Goal: Task Accomplishment & Management: Manage account settings

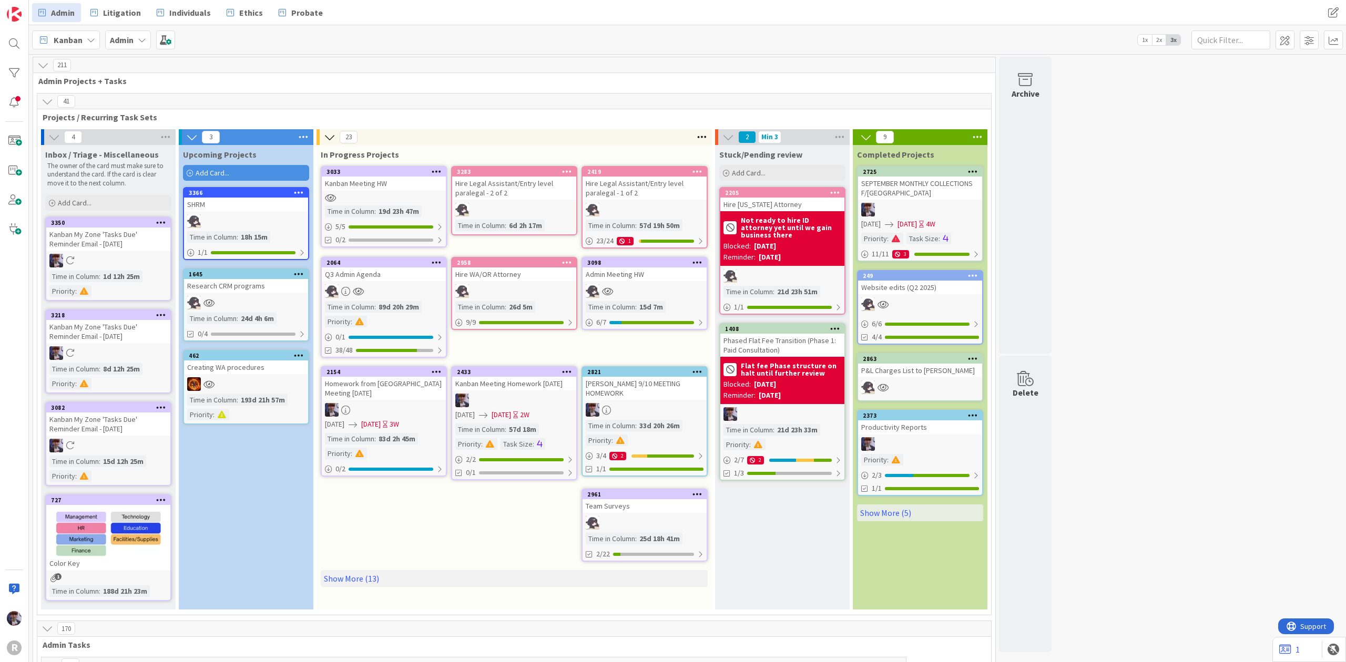
click at [398, 274] on div "Q3 Admin Agenda" at bounding box center [384, 275] width 124 height 14
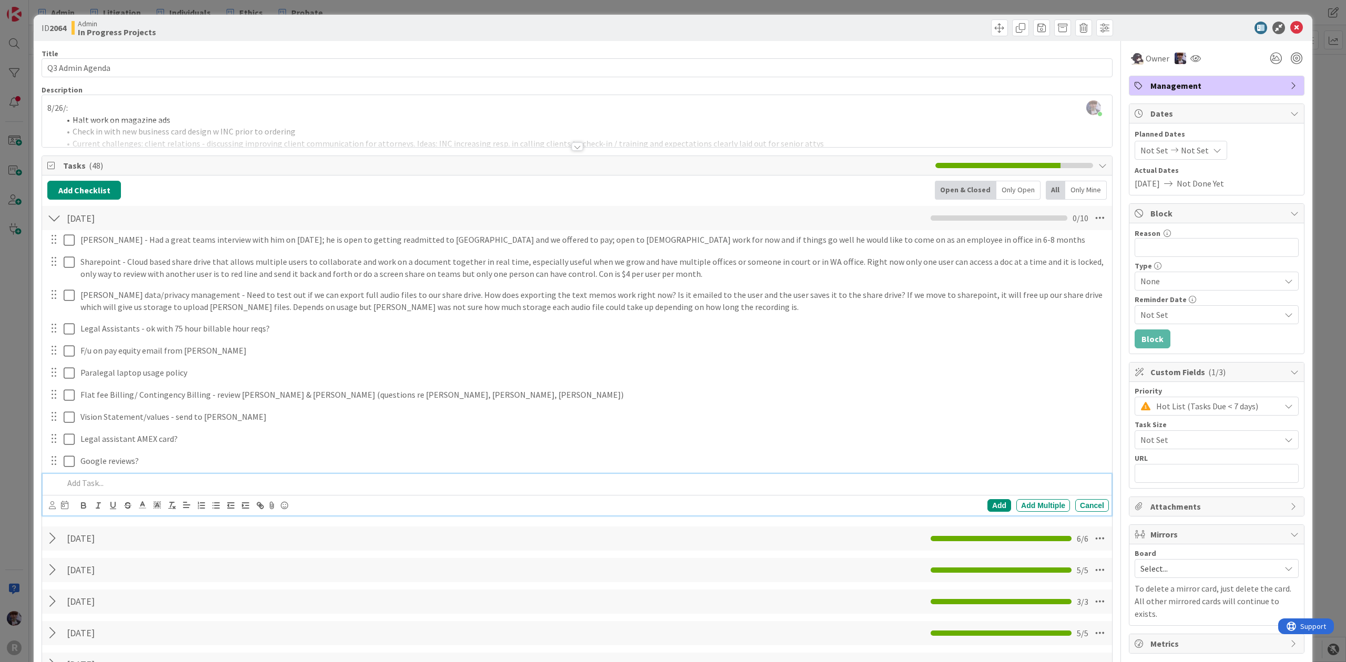
click at [135, 484] on p at bounding box center [584, 483] width 1041 height 12
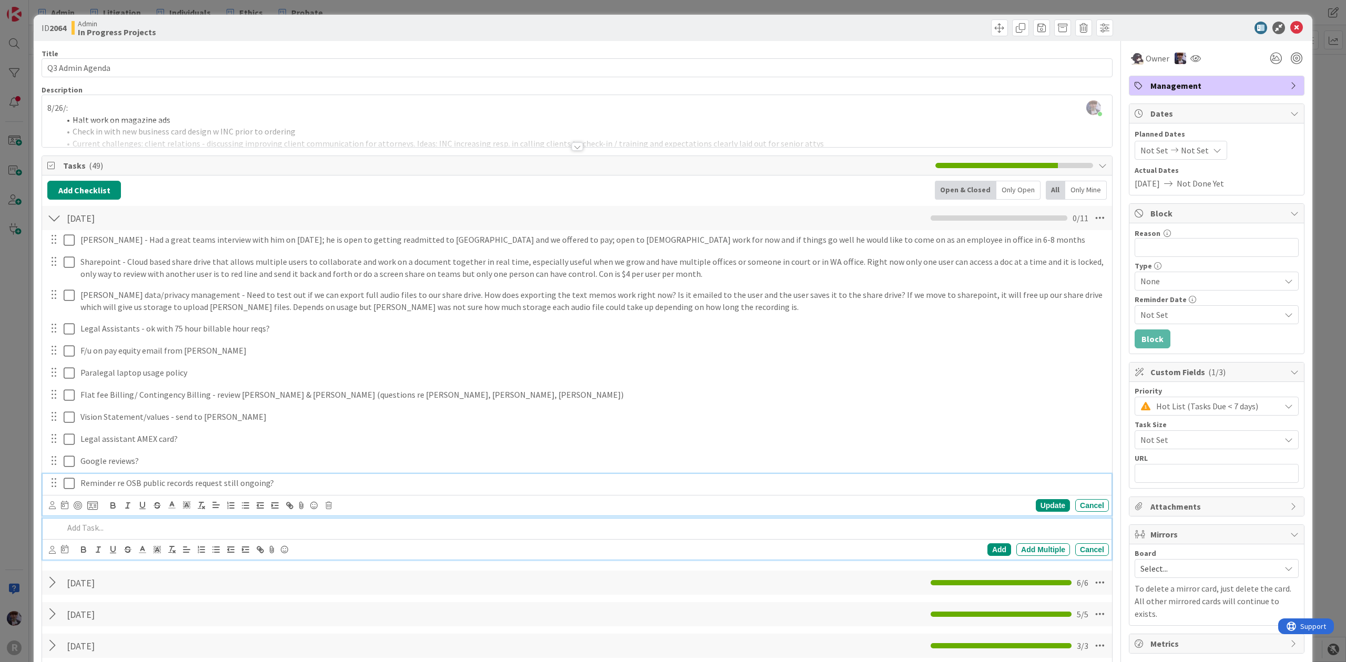
click at [80, 487] on p "Reminder re OSB public records request still ongoing?" at bounding box center [592, 483] width 1024 height 12
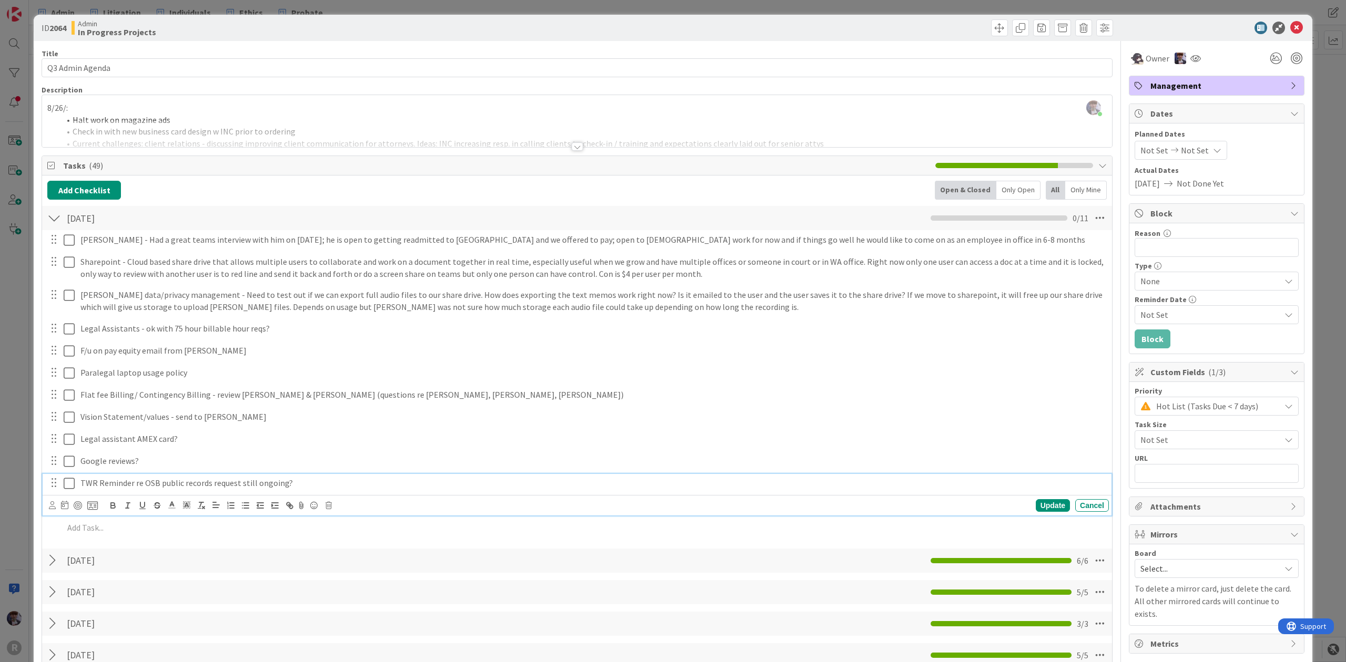
click at [26, 439] on div "ID 2064 Admin In Progress Projects Title 16 / 128 Q3 Admin Agenda Description […" at bounding box center [673, 331] width 1346 height 662
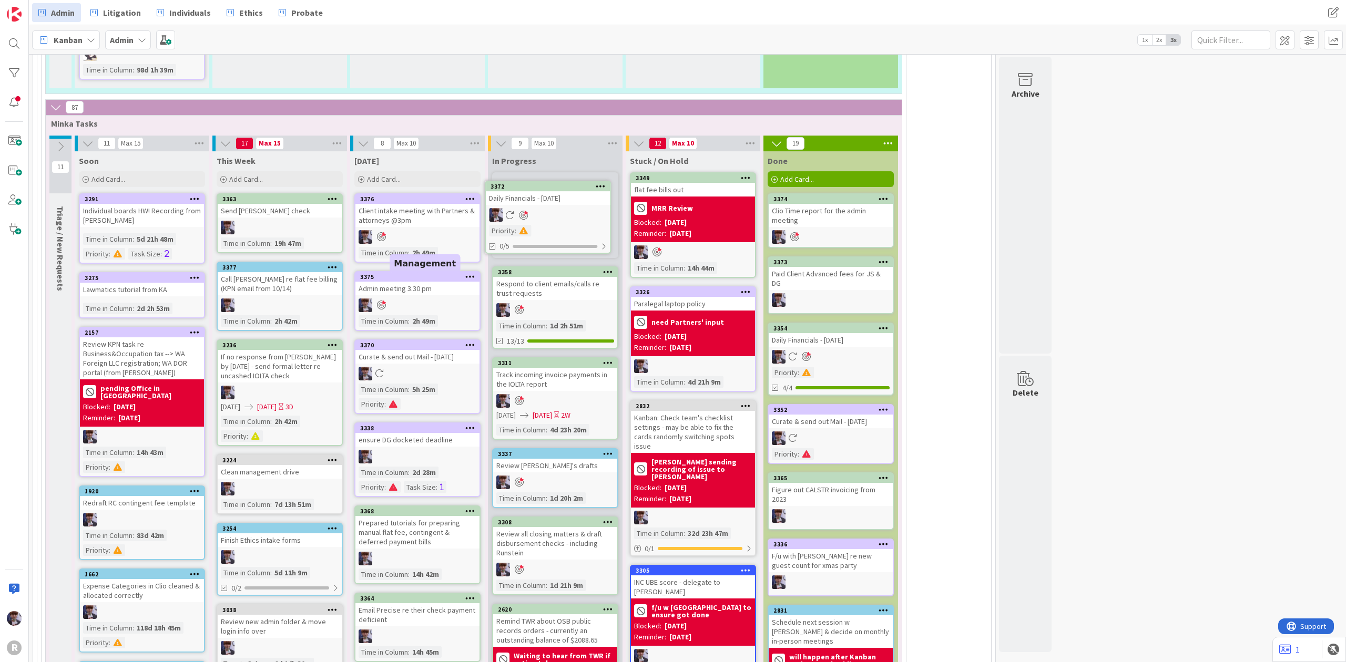
scroll to position [2189, 0]
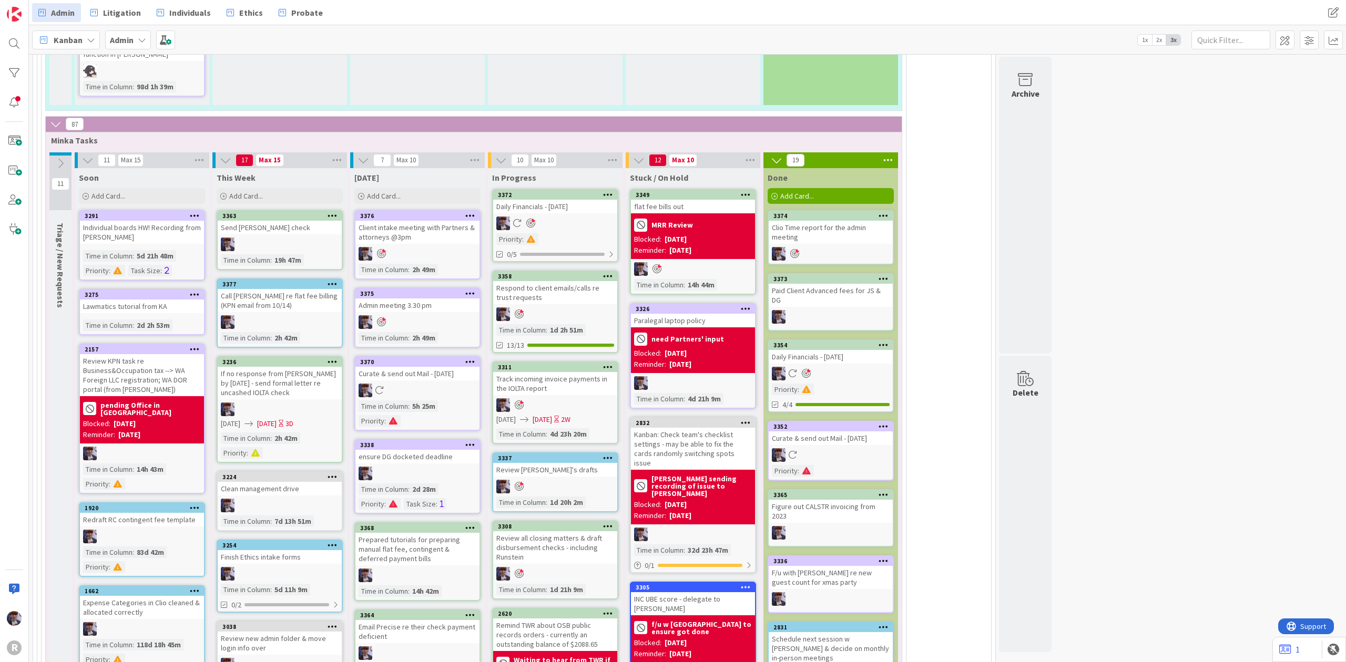
click at [571, 202] on div "Daily Financials - [DATE]" at bounding box center [555, 207] width 124 height 14
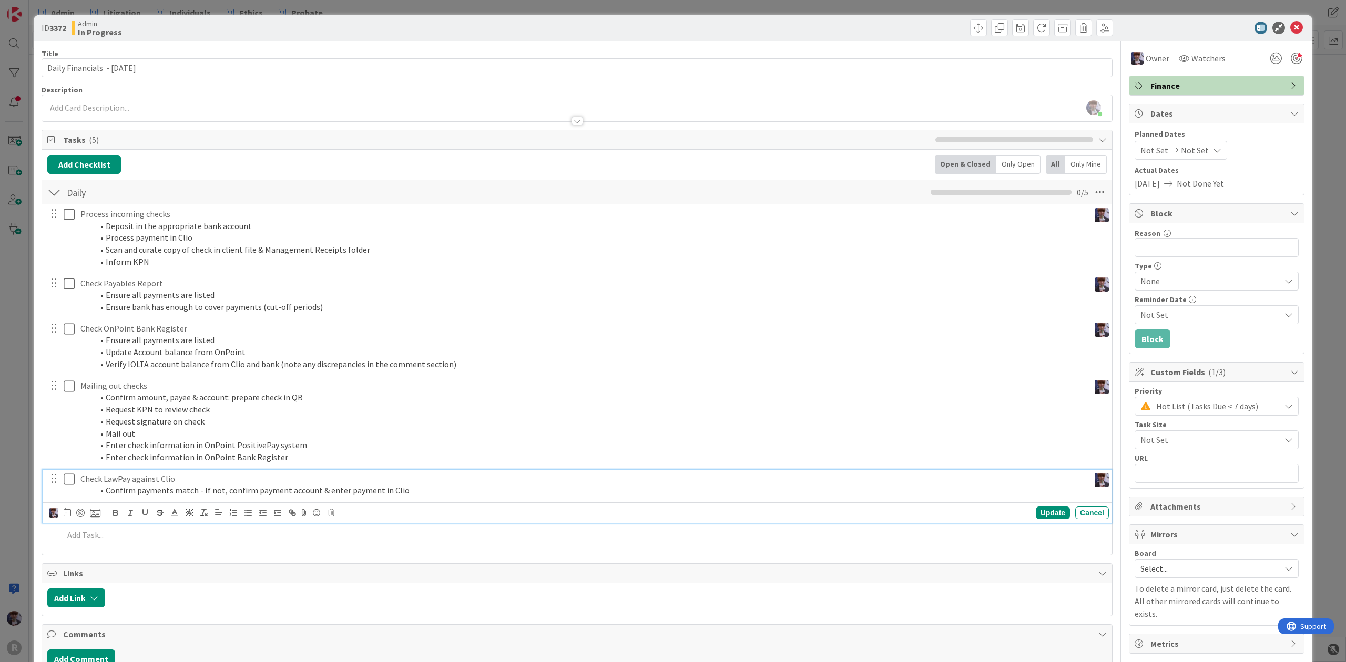
click at [70, 480] on icon at bounding box center [69, 479] width 11 height 13
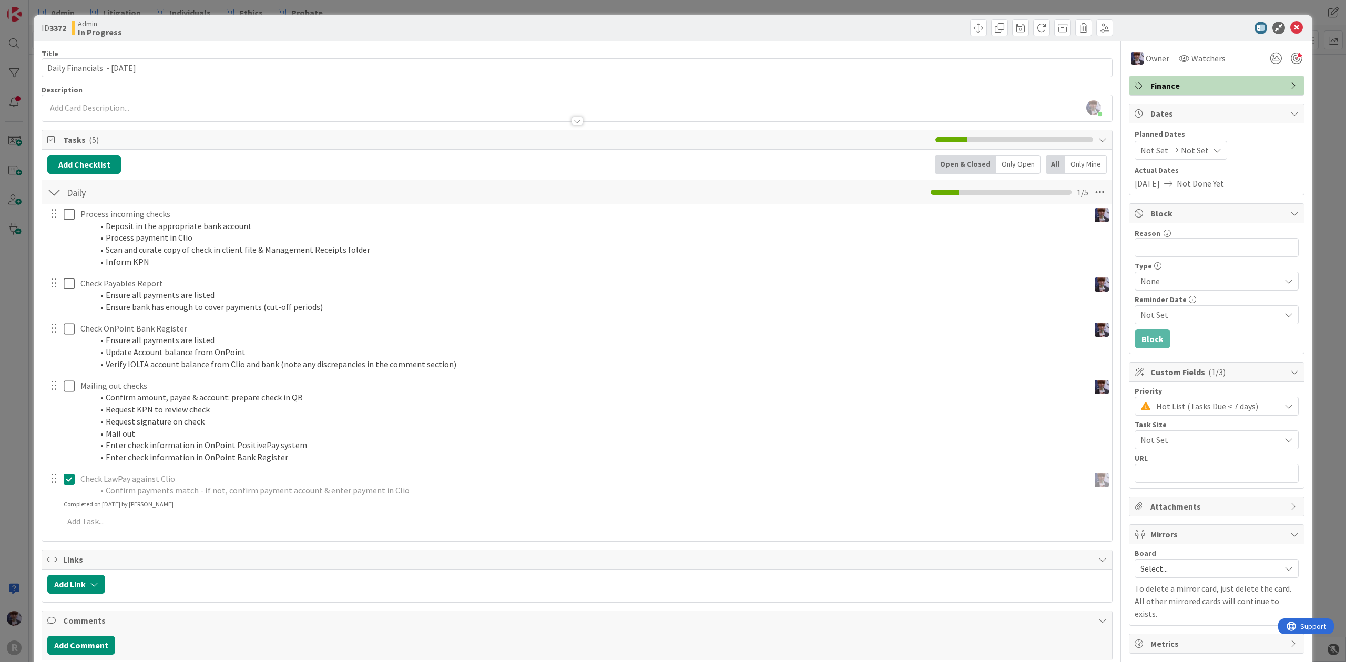
click at [11, 332] on div "ID 3372 Admin In Progress Title 30 / 128 Daily Financials - [DATE] Description …" at bounding box center [673, 331] width 1346 height 662
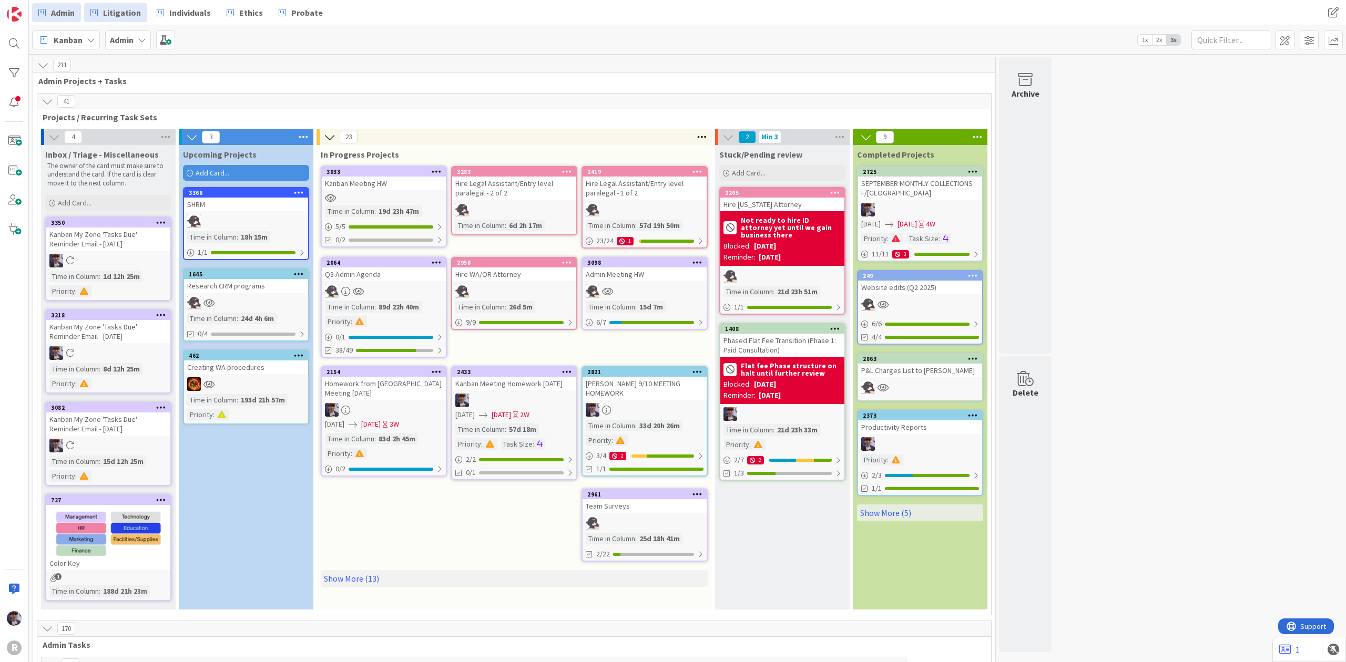
click at [122, 16] on span "Litigation" at bounding box center [122, 12] width 38 height 13
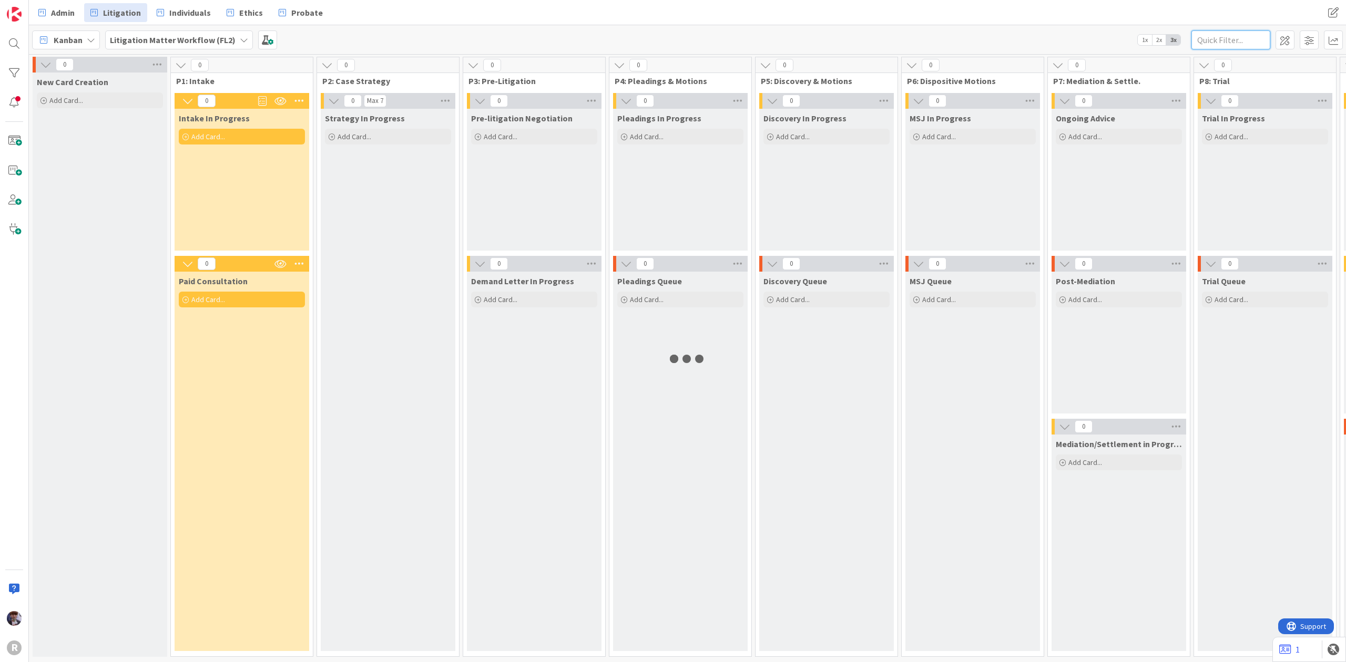
click at [1225, 37] on input "text" at bounding box center [1230, 39] width 79 height 19
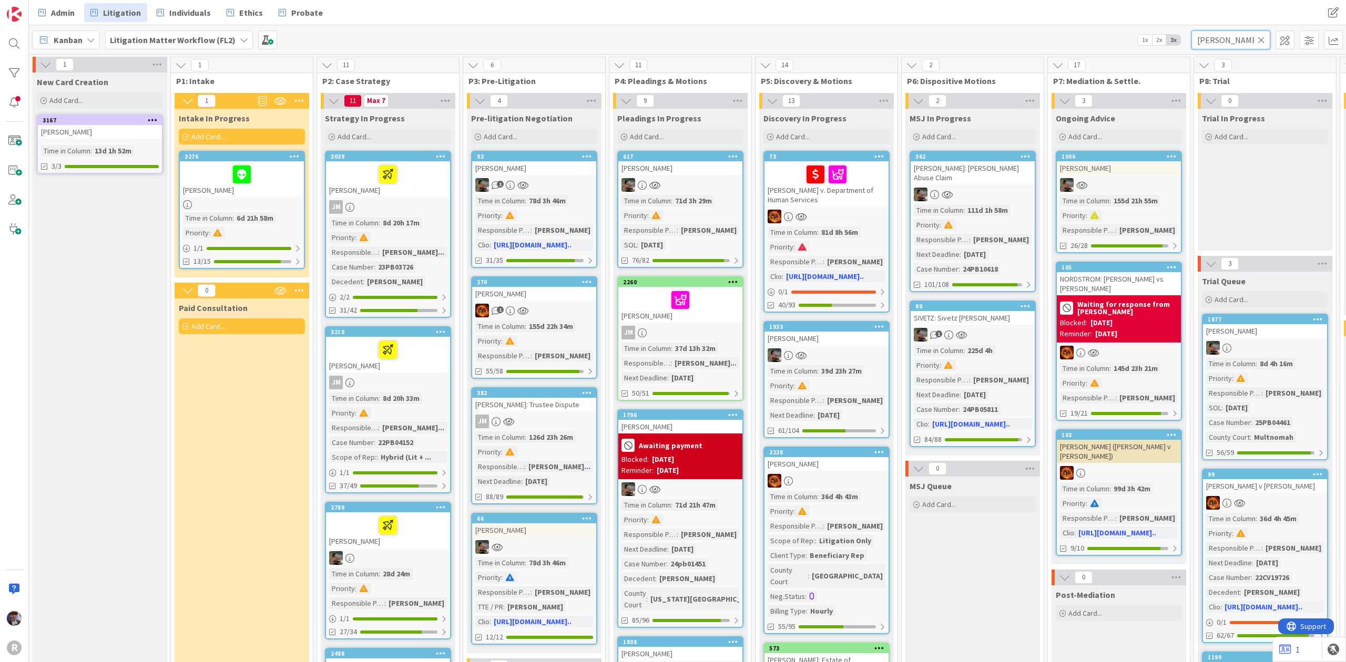
type input "[PERSON_NAME]"
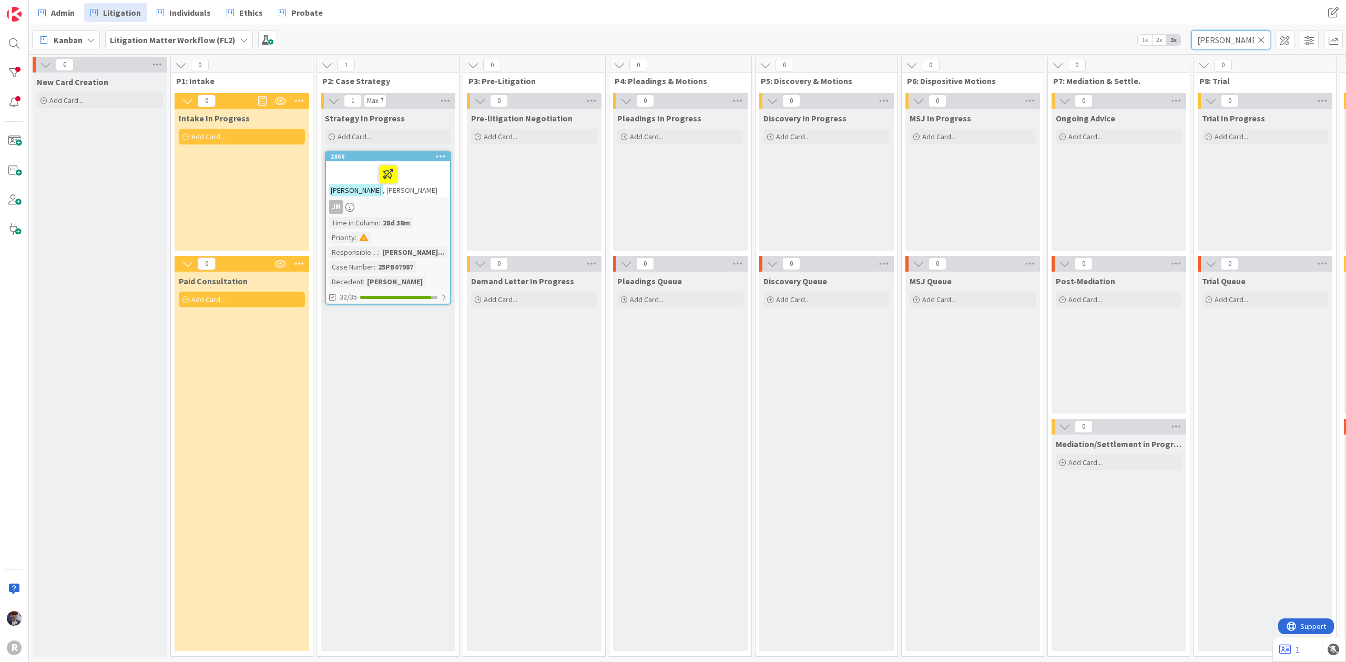
drag, startPoint x: 1240, startPoint y: 40, endPoint x: 1138, endPoint y: 18, distance: 104.3
click at [1138, 18] on div "Admin Litigation Individuals Ethics Probate Admin Litigation Individuals Ethics…" at bounding box center [687, 331] width 1317 height 662
click at [1092, 2] on div "Admin Litigation Individuals Ethics Probate Admin Litigation Individuals Ethics…" at bounding box center [687, 12] width 1317 height 25
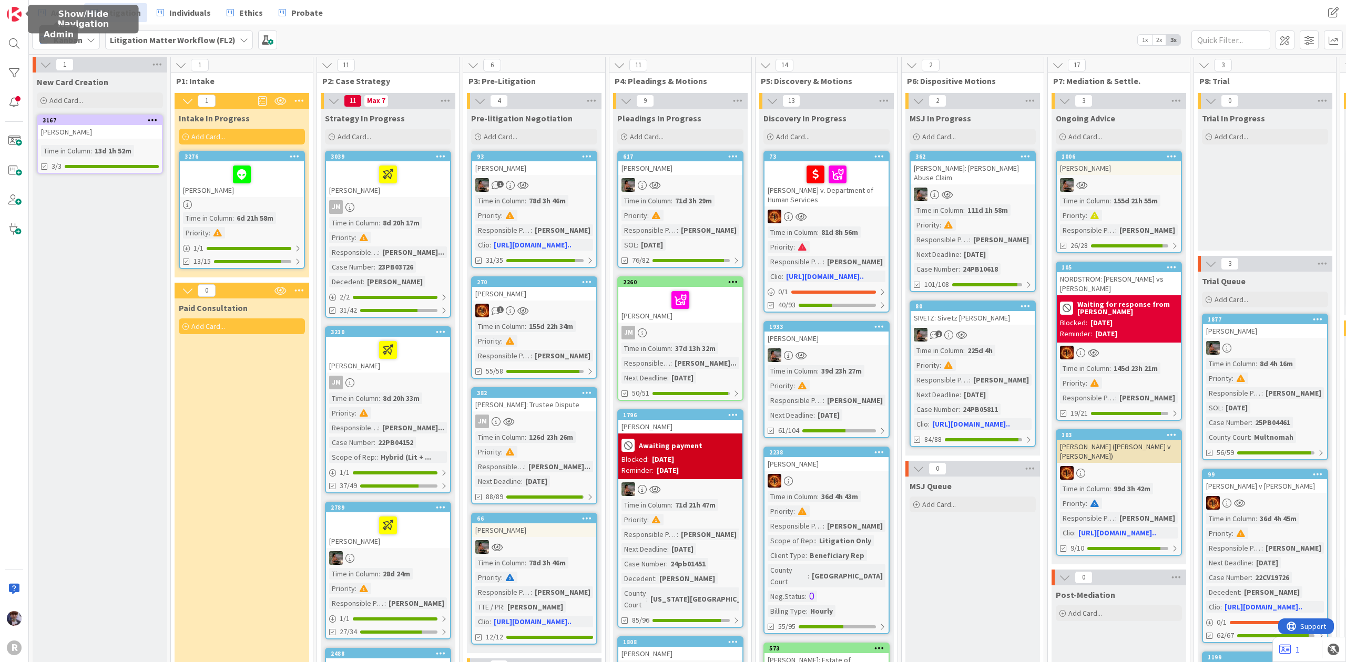
click at [70, 1] on div "Admin Litigation Individuals Ethics Probate Admin Litigation Individuals Ethics…" at bounding box center [687, 12] width 1317 height 25
click at [1237, 35] on input "text" at bounding box center [1230, 39] width 79 height 19
type input "[PERSON_NAME]"
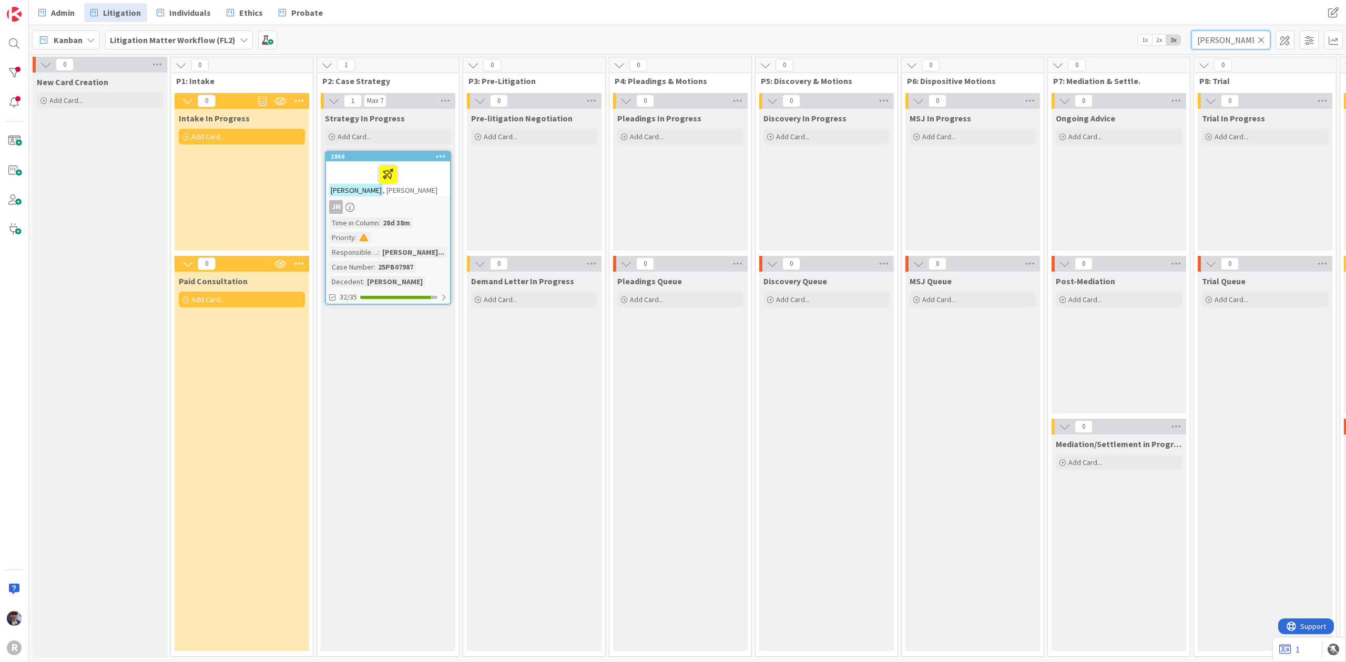
drag, startPoint x: 1223, startPoint y: 40, endPoint x: 1105, endPoint y: 44, distance: 117.8
click at [1105, 44] on div "Kanban Litigation Matter Workflow (FL2) 1x 2x 3x [PERSON_NAME]" at bounding box center [687, 39] width 1317 height 29
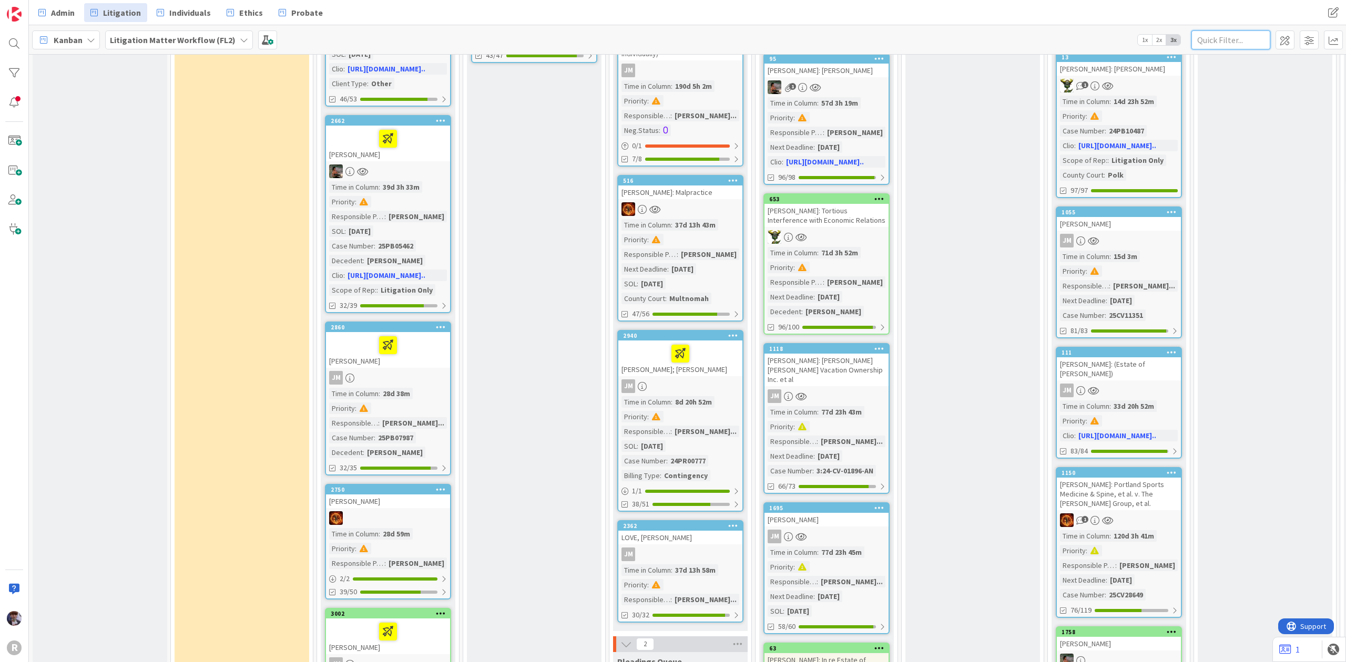
scroll to position [1262, 0]
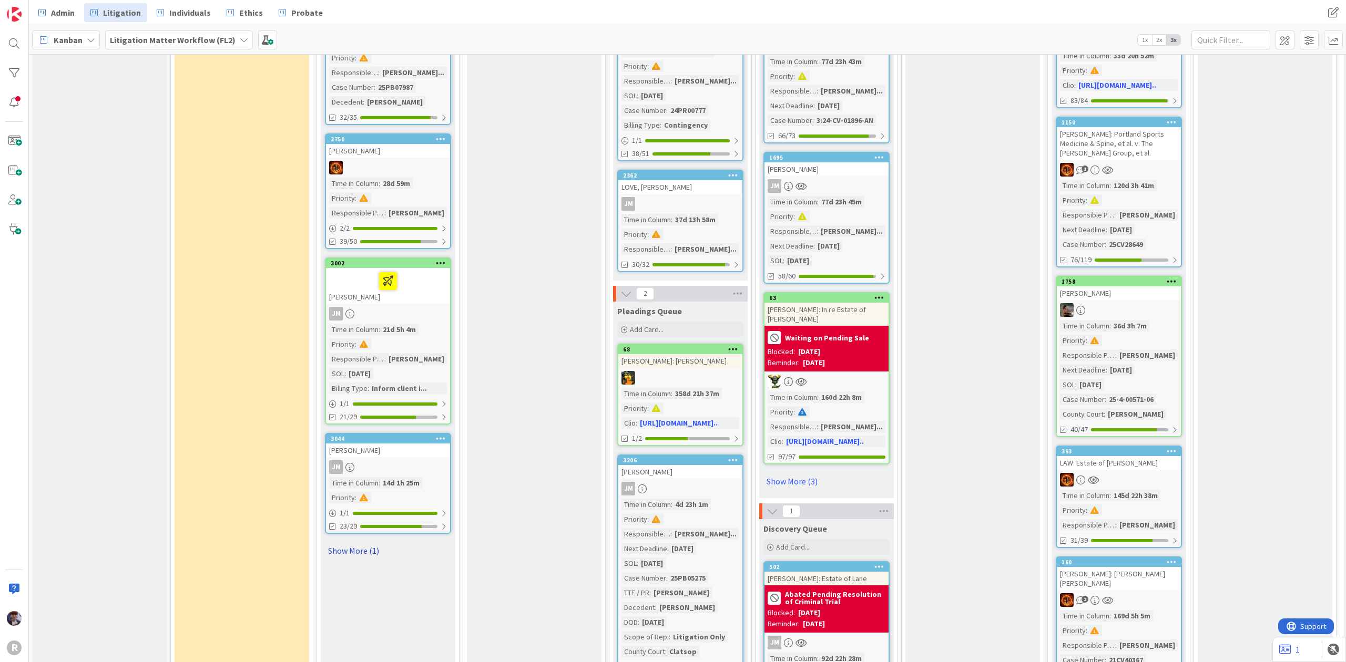
click at [371, 543] on link "Show More (1)" at bounding box center [388, 551] width 126 height 17
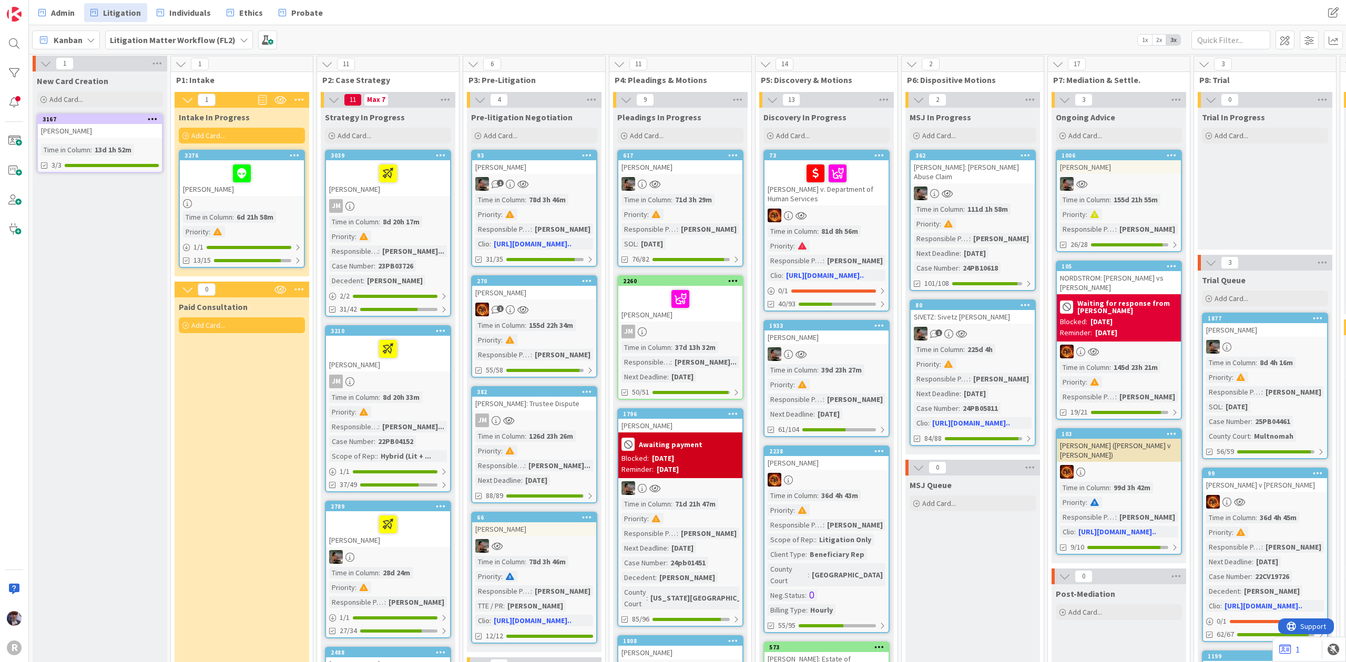
scroll to position [0, 0]
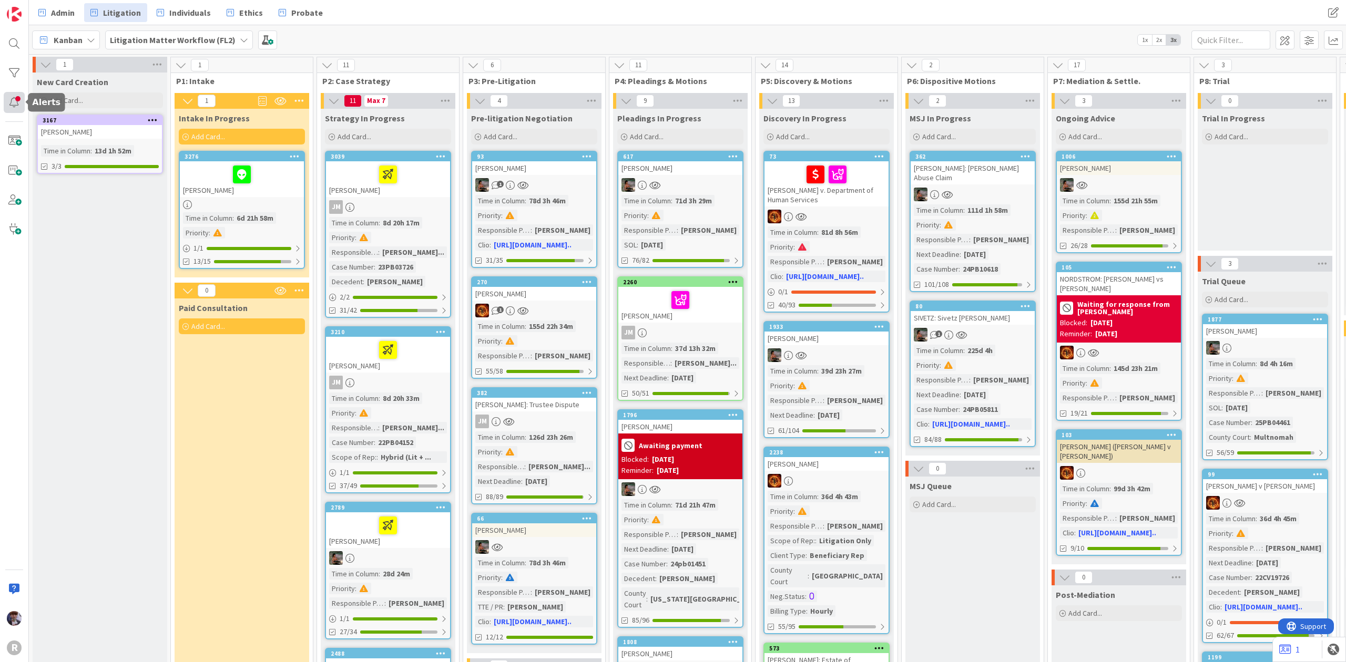
click at [21, 97] on div at bounding box center [14, 102] width 21 height 21
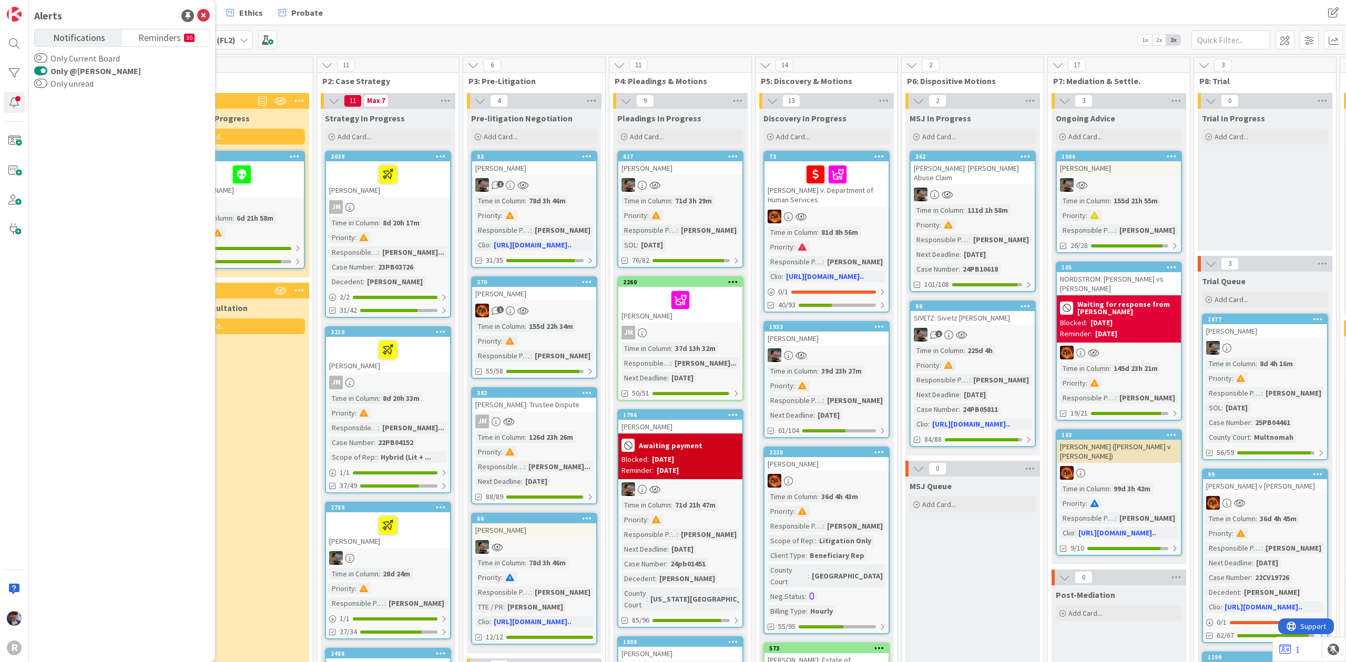
click at [850, 53] on div "Kanban Litigation Matter Workflow (FL2) 1x 2x 3x" at bounding box center [687, 39] width 1317 height 29
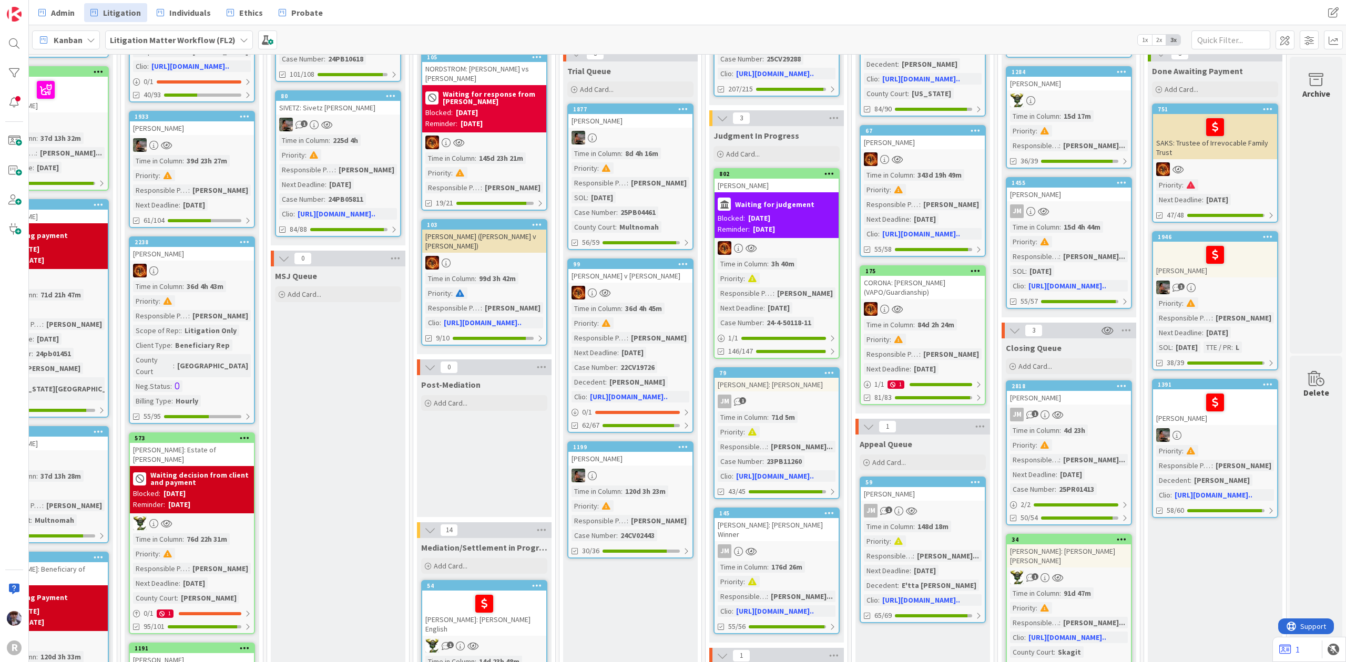
scroll to position [0, 649]
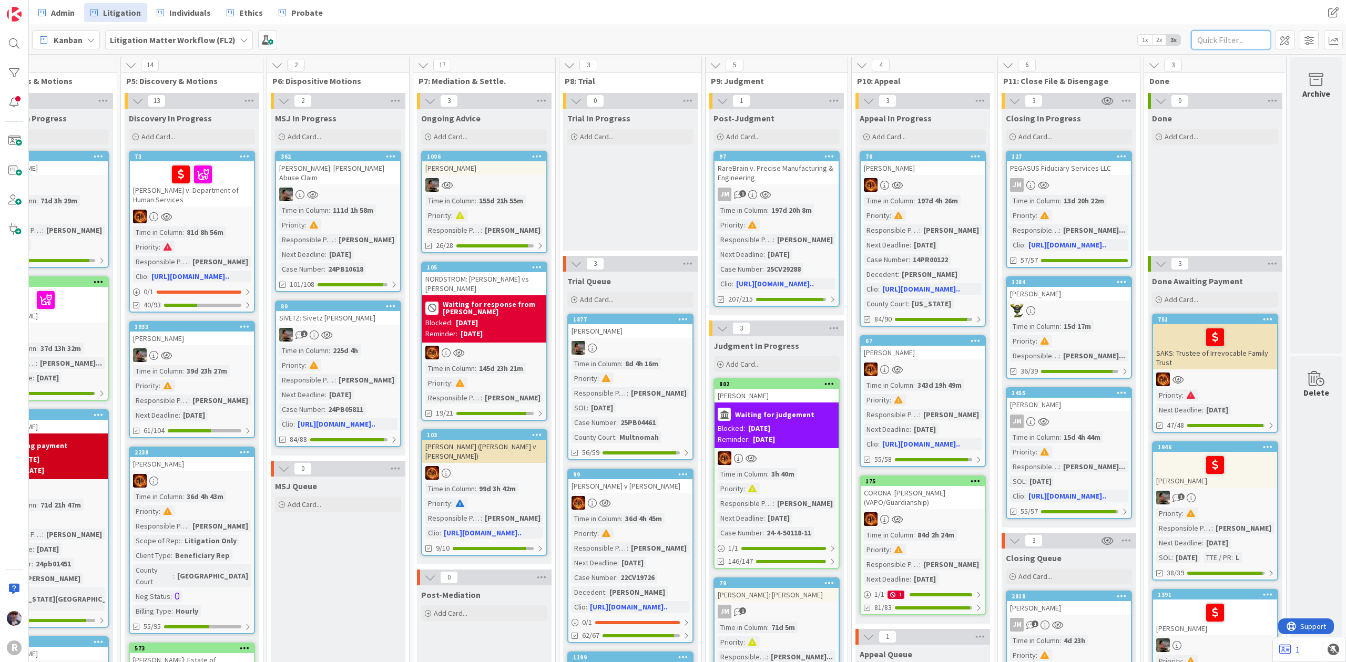
click at [1224, 43] on input "text" at bounding box center [1230, 39] width 79 height 19
type input "[PERSON_NAME]"
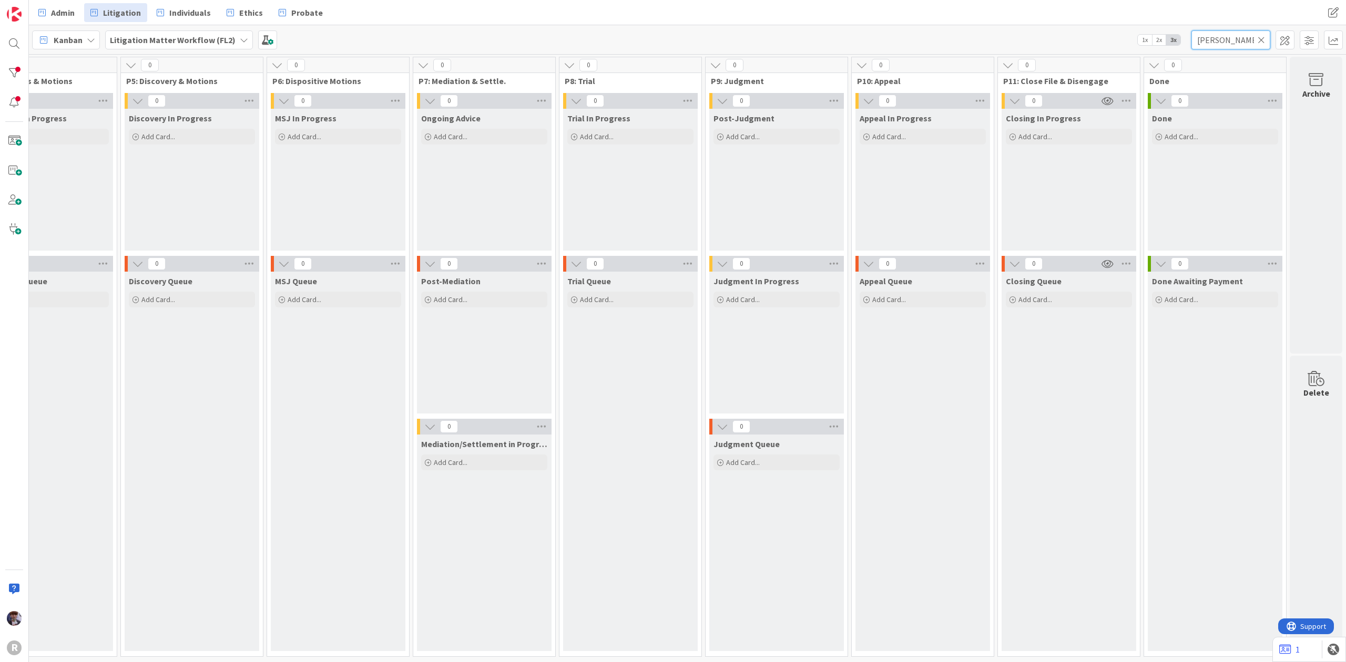
scroll to position [0, 30]
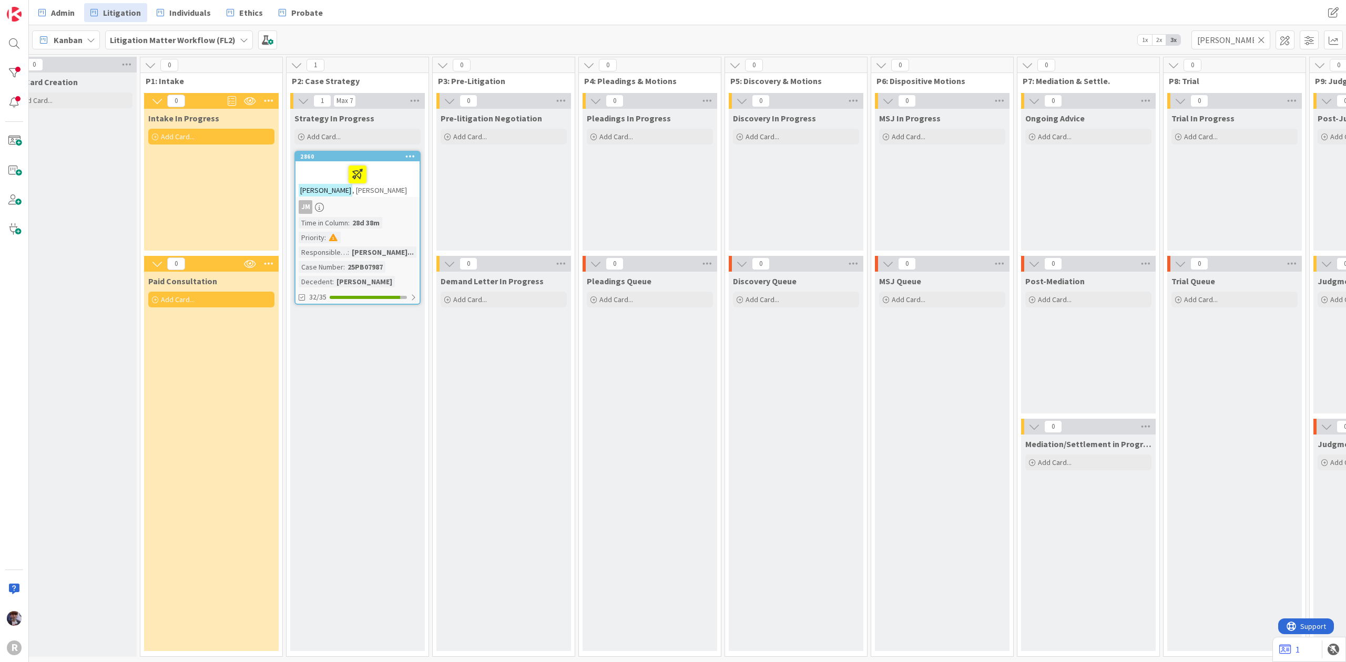
click at [352, 186] on span ", [PERSON_NAME]" at bounding box center [379, 190] width 55 height 9
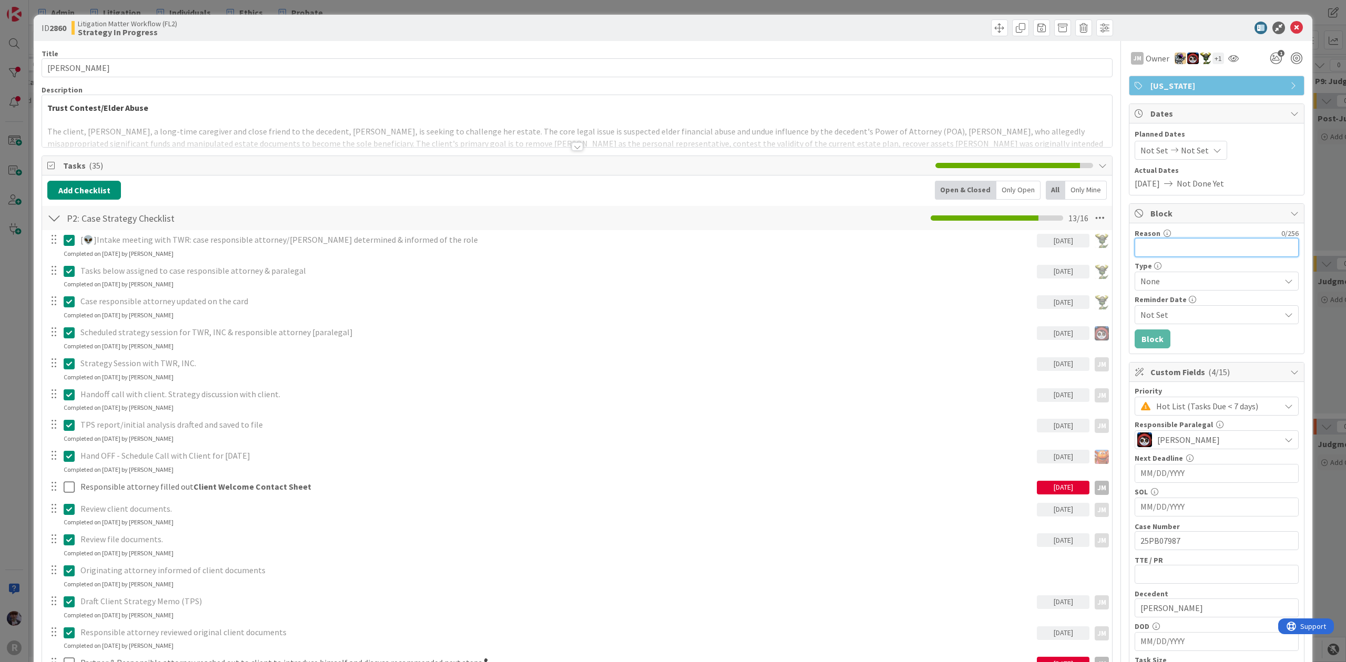
click at [1245, 240] on input "Reason" at bounding box center [1216, 247] width 164 height 19
drag, startPoint x: 1166, startPoint y: 249, endPoint x: 1117, endPoint y: 251, distance: 49.5
click at [1117, 251] on div "Title 15 / 128 [PERSON_NAME] Description [PERSON_NAME] just joined Trust Contes…" at bounding box center [673, 662] width 1263 height 1242
click at [1245, 249] on input "stop work per client email" at bounding box center [1216, 247] width 164 height 19
drag, startPoint x: 1245, startPoint y: 249, endPoint x: 1012, endPoint y: 250, distance: 232.4
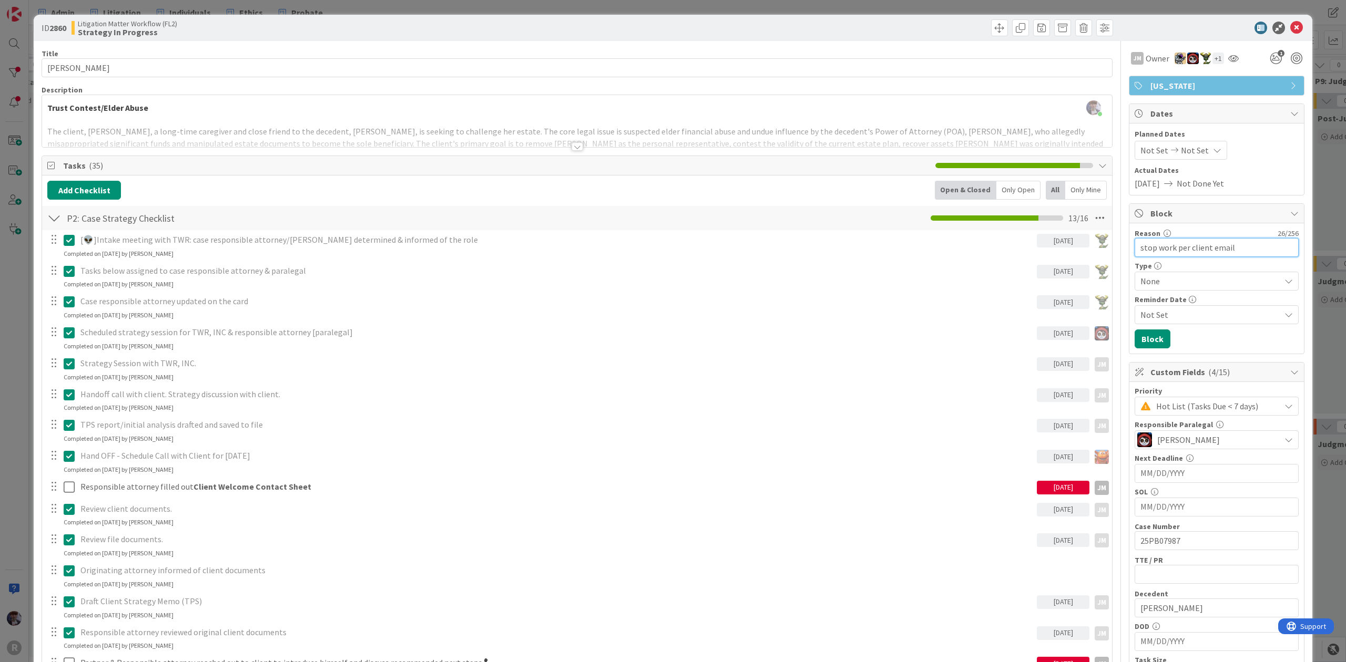
click at [1012, 250] on div "Title 15 / 128 [PERSON_NAME] Description [PERSON_NAME] just joined Trust Contes…" at bounding box center [673, 662] width 1263 height 1242
type input "[PERSON_NAME] has asked work to be stopped on her matter"
click at [1174, 279] on span "None" at bounding box center [1207, 281] width 135 height 15
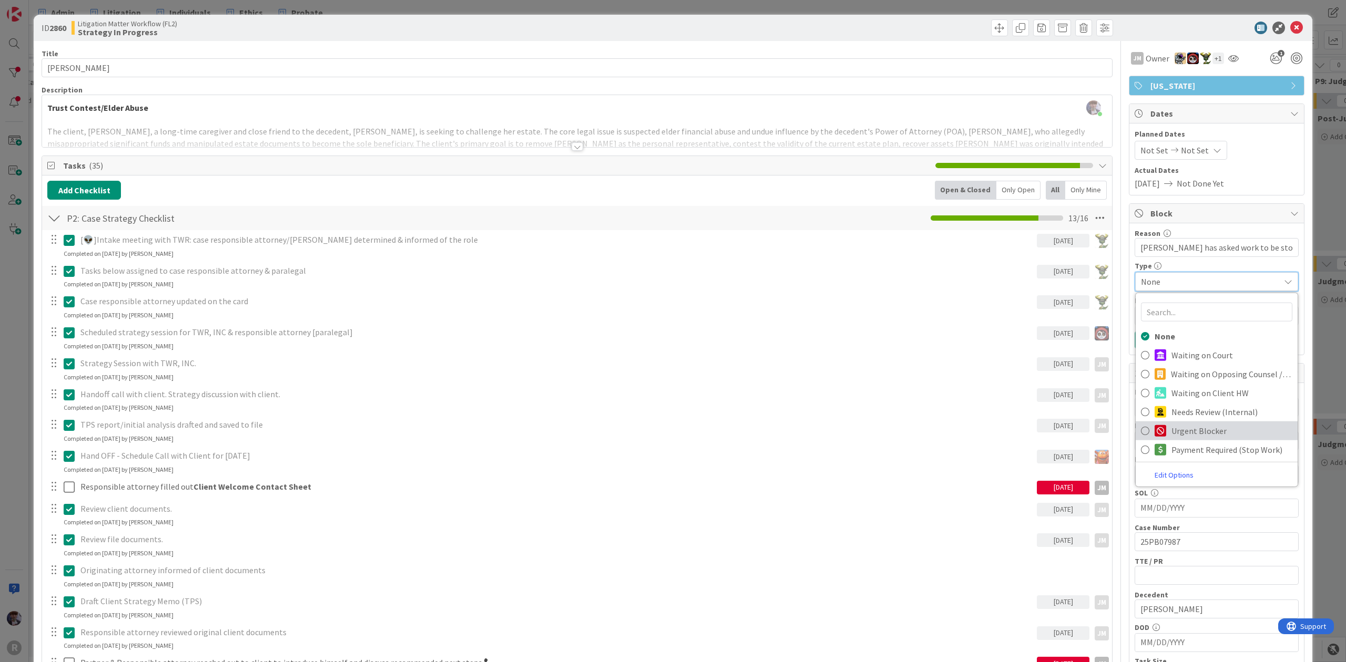
click at [1235, 428] on span "Urgent Blocker" at bounding box center [1231, 431] width 121 height 16
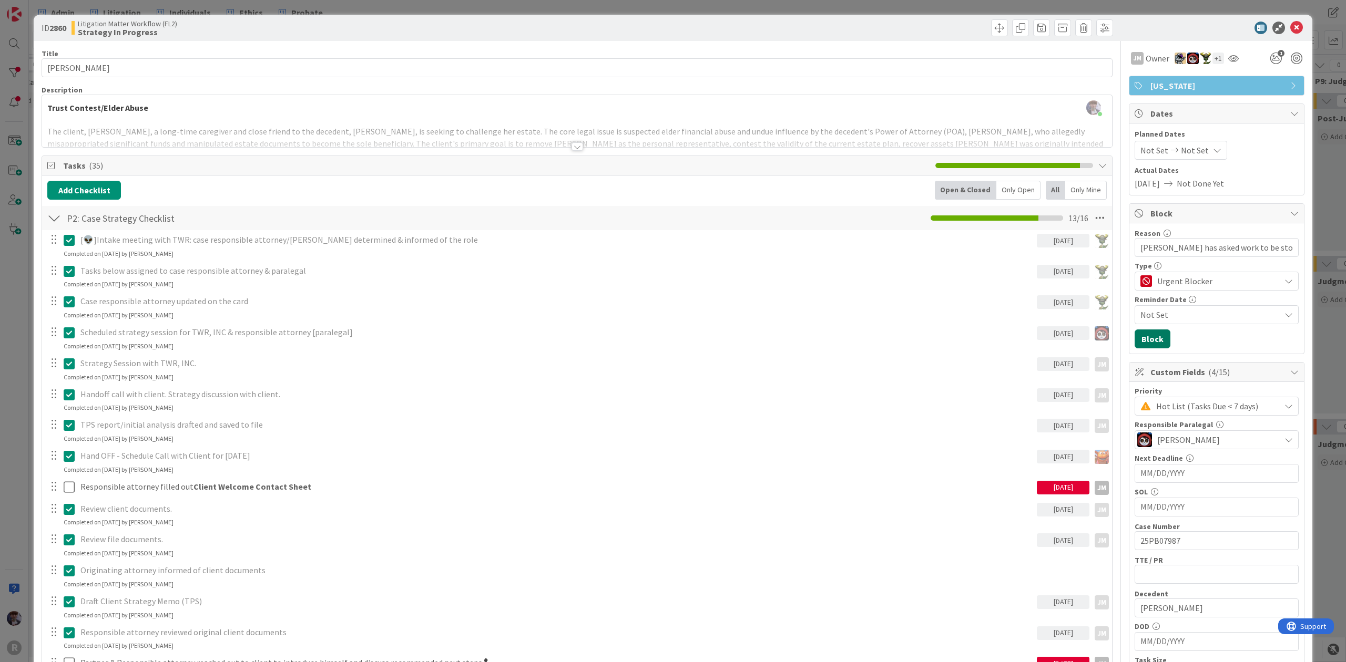
click at [1148, 331] on button "Block" at bounding box center [1152, 339] width 36 height 19
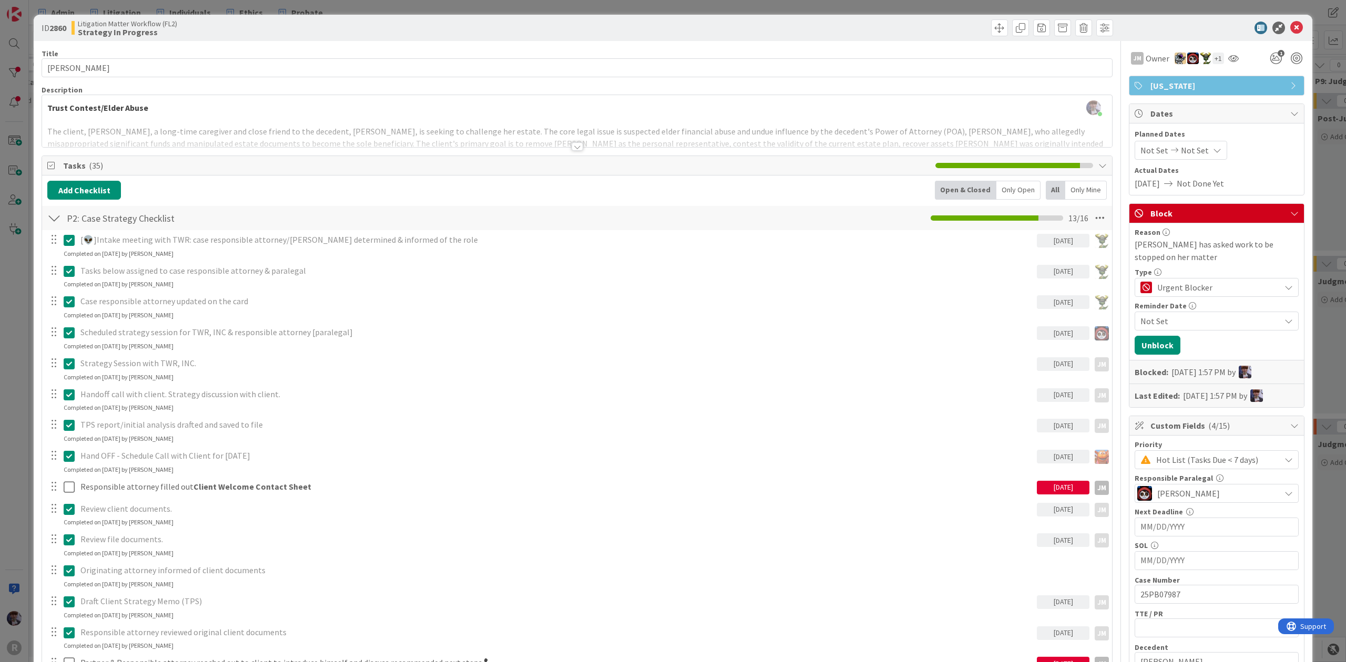
click at [1318, 215] on div "ID 2860 Litigation Matter Workflow (FL2) Strategy In Progress Title 15 / 128 [P…" at bounding box center [673, 331] width 1346 height 662
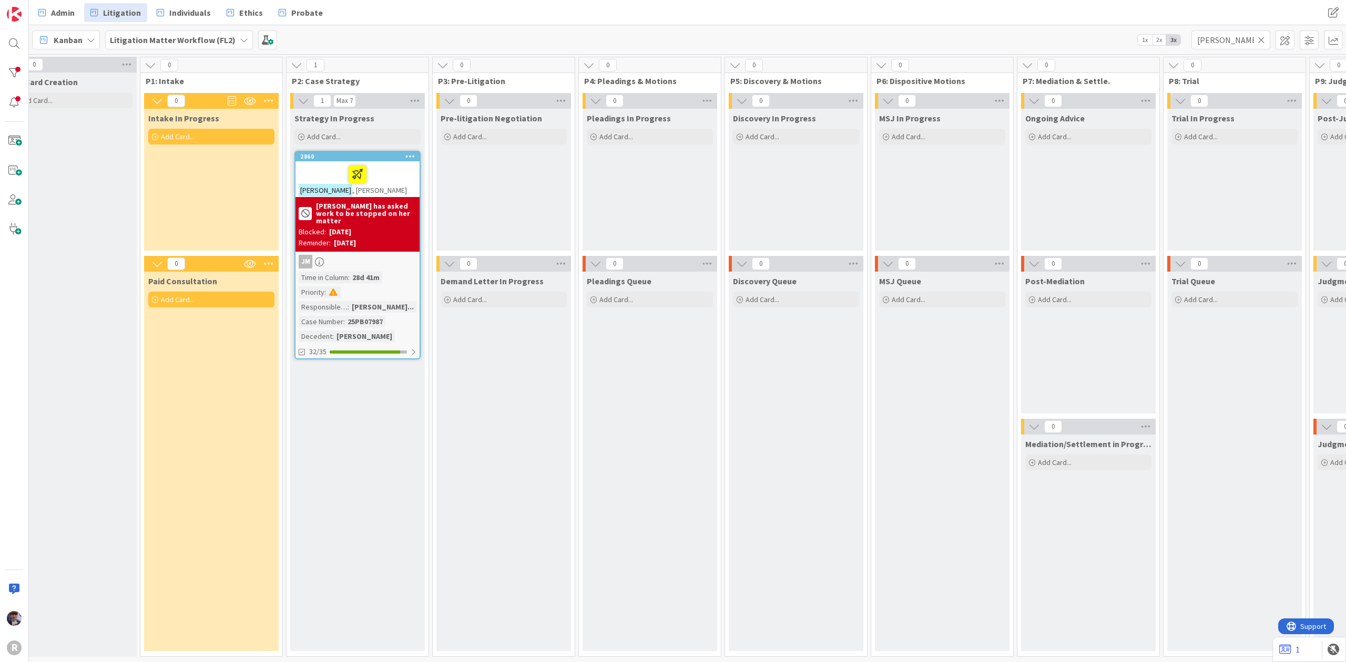
click at [353, 217] on div "[PERSON_NAME] has asked work to be stopped on her matter" at bounding box center [358, 213] width 118 height 26
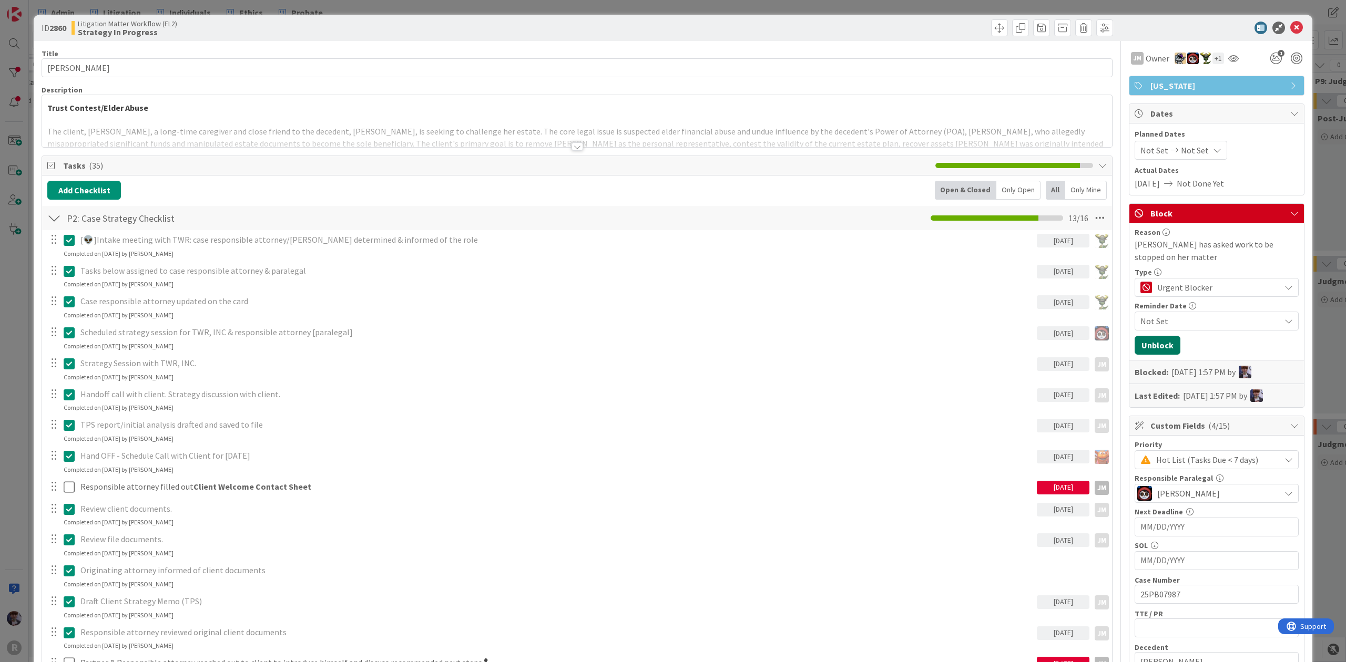
click at [1140, 347] on button "Unblock" at bounding box center [1157, 345] width 46 height 19
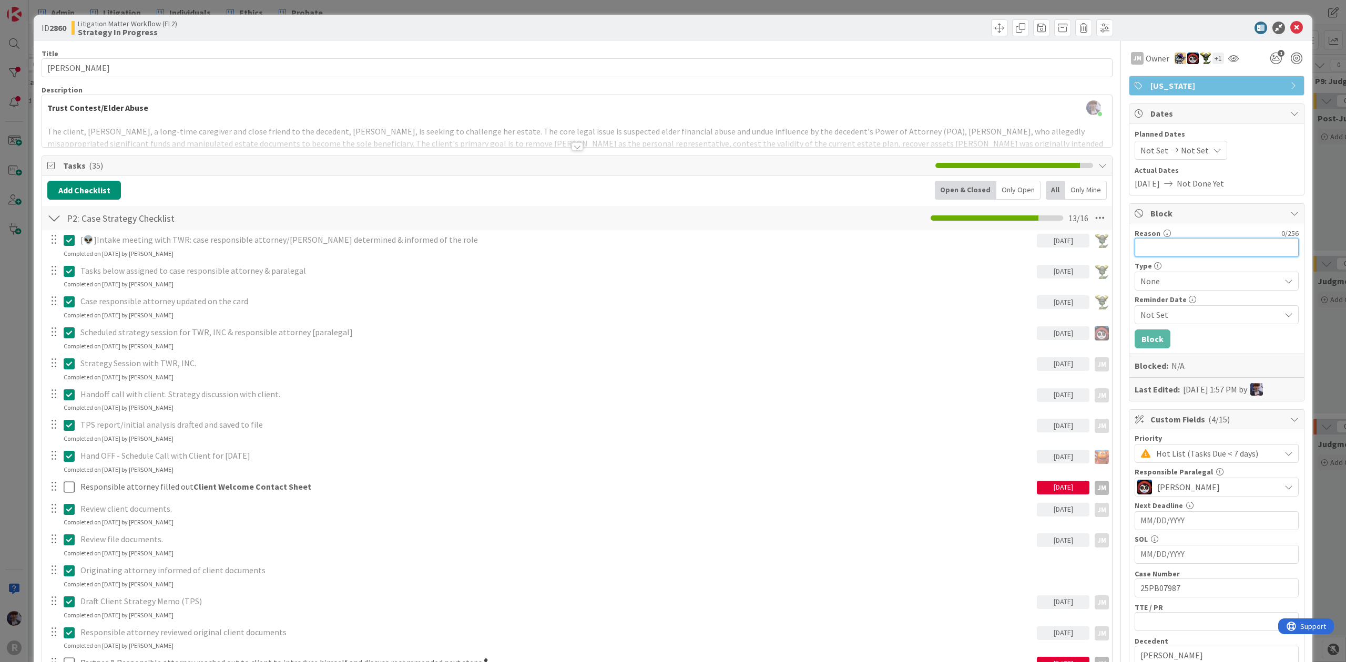
click at [1149, 255] on input "Reason" at bounding box center [1216, 247] width 164 height 19
type input "Client has asked us to stop work"
click at [1148, 286] on span "None" at bounding box center [1207, 281] width 135 height 15
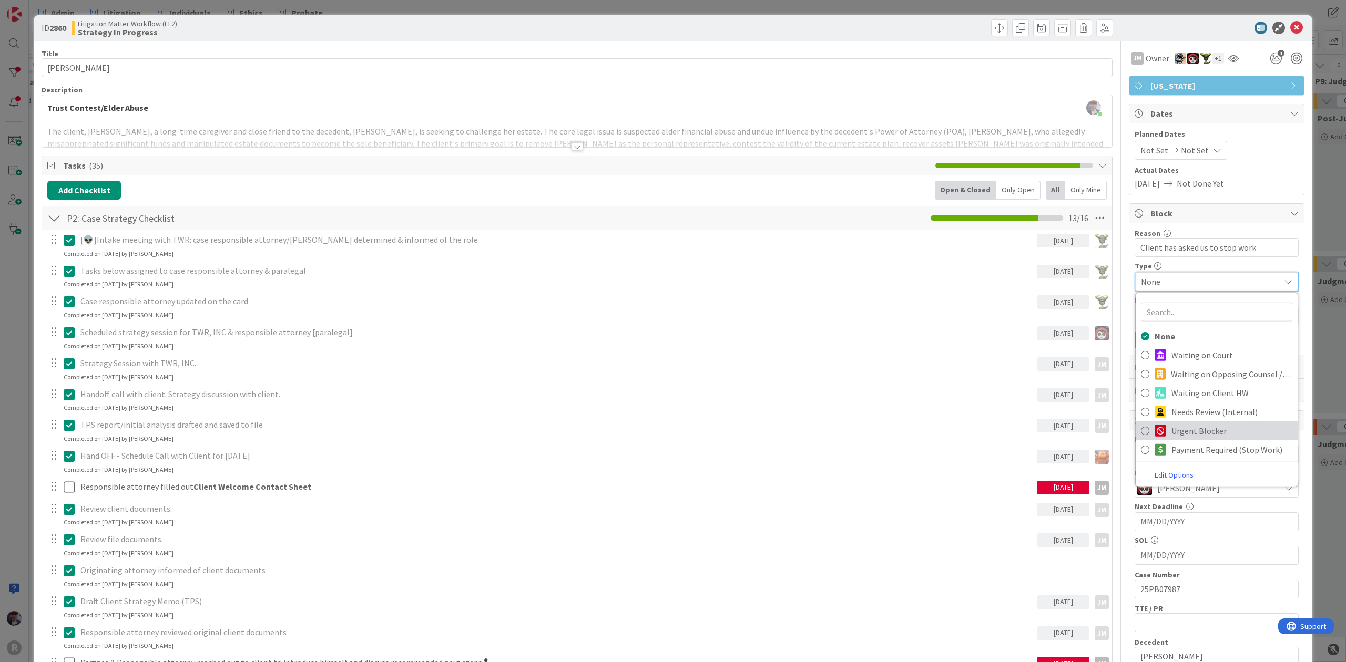
drag, startPoint x: 1164, startPoint y: 431, endPoint x: 1144, endPoint y: 413, distance: 26.4
click at [1171, 431] on span "Urgent Blocker" at bounding box center [1231, 431] width 121 height 16
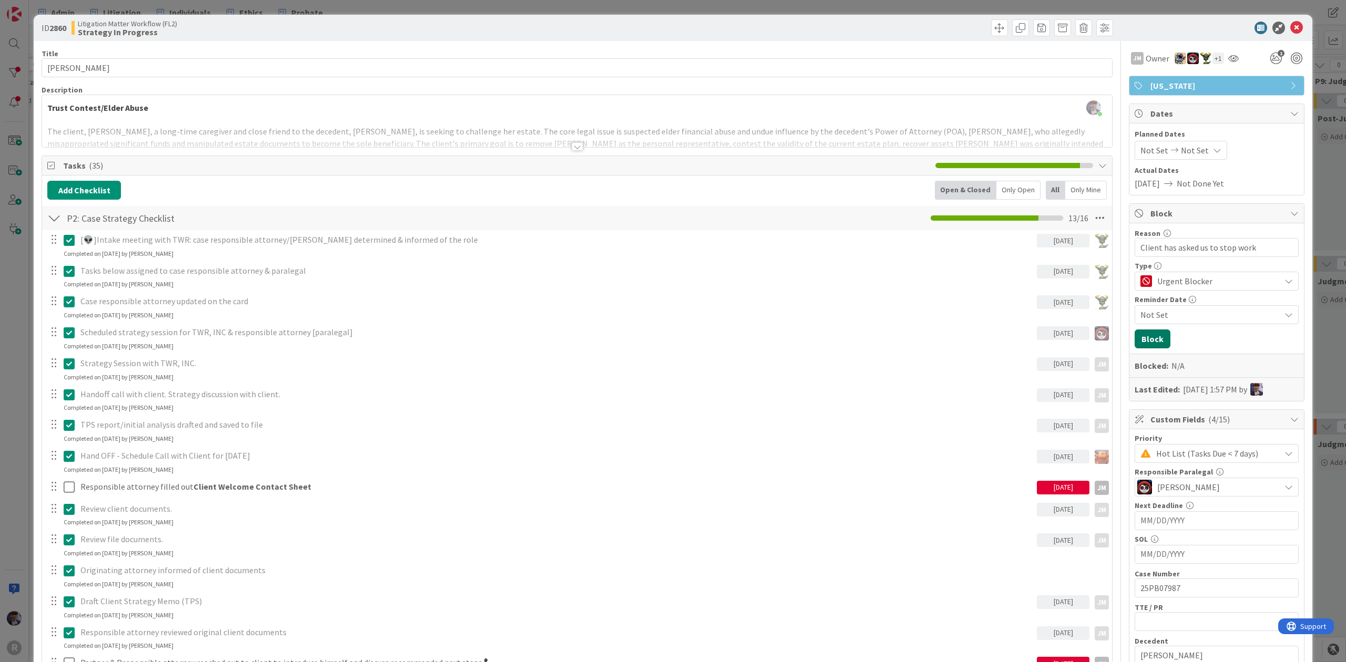
click at [1139, 346] on button "Block" at bounding box center [1152, 339] width 36 height 19
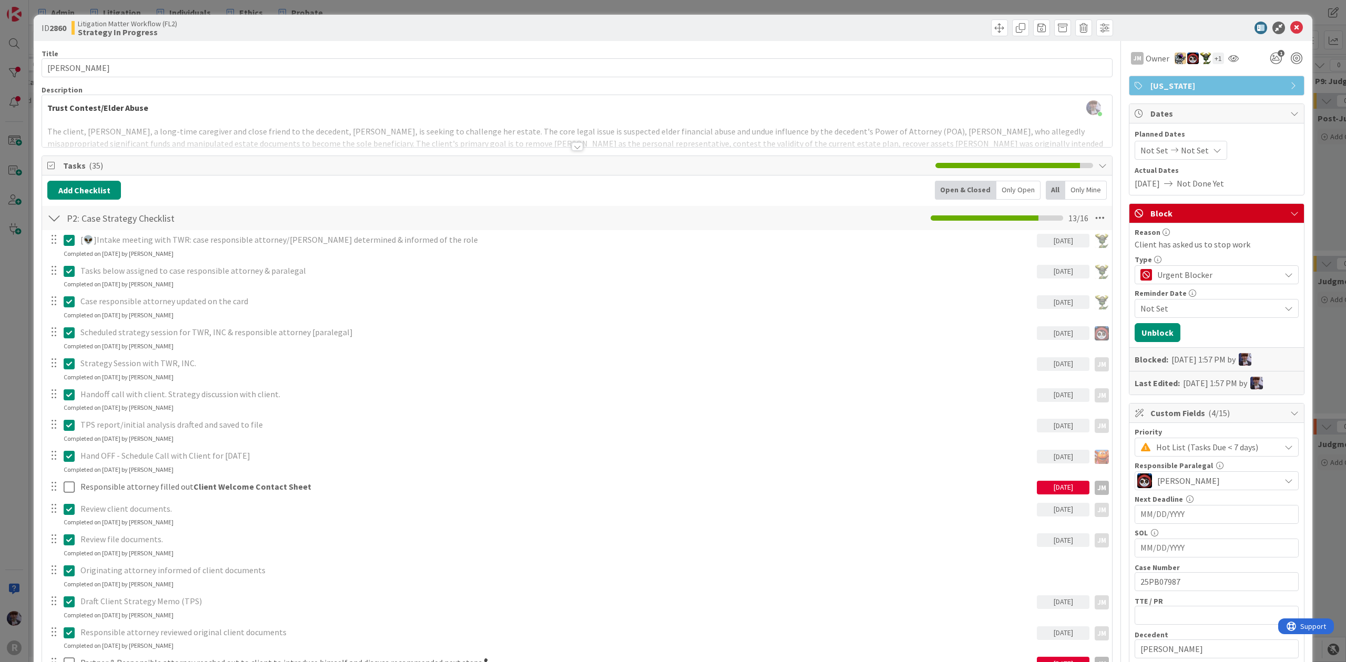
click at [1330, 173] on div "ID 2860 Litigation Matter Workflow (FL2) Strategy In Progress Title 15 / 128 [P…" at bounding box center [673, 331] width 1346 height 662
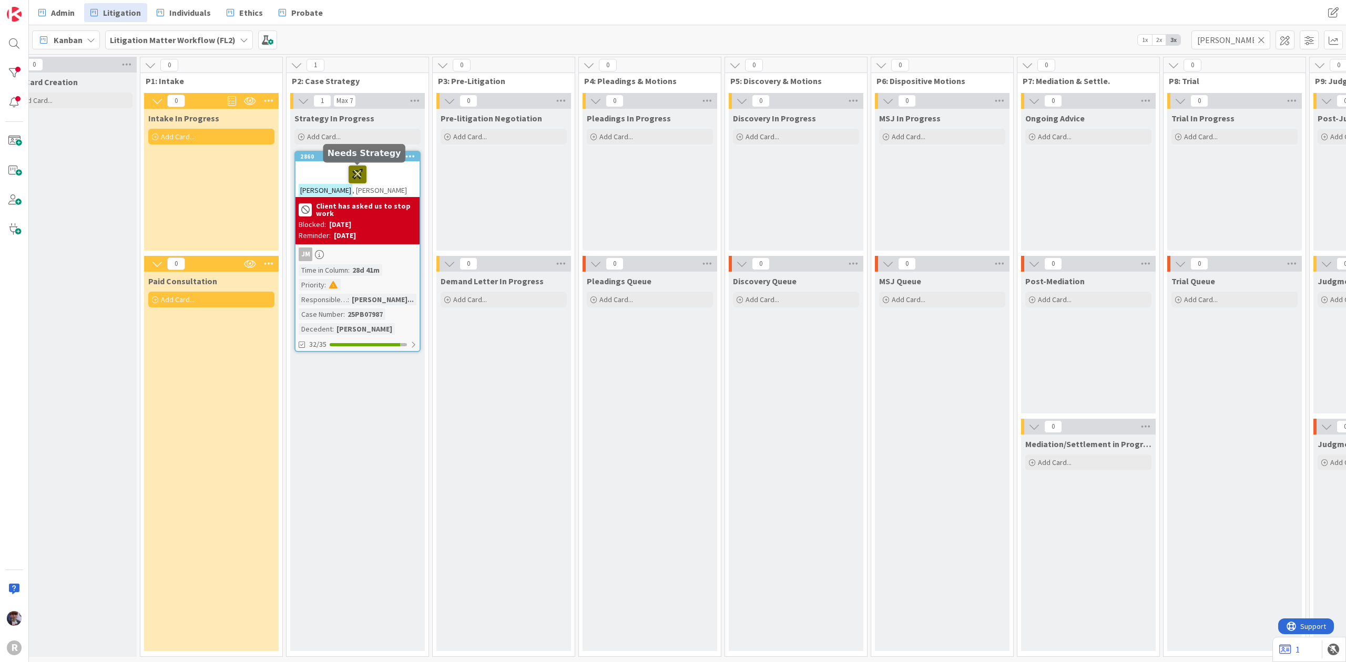
click at [358, 175] on icon at bounding box center [358, 174] width 18 height 17
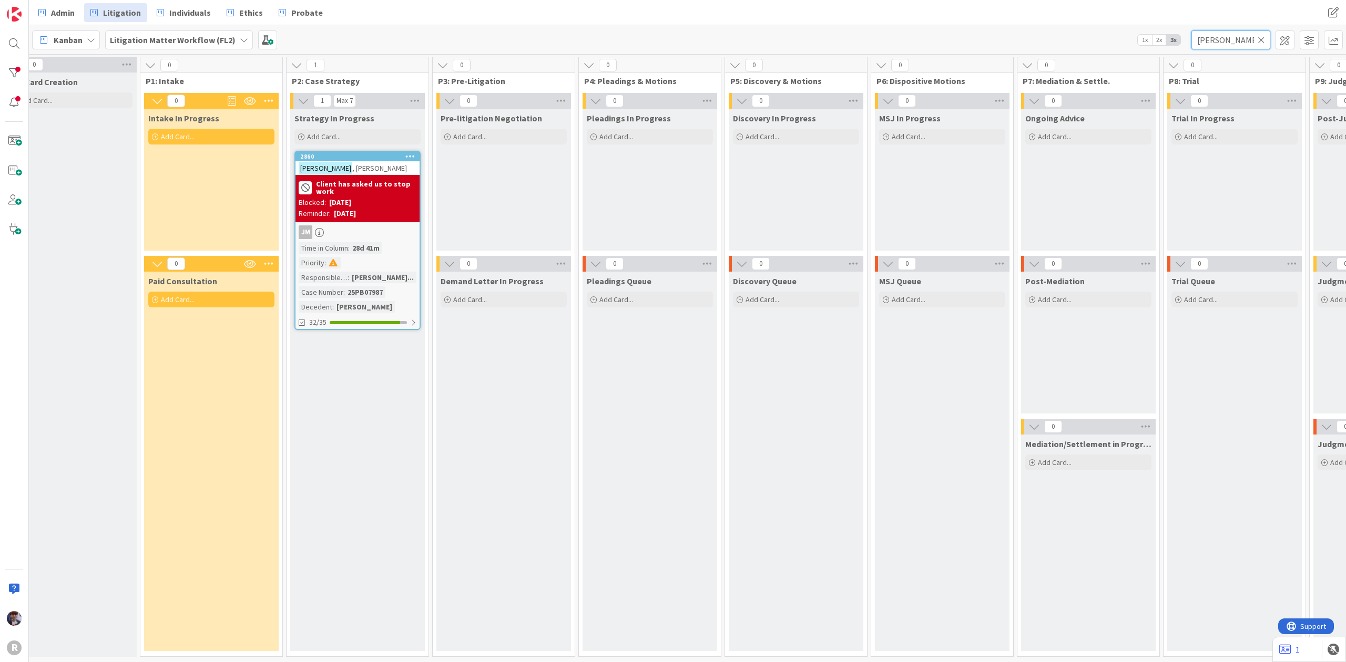
drag, startPoint x: 1222, startPoint y: 44, endPoint x: 1113, endPoint y: 47, distance: 108.3
click at [1113, 47] on div "Kanban Litigation Matter Workflow (FL2) 1x 2x 3x [PERSON_NAME]" at bounding box center [687, 39] width 1317 height 29
click at [1041, 13] on div "Admin Litigation Individuals Ethics Probate Admin Litigation Individuals Ethics…" at bounding box center [687, 12] width 1317 height 25
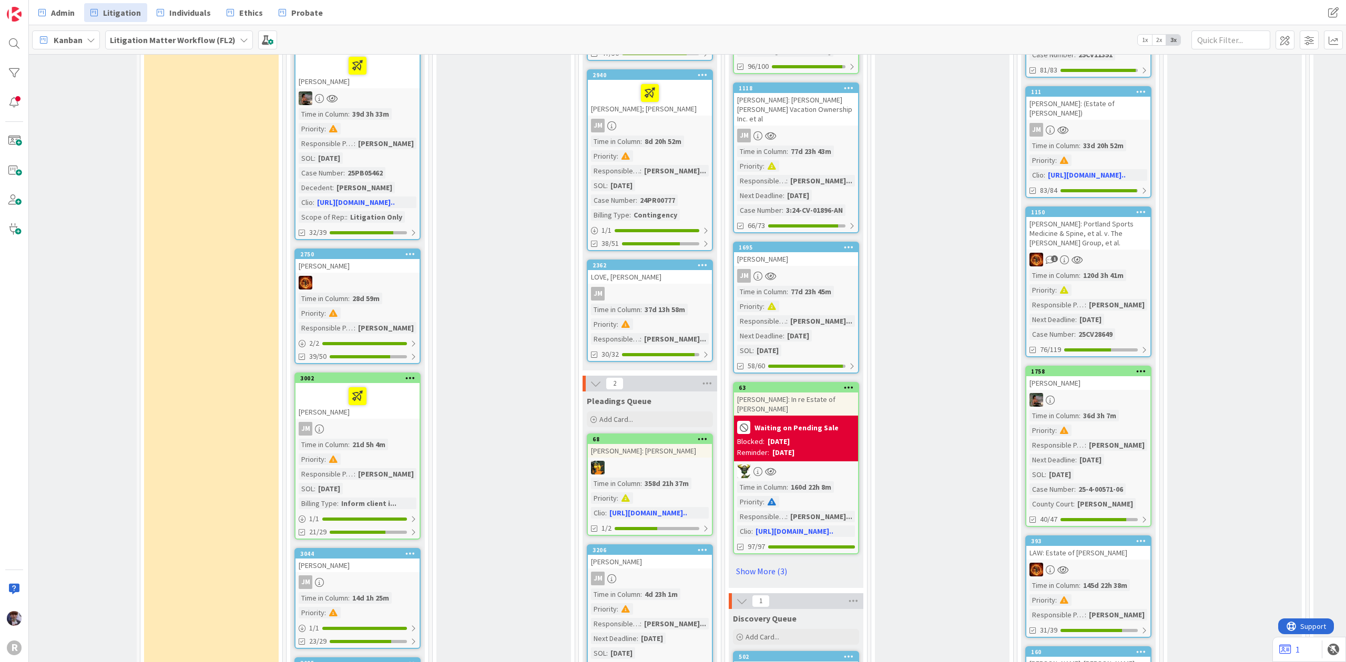
scroll to position [0, 30]
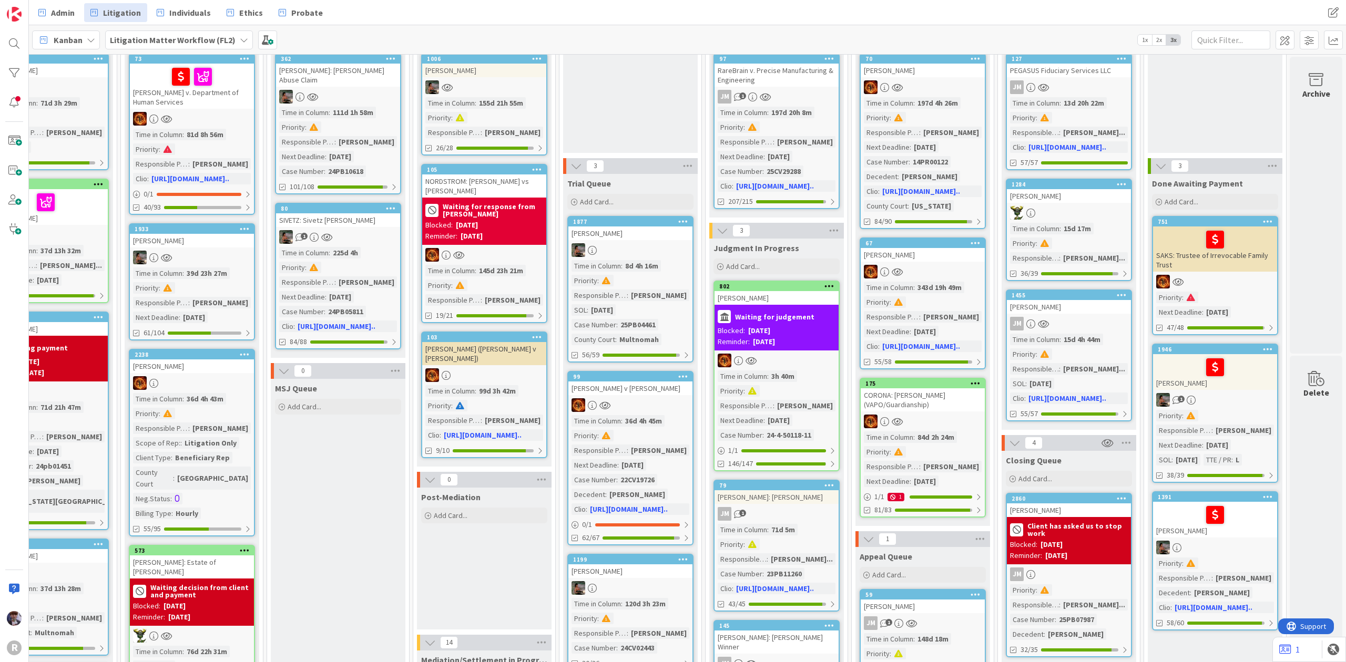
scroll to position [378, 649]
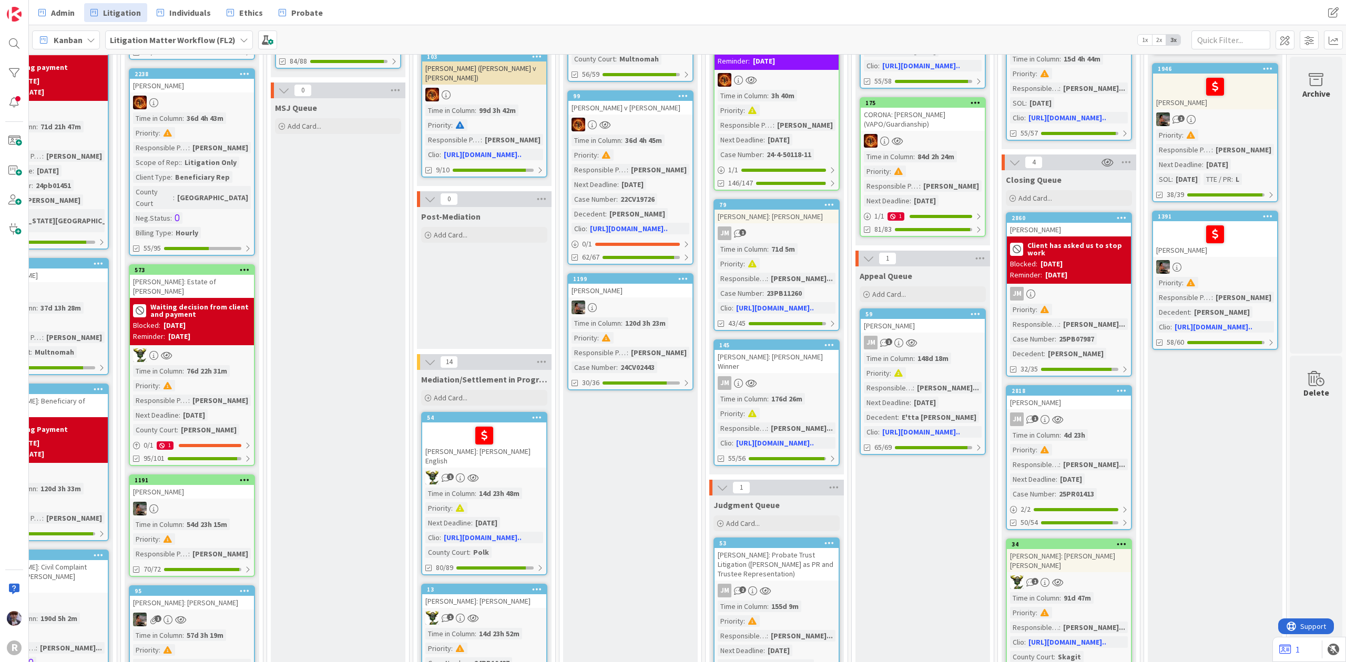
click at [1043, 242] on b "Client has asked us to stop work" at bounding box center [1077, 249] width 100 height 15
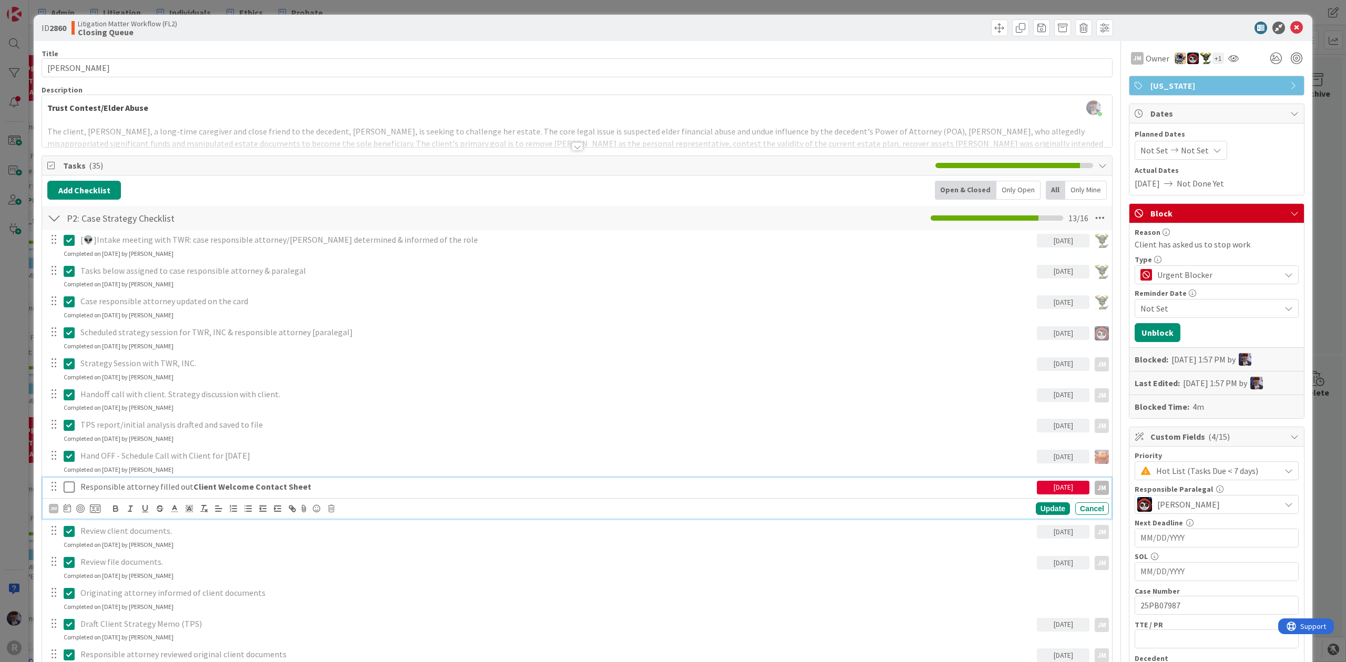
click at [243, 488] on strong "Client Welcome Contact Sheet" at bounding box center [252, 487] width 118 height 11
click at [331, 511] on icon at bounding box center [331, 508] width 6 height 7
click at [996, 187] on div "Only Open" at bounding box center [1018, 190] width 44 height 19
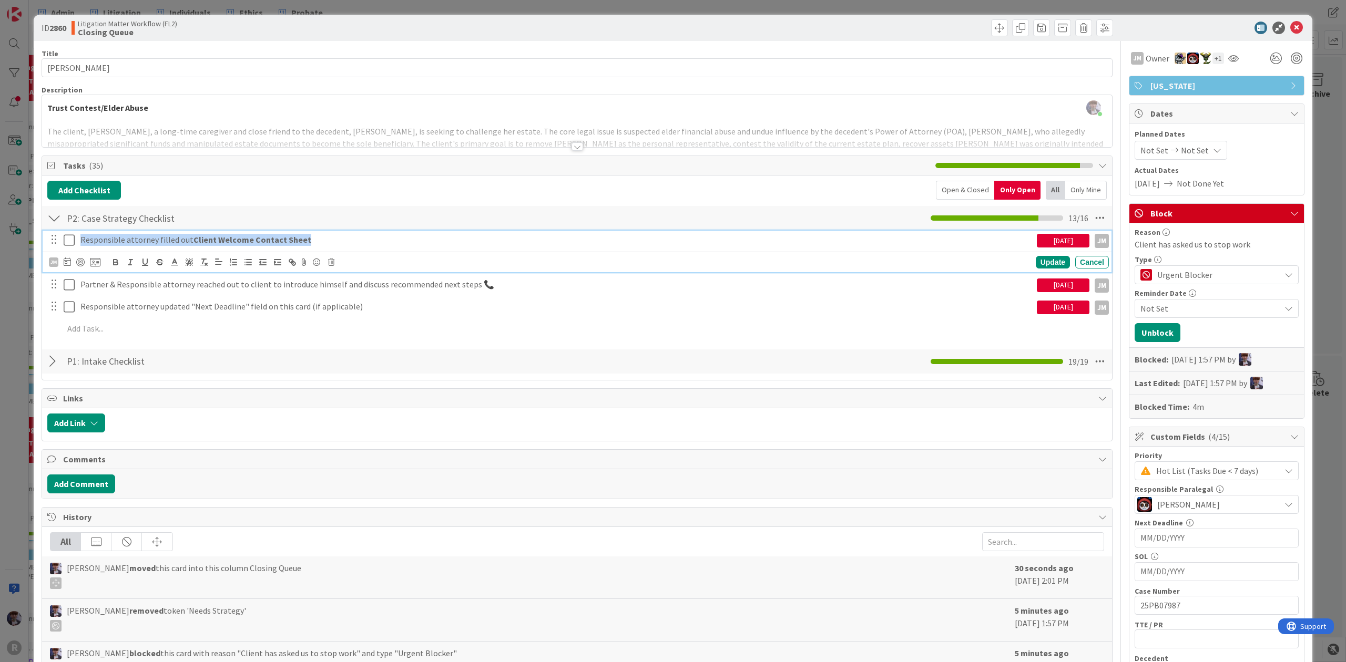
drag, startPoint x: 385, startPoint y: 247, endPoint x: 47, endPoint y: 246, distance: 338.0
click at [47, 246] on div "Responsible attorney filled out Client Welcome Contact Sheet [DATE] JM" at bounding box center [578, 240] width 1062 height 18
click at [164, 262] on icon "button" at bounding box center [159, 262] width 9 height 9
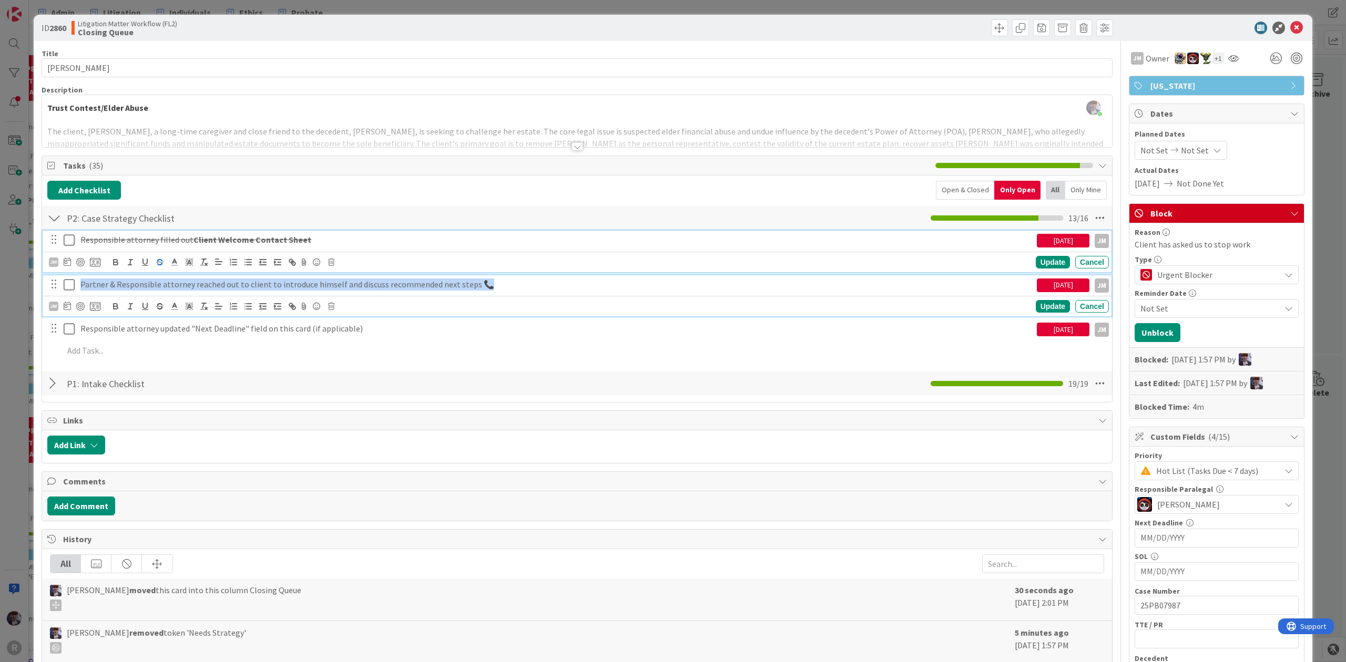
drag, startPoint x: 528, startPoint y: 282, endPoint x: 46, endPoint y: 283, distance: 481.5
click at [47, 283] on div "Partner & Responsible attorney reached out to client to introduce himself and d…" at bounding box center [578, 284] width 1062 height 18
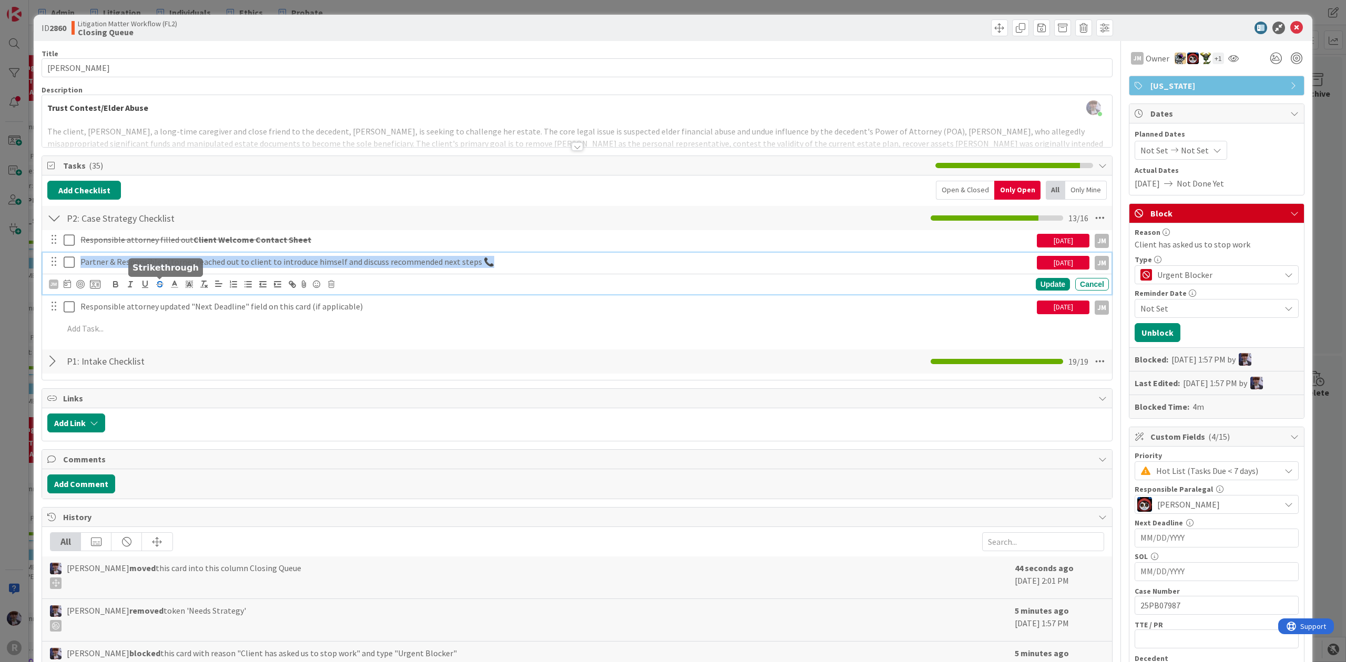
click at [161, 285] on icon "button" at bounding box center [159, 284] width 9 height 9
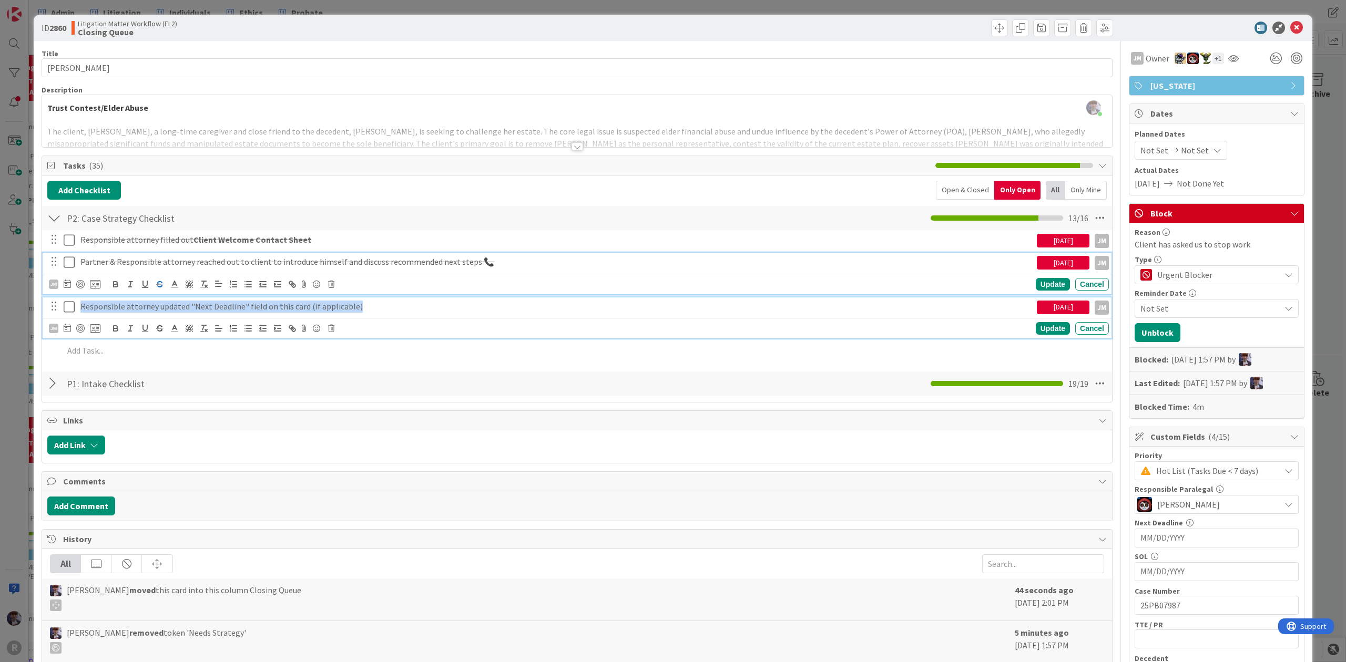
drag, startPoint x: 367, startPoint y: 308, endPoint x: 6, endPoint y: 307, distance: 360.6
click at [6, 307] on div "ID 2860 Litigation Matter Workflow (FL2) Closing Queue Title 15 / 128 [PERSON_N…" at bounding box center [673, 331] width 1346 height 662
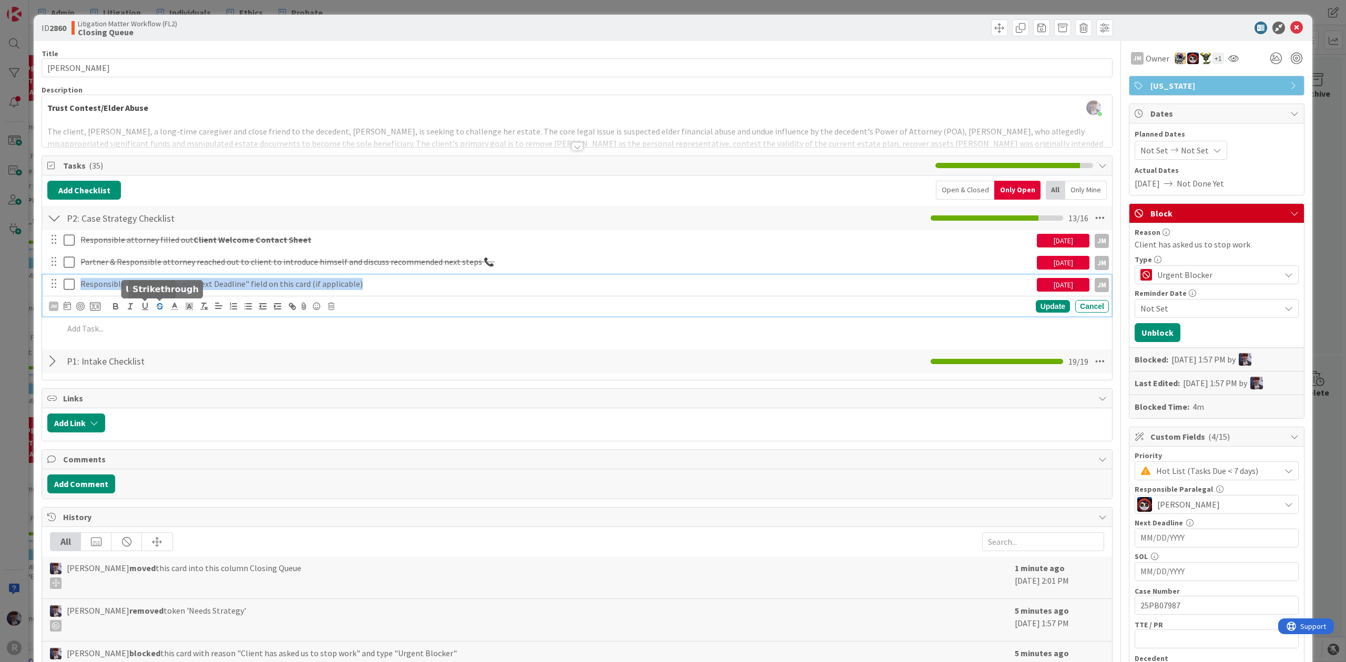
click at [156, 307] on icon "button" at bounding box center [159, 306] width 9 height 9
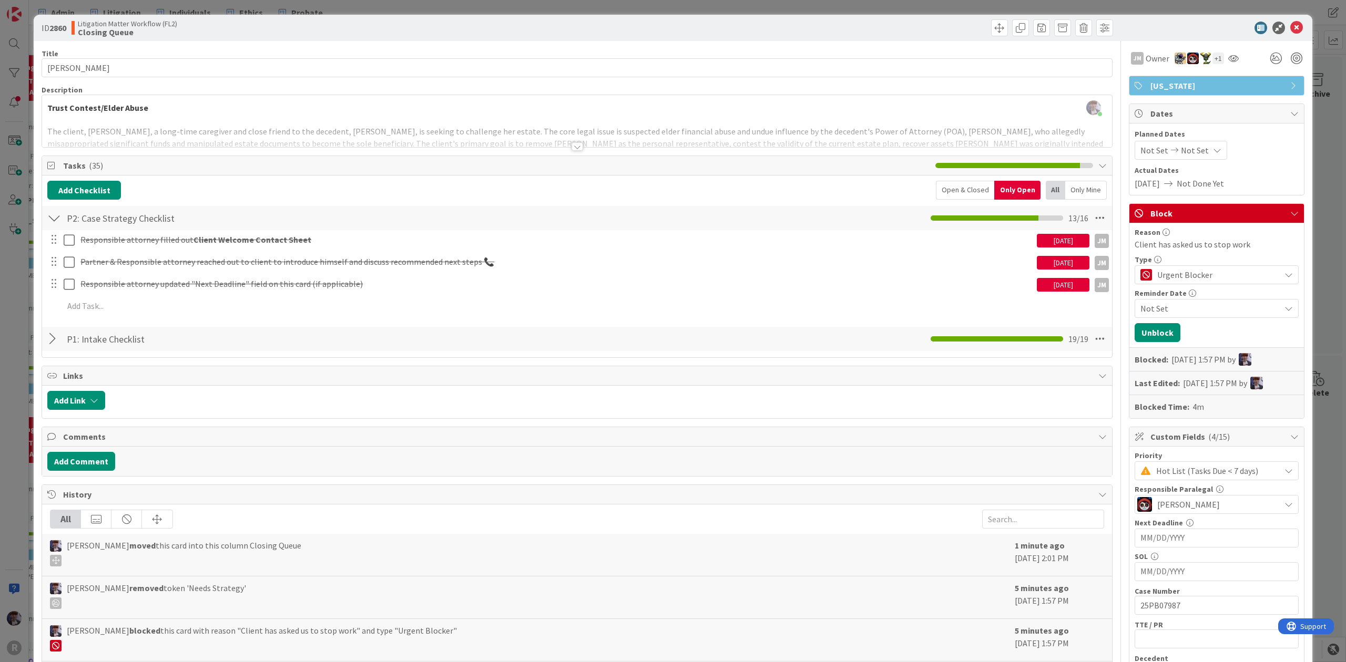
click at [37, 333] on div "ID 2860 Litigation Matter Workflow (FL2) Closing Queue Title 15 / 128 [PERSON_N…" at bounding box center [673, 572] width 1278 height 1115
click at [1326, 179] on div "ID 2860 Litigation Matter Workflow (FL2) Closing Queue Title 15 / 128 [PERSON_N…" at bounding box center [673, 331] width 1346 height 662
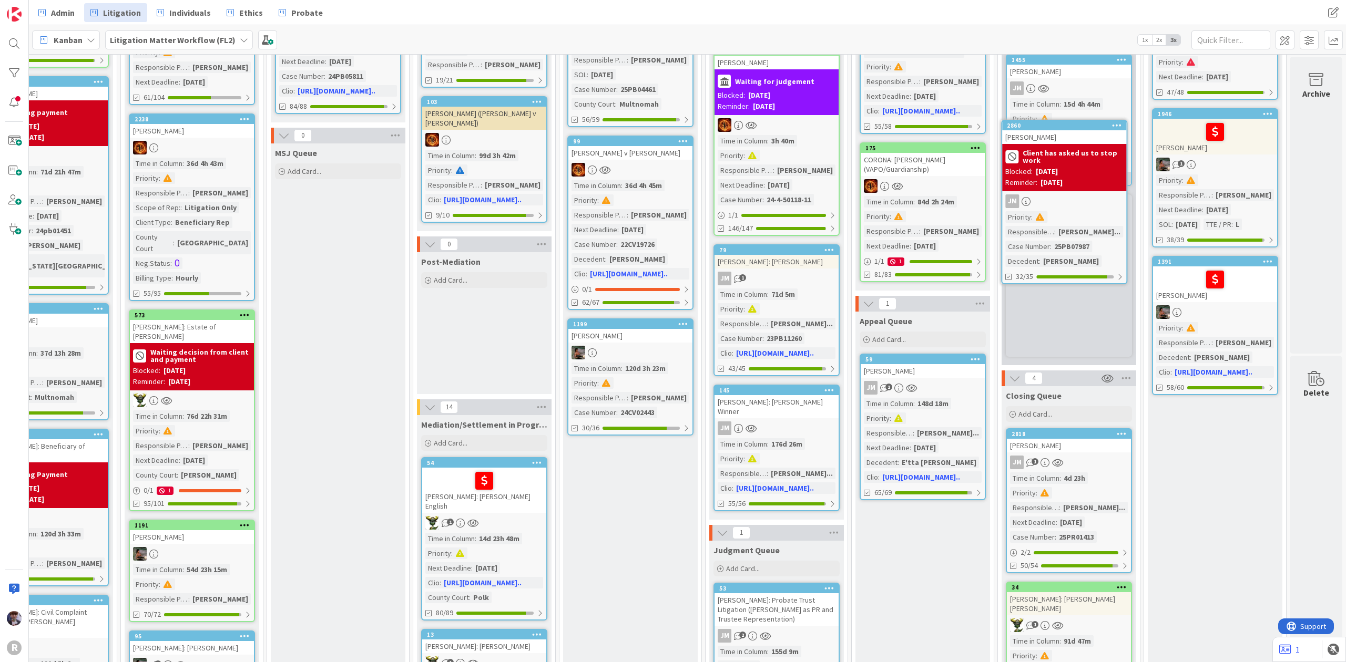
scroll to position [321, 649]
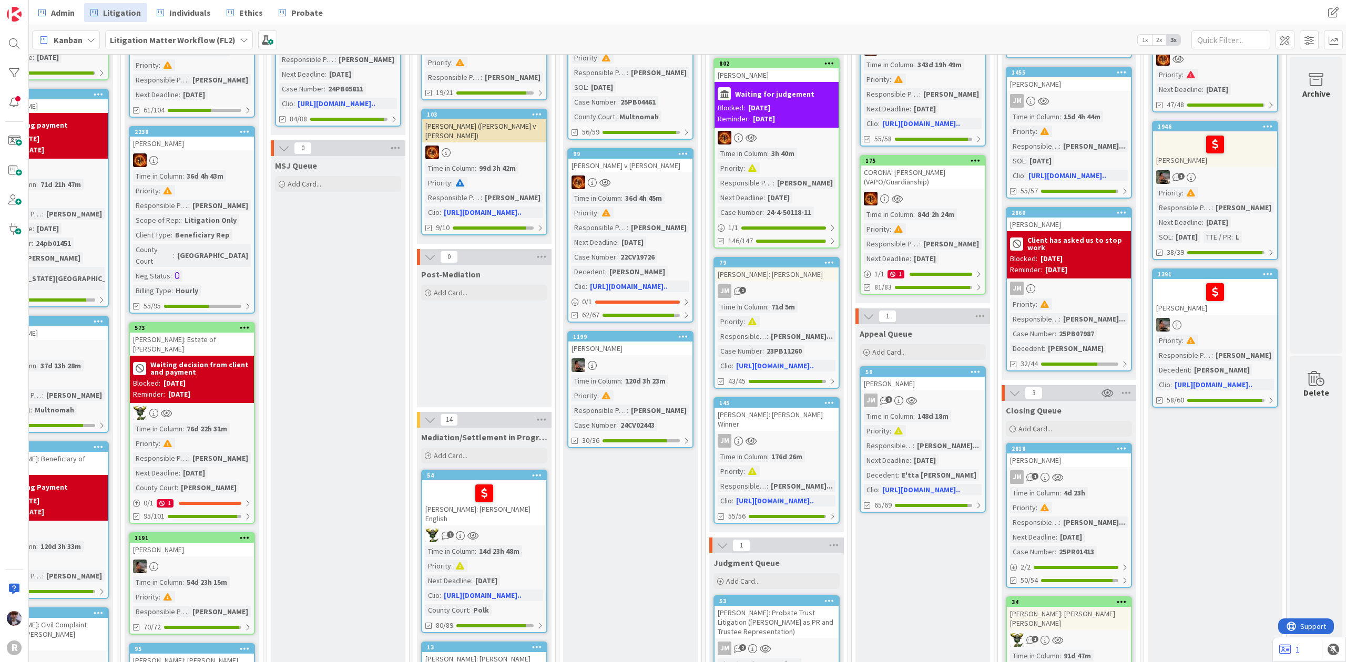
click at [1081, 237] on b "Client has asked us to stop work" at bounding box center [1077, 244] width 100 height 15
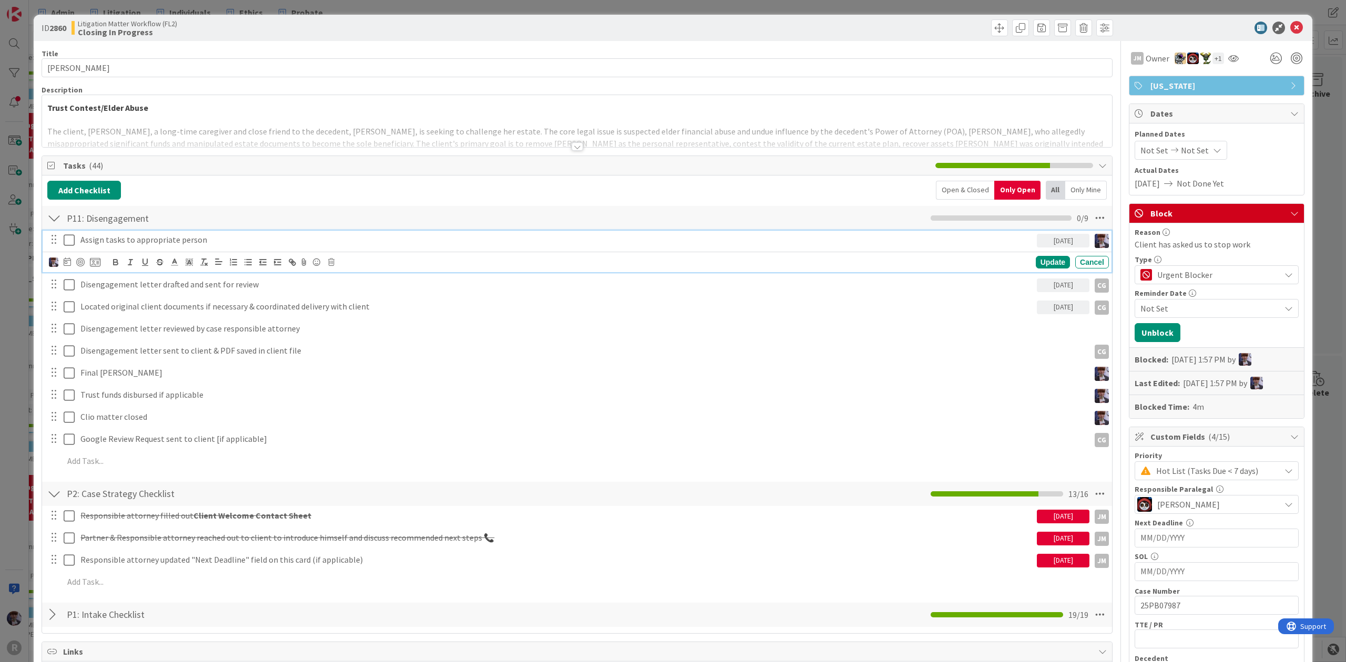
click at [89, 239] on p "Assign tasks to appropriate person" at bounding box center [556, 240] width 952 height 12
click at [67, 239] on icon at bounding box center [69, 240] width 11 height 13
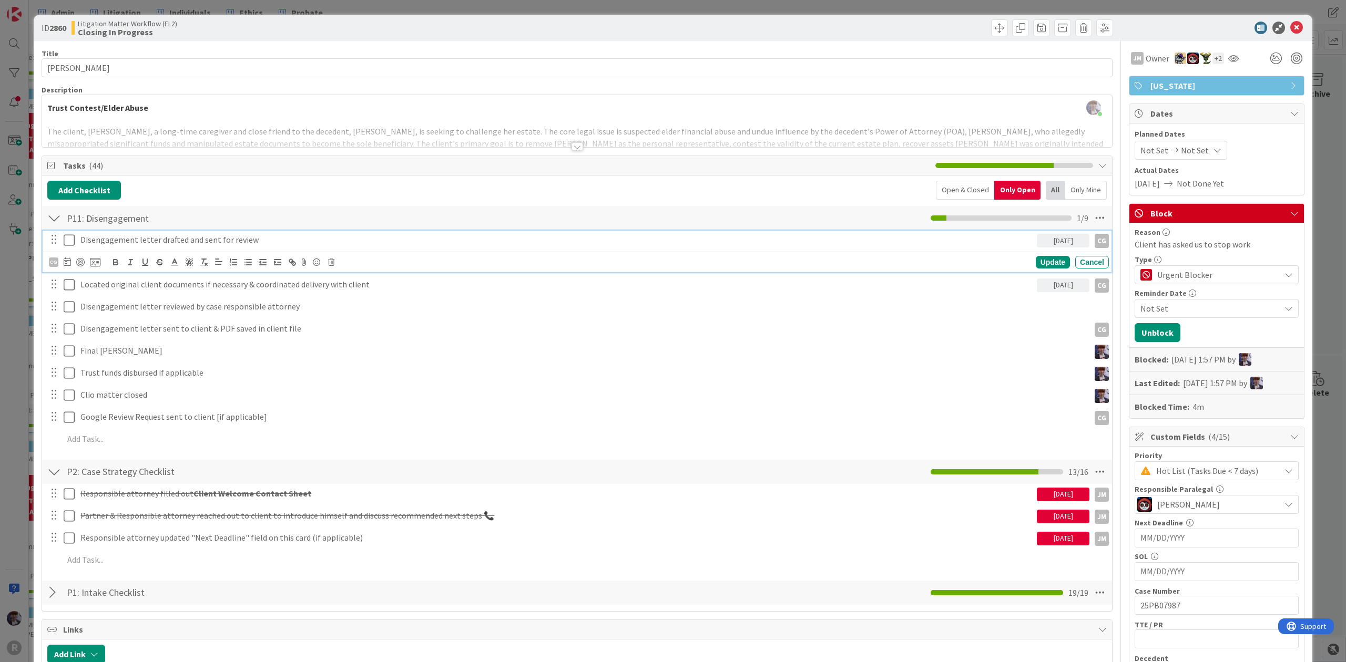
click at [91, 242] on p "Disengagement letter drafted and sent for review" at bounding box center [556, 240] width 952 height 12
click at [53, 260] on div "CG" at bounding box center [53, 262] width 9 height 9
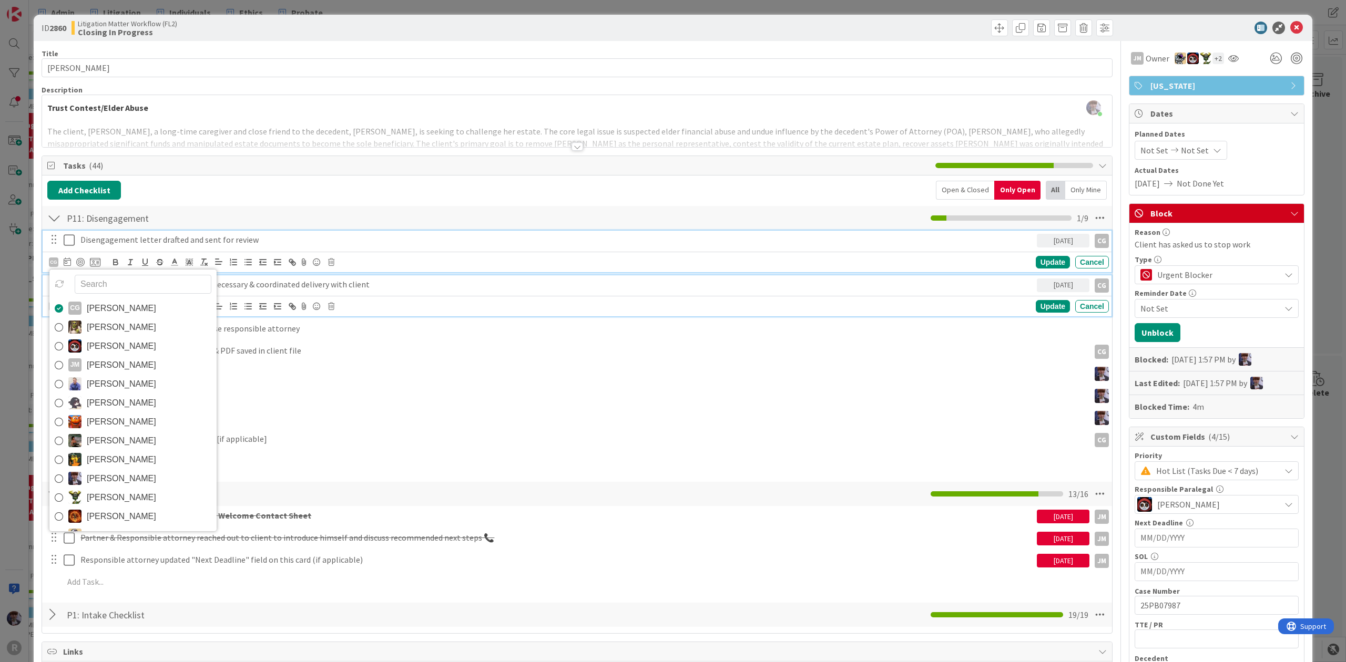
click at [547, 280] on p "Located original client documents if necessary & coordinated delivery with clie…" at bounding box center [556, 285] width 952 height 12
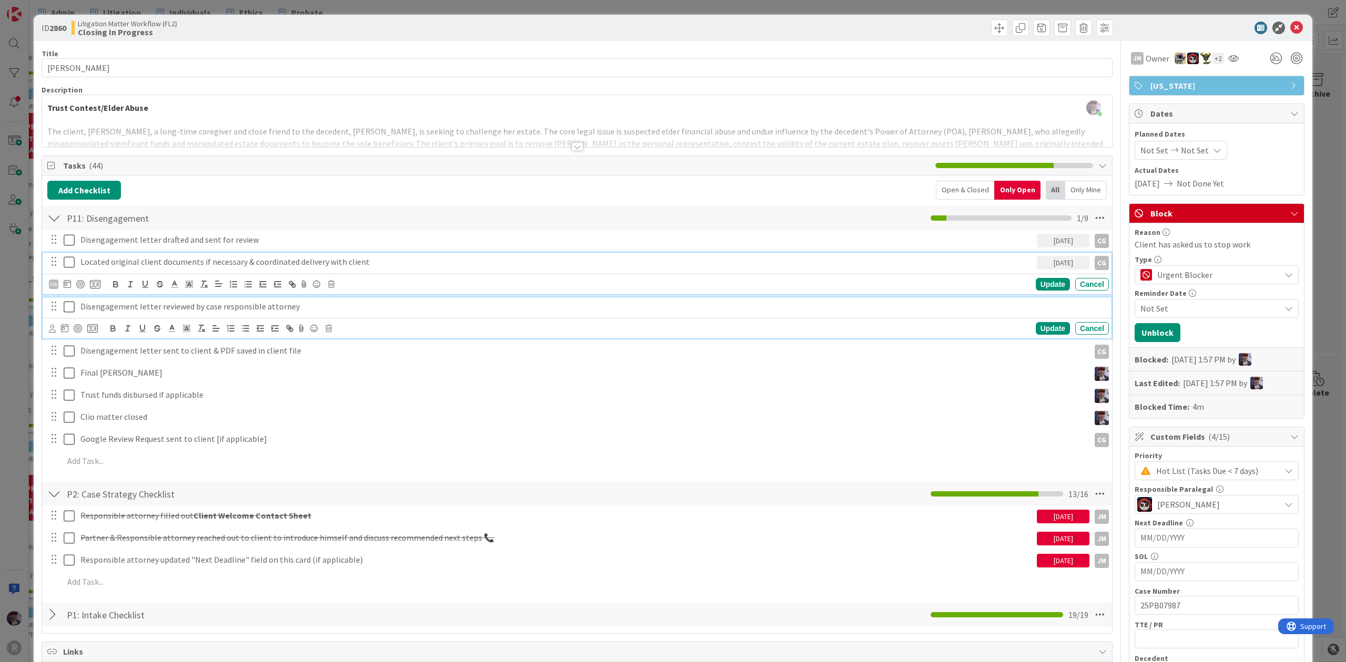
click at [112, 309] on p "Disengagement letter reviewed by case responsible attorney" at bounding box center [592, 307] width 1024 height 12
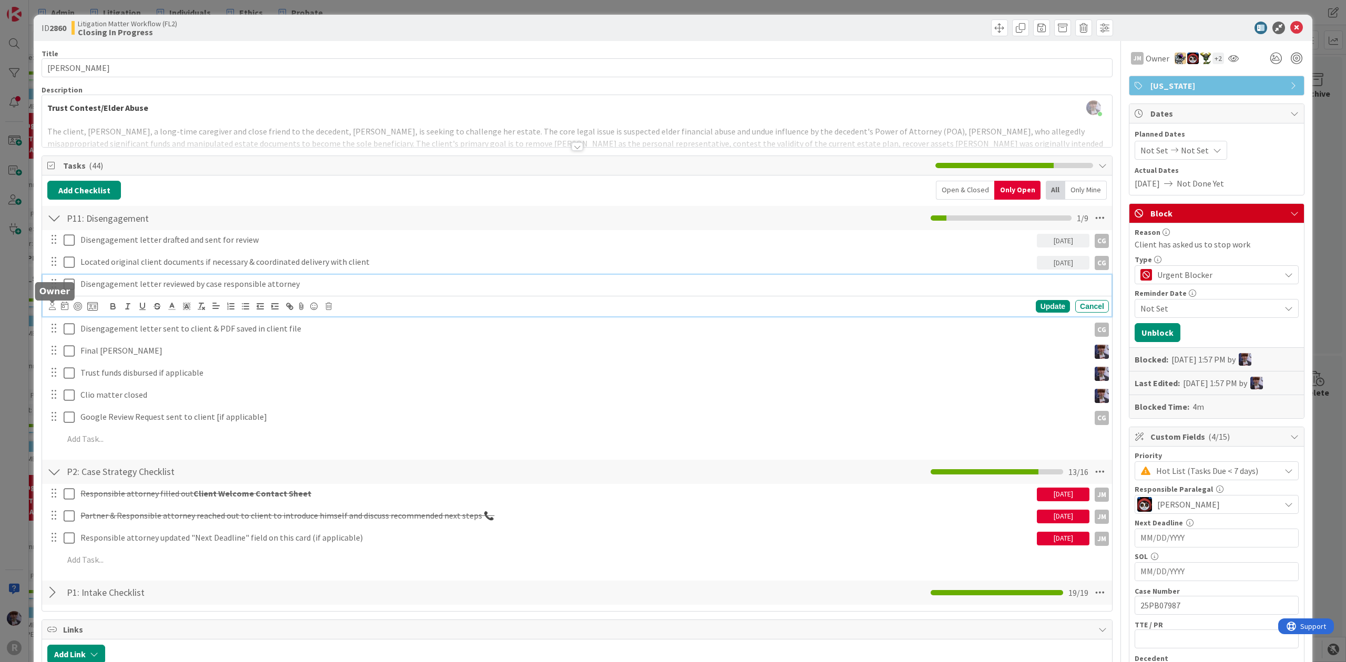
click at [49, 306] on icon at bounding box center [52, 306] width 7 height 8
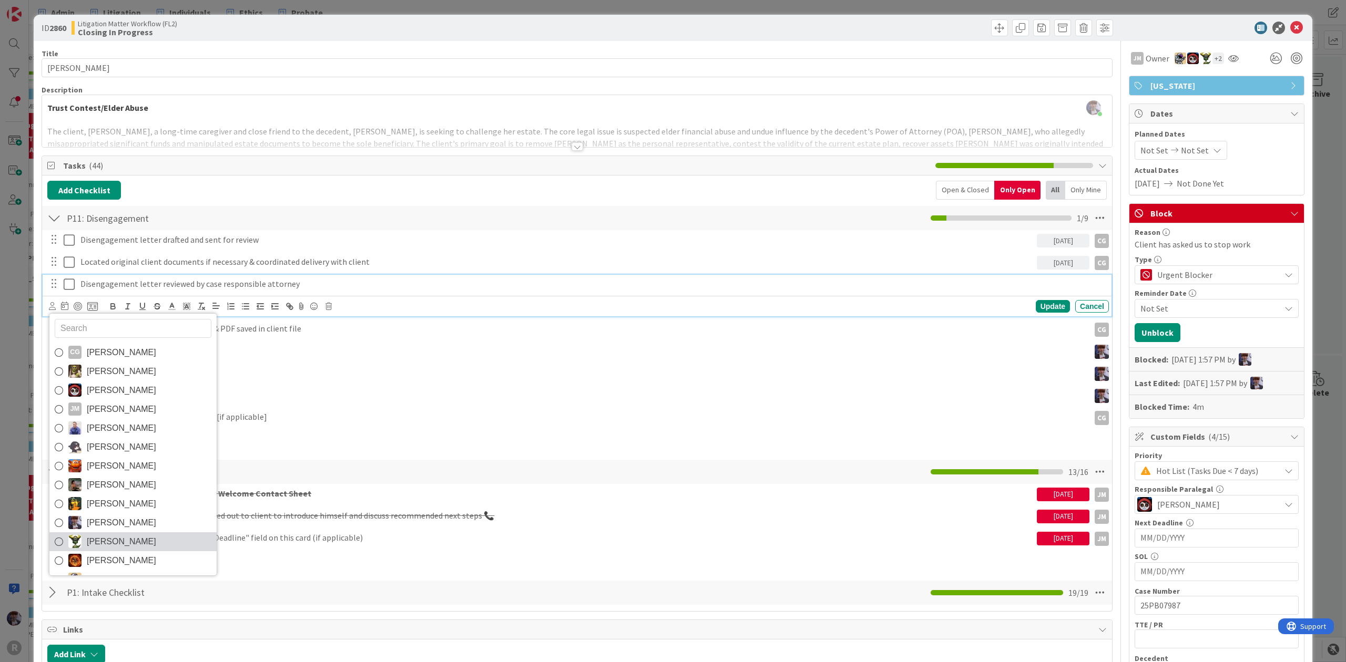
click at [116, 541] on span "[PERSON_NAME]" at bounding box center [121, 542] width 69 height 16
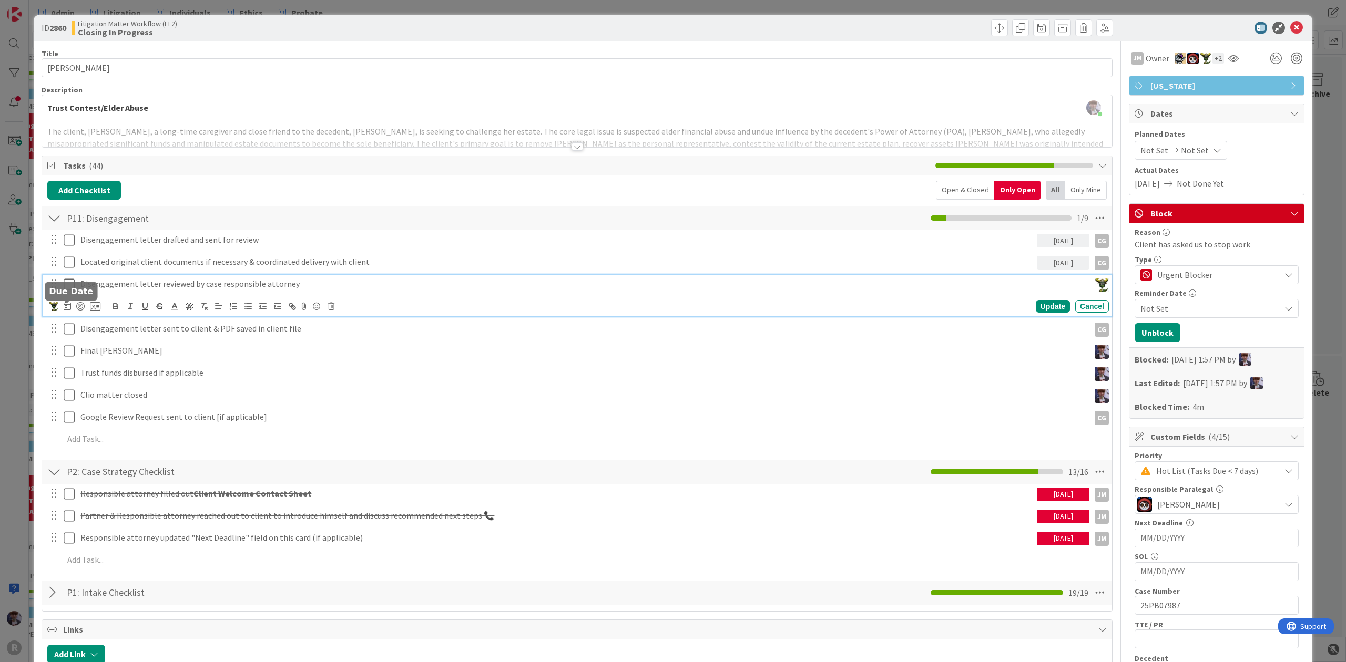
click at [64, 309] on icon at bounding box center [67, 306] width 7 height 8
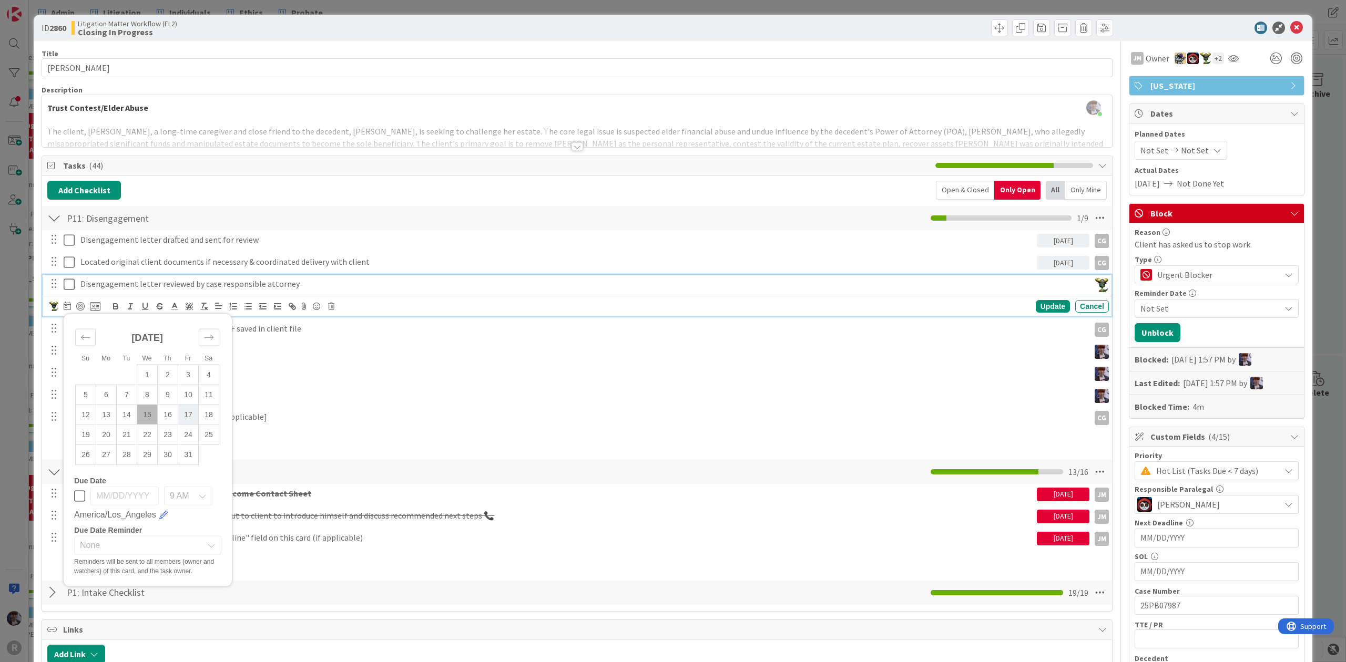
click at [196, 418] on td "17" at bounding box center [188, 415] width 21 height 20
type input "[DATE]"
click at [1049, 308] on div "Update" at bounding box center [1053, 306] width 34 height 13
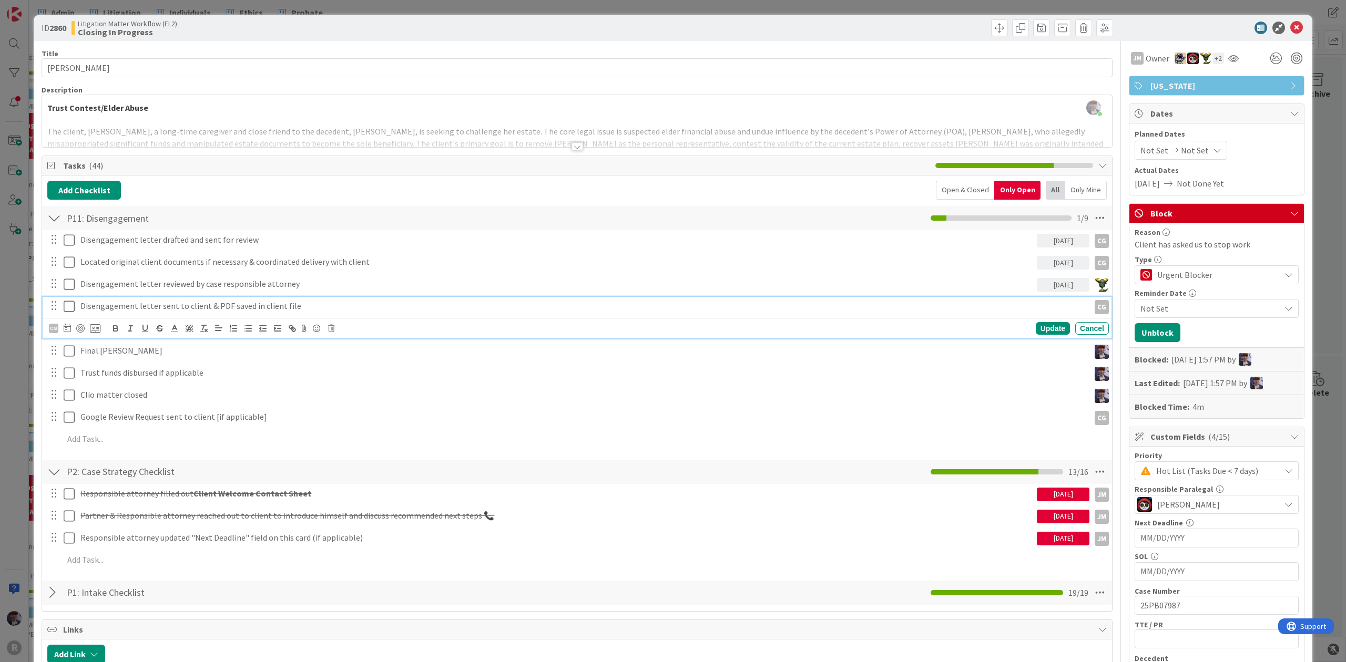
click at [323, 308] on p "Disengagement letter sent to client & PDF saved in client file" at bounding box center [582, 306] width 1005 height 12
click at [65, 332] on icon at bounding box center [67, 328] width 7 height 8
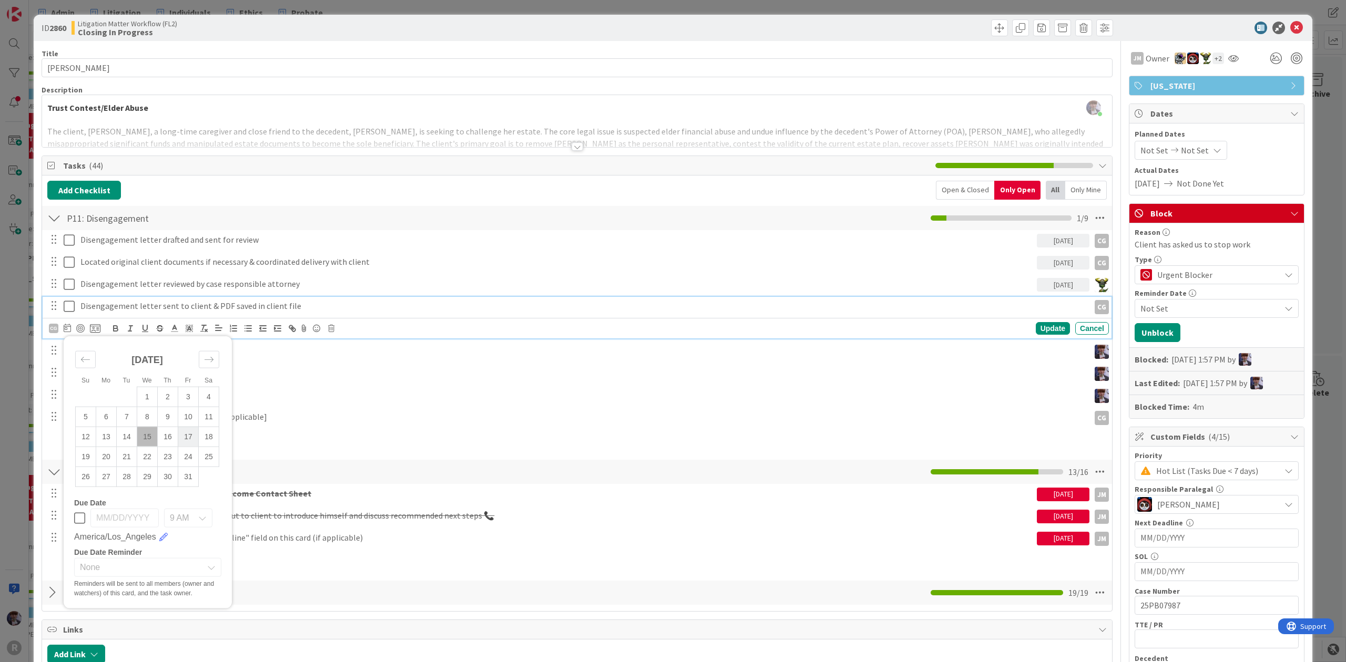
click at [180, 432] on td "17" at bounding box center [188, 437] width 21 height 20
type input "[DATE]"
click at [1051, 328] on div "Update" at bounding box center [1053, 328] width 34 height 13
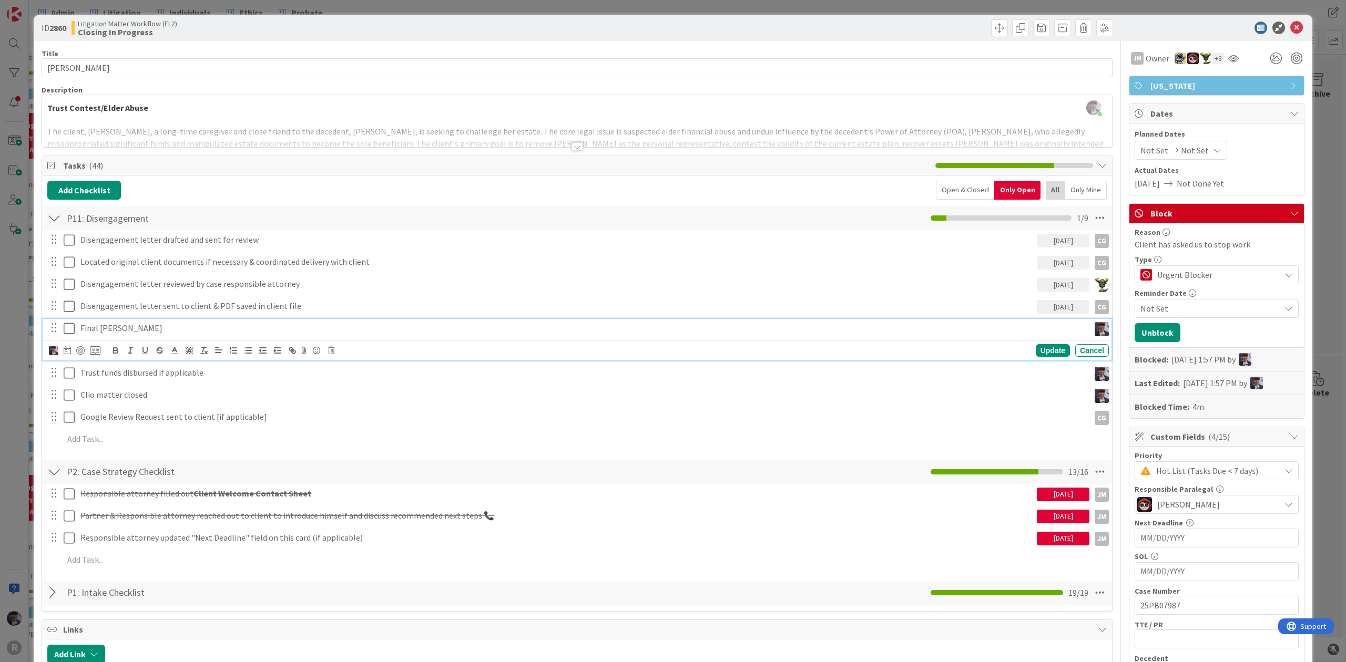
click at [226, 324] on p "Final [PERSON_NAME]" at bounding box center [582, 328] width 1005 height 12
click at [74, 355] on div at bounding box center [75, 350] width 52 height 13
click at [71, 355] on div at bounding box center [75, 350] width 52 height 13
click at [65, 352] on icon at bounding box center [67, 350] width 7 height 8
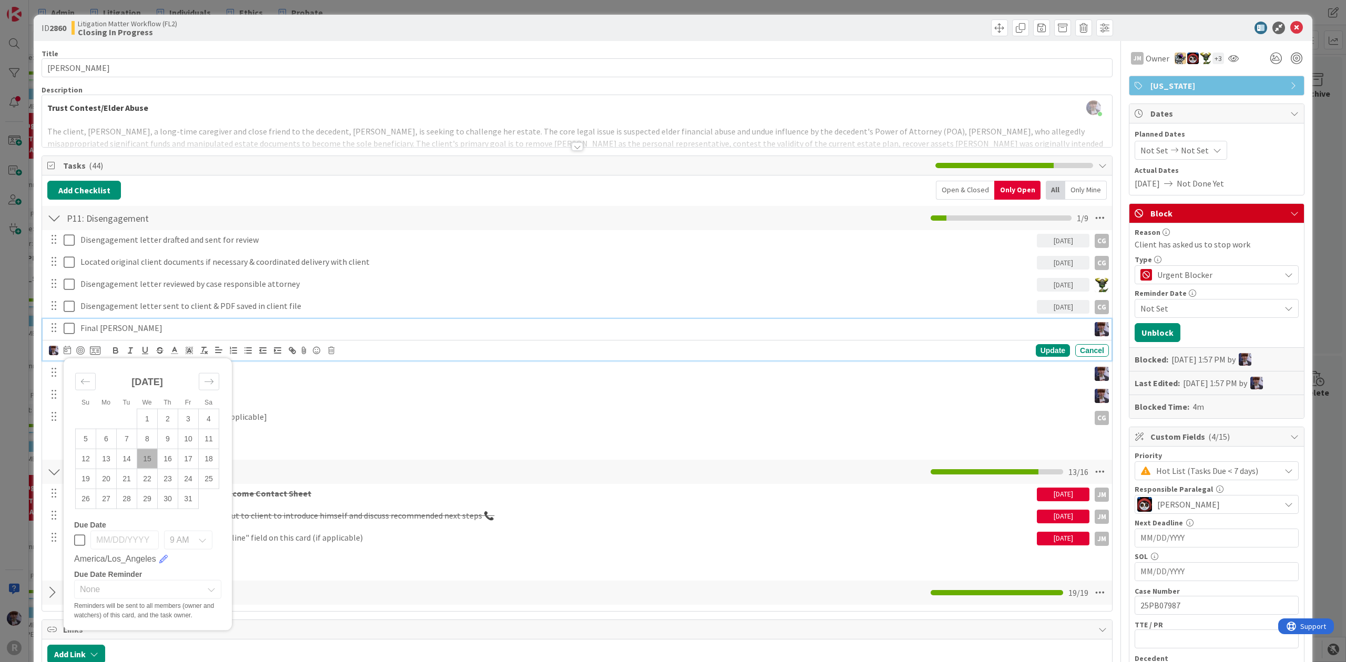
click at [222, 377] on div "[DATE] 1 2 3 4 5 6 7 8 9 10 11 12 13 14 15 16 17 18 19 20 21 22 23 24 25 26 27 …" at bounding box center [147, 436] width 158 height 146
click at [204, 380] on icon "Move forward to switch to the next month." at bounding box center [209, 381] width 10 height 10
click at [217, 419] on td "1" at bounding box center [209, 418] width 21 height 20
click at [115, 438] on td "3" at bounding box center [106, 439] width 21 height 20
type input "[DATE]"
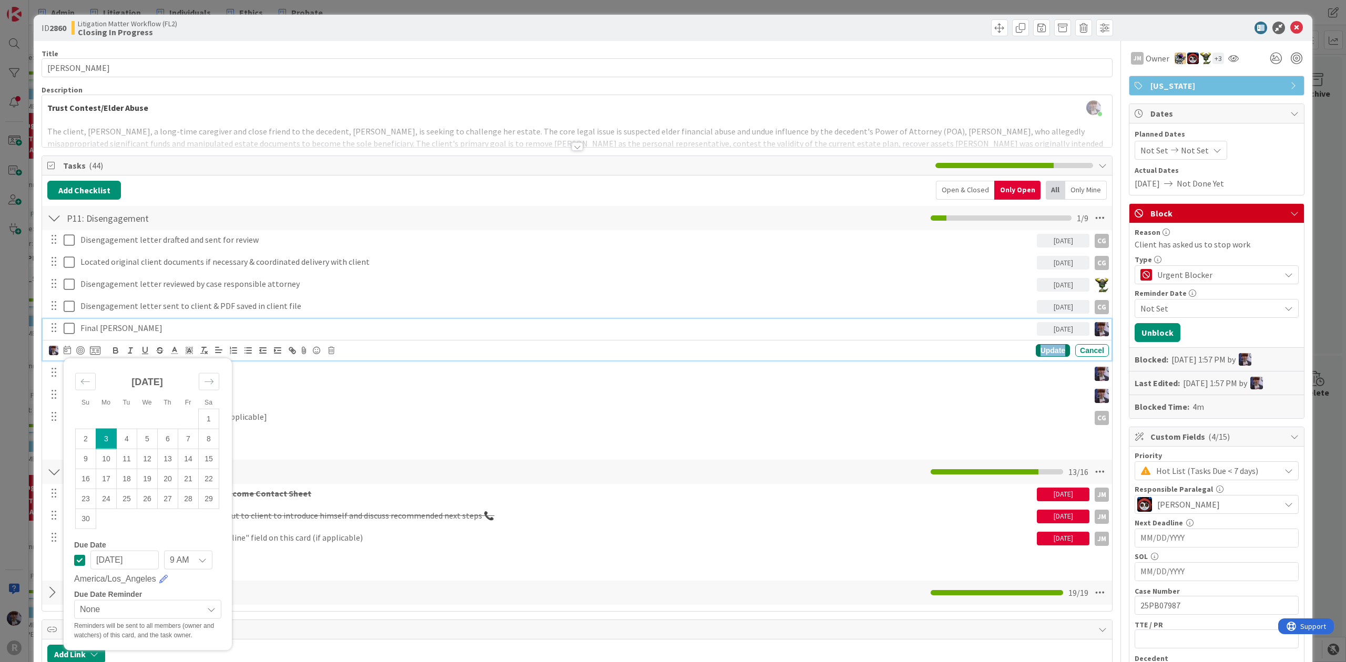
click at [1045, 351] on div "Update" at bounding box center [1053, 350] width 34 height 13
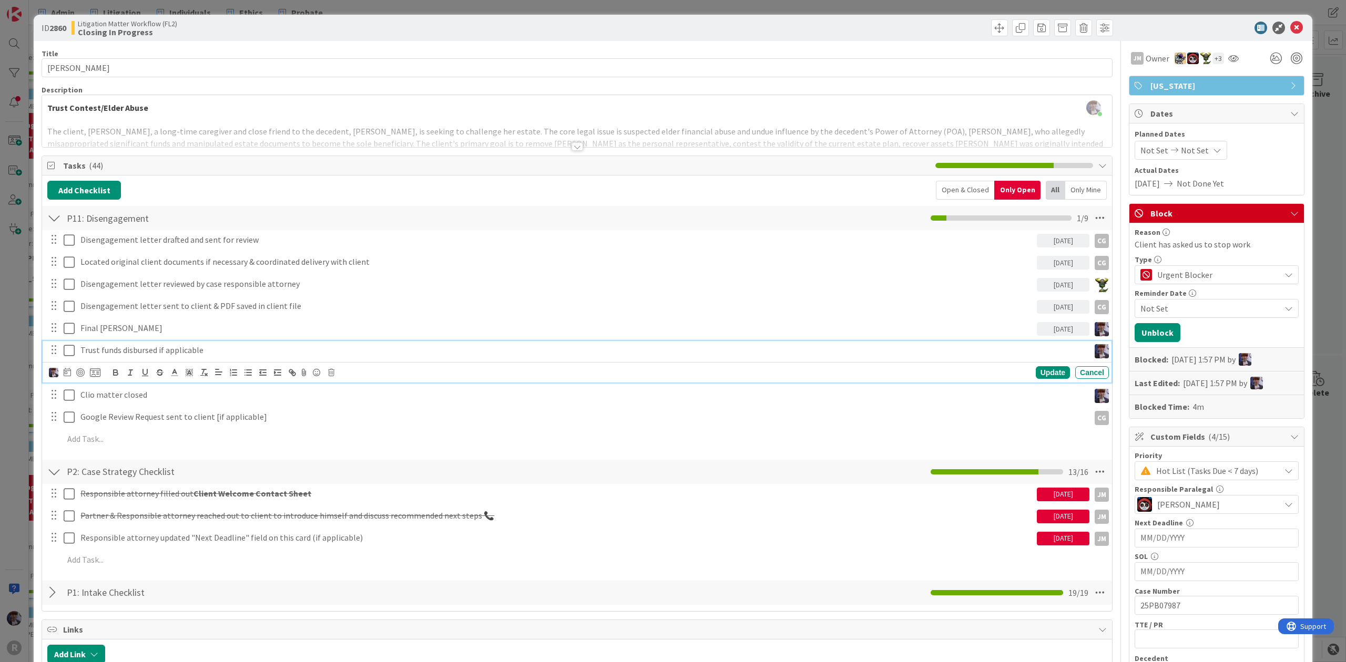
click at [161, 352] on p "Trust funds disbursed if applicable" at bounding box center [582, 350] width 1005 height 12
click at [67, 372] on icon at bounding box center [67, 372] width 7 height 8
click at [209, 411] on div "Move forward to switch to the next month." at bounding box center [209, 403] width 21 height 17
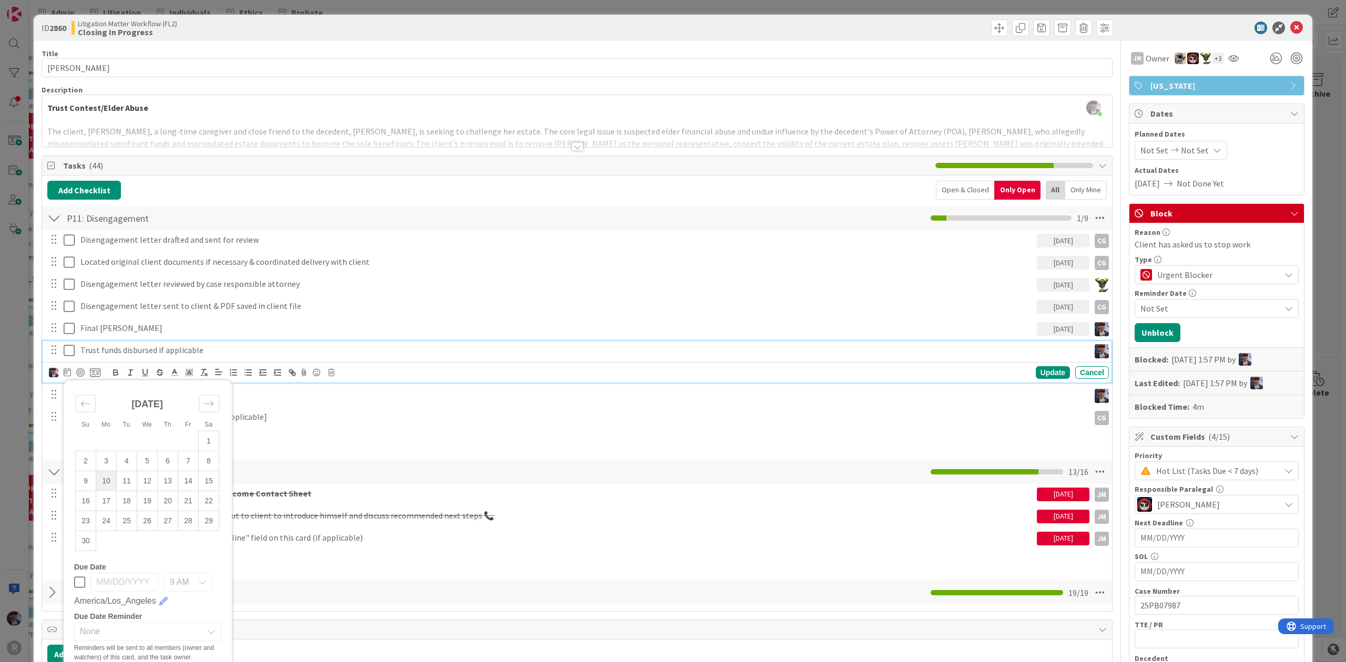
click at [110, 483] on td "10" at bounding box center [106, 481] width 21 height 20
click at [108, 464] on td "3" at bounding box center [106, 461] width 21 height 20
type input "[DATE]"
click at [1048, 369] on div "Update" at bounding box center [1053, 372] width 34 height 13
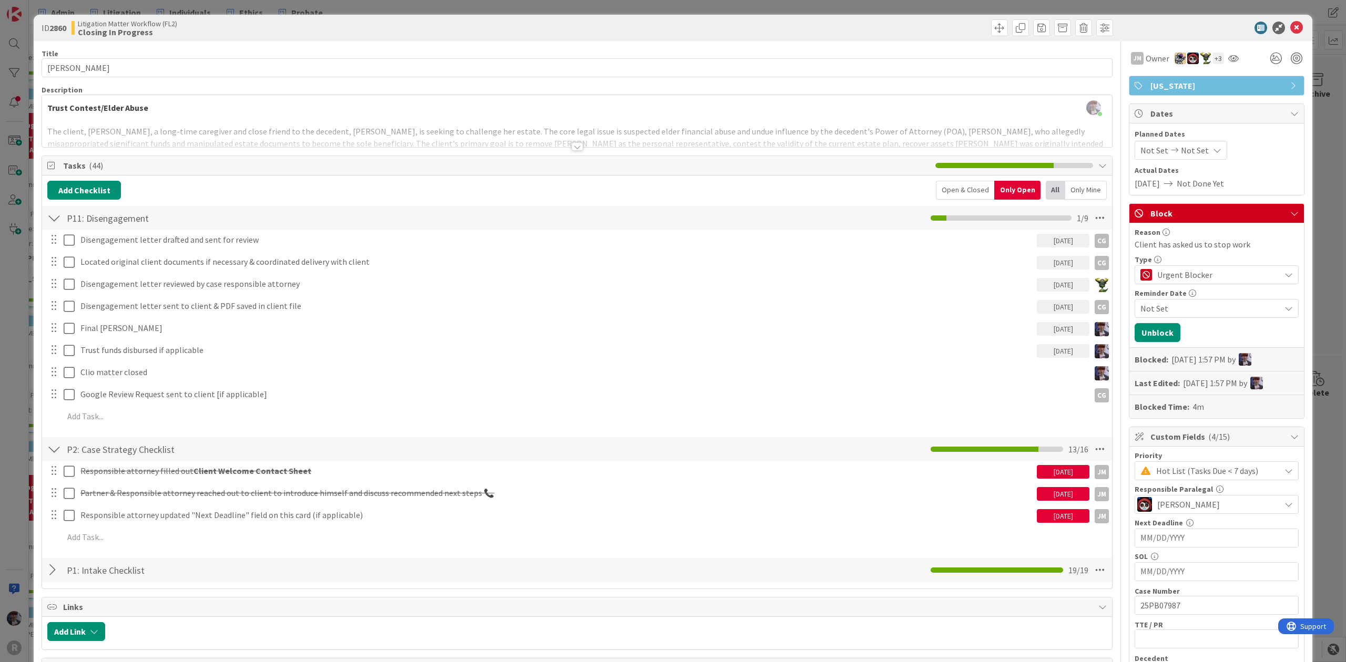
click at [224, 363] on div "Disengagement letter drafted and sent for review [DATE] CG CG CG [PERSON_NAME] …" at bounding box center [576, 330] width 1059 height 200
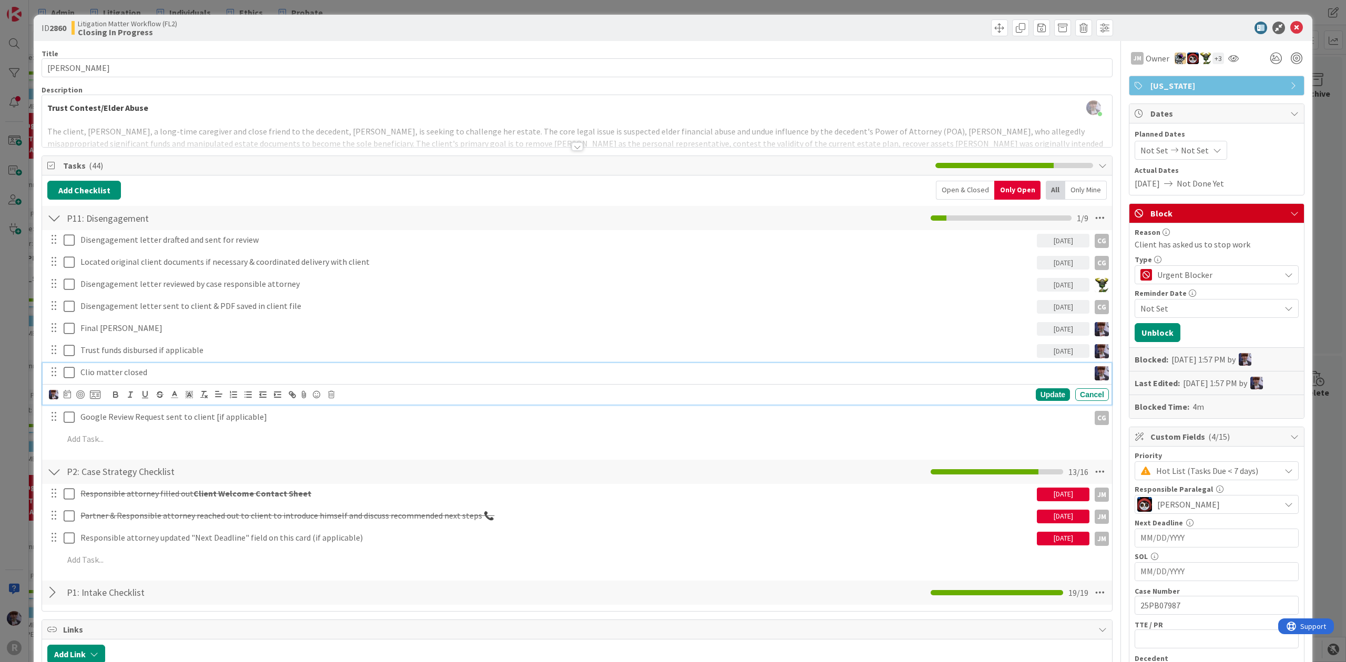
click at [114, 373] on p "Clio matter closed" at bounding box center [582, 372] width 1005 height 12
click at [70, 391] on div at bounding box center [67, 394] width 7 height 13
click at [205, 427] on icon "Move forward to switch to the next month." at bounding box center [208, 425] width 9 height 5
click at [111, 486] on td "3" at bounding box center [106, 483] width 21 height 20
type input "[DATE]"
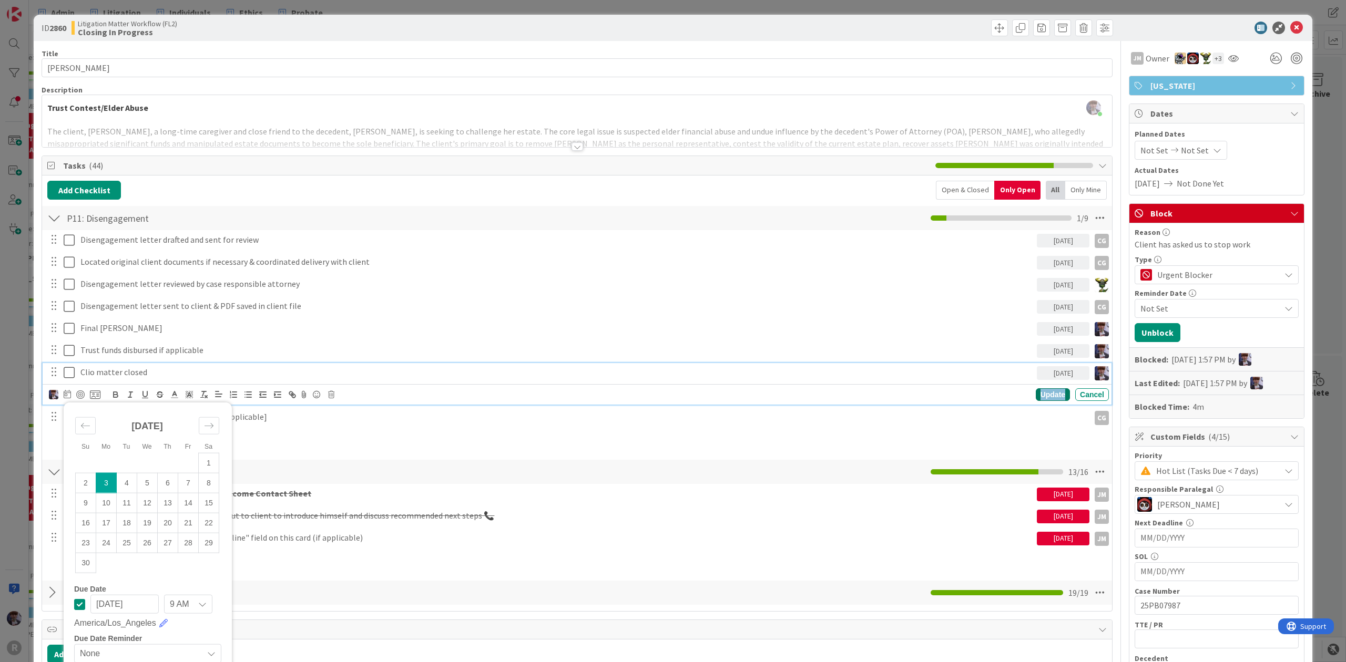
click at [1050, 398] on div "Update" at bounding box center [1053, 394] width 34 height 13
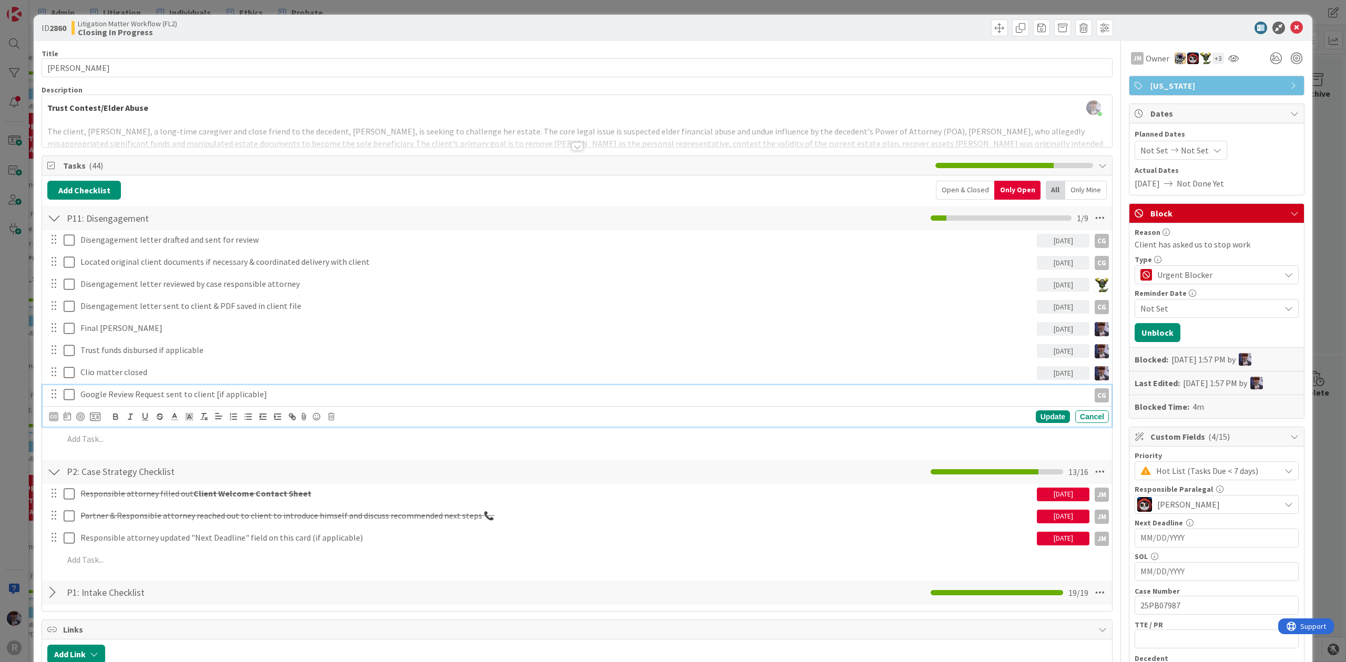
click at [106, 395] on p "Google Review Request sent to client [if applicable]" at bounding box center [582, 394] width 1005 height 12
click at [68, 417] on icon at bounding box center [67, 416] width 7 height 8
click at [213, 444] on div "Move forward to switch to the next month." at bounding box center [209, 447] width 21 height 17
click at [110, 499] on td "3" at bounding box center [106, 505] width 21 height 20
type input "[DATE]"
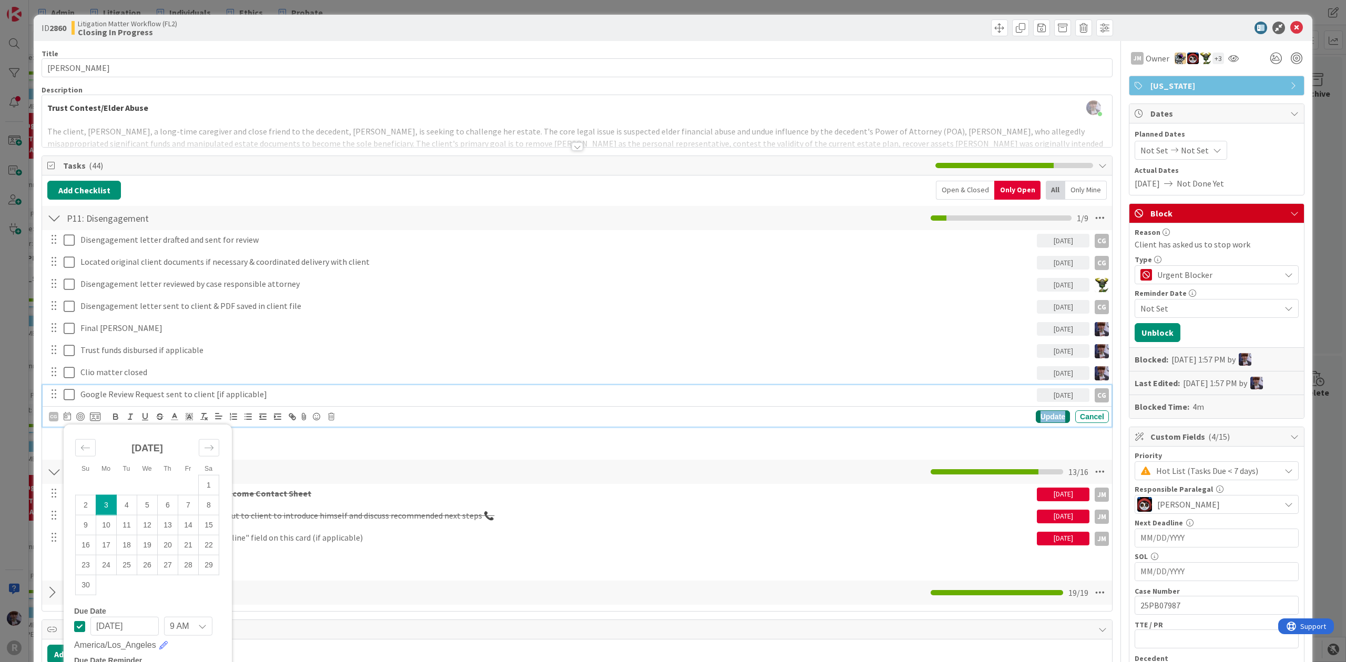
click at [1053, 419] on div "Update" at bounding box center [1053, 417] width 34 height 13
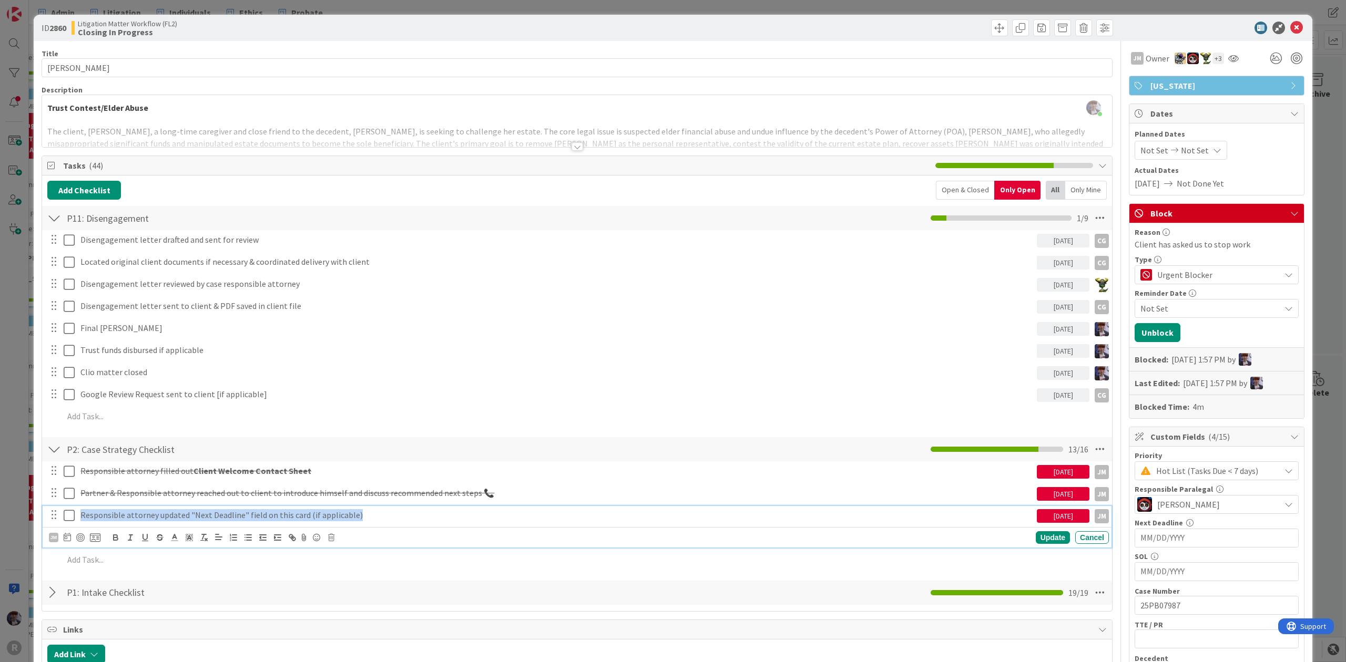
drag, startPoint x: 411, startPoint y: 518, endPoint x: 41, endPoint y: 526, distance: 369.6
click at [42, 526] on div "P2: Case Strategy Checklist Checklist Name 27 / 64 P2: Case Strategy Checklist …" at bounding box center [577, 505] width 1070 height 138
click at [159, 540] on icon "button" at bounding box center [159, 537] width 9 height 9
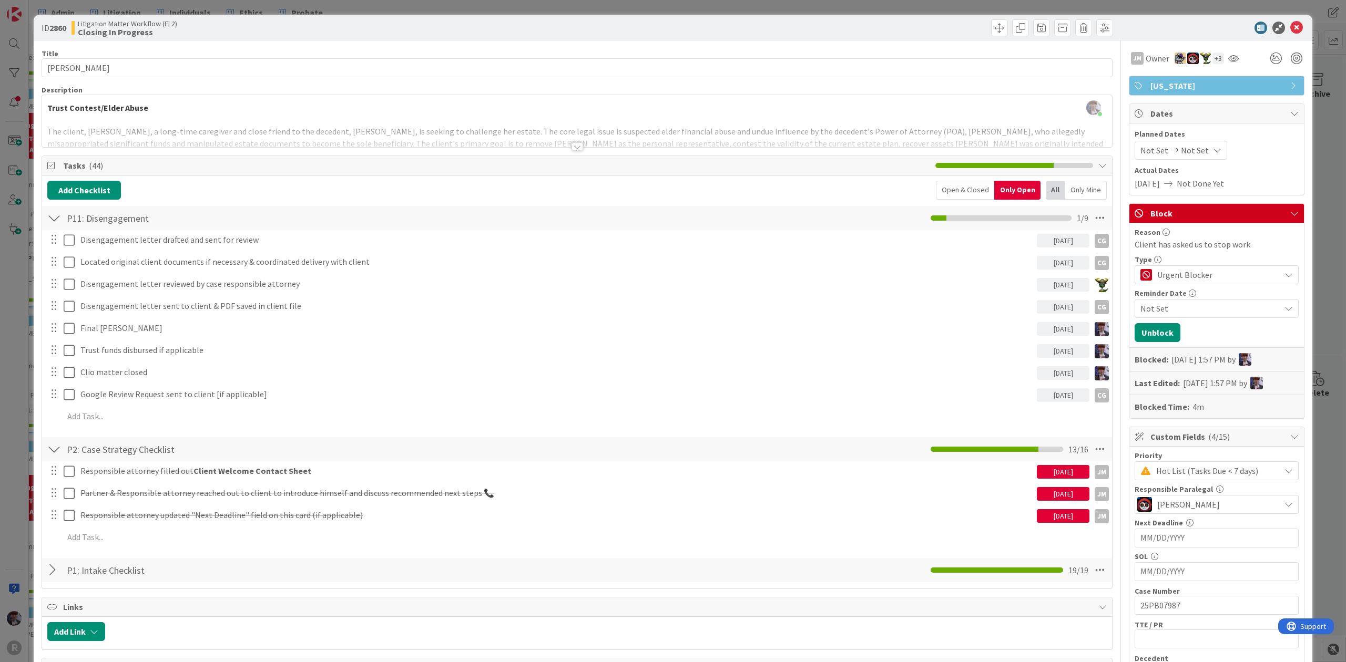
click at [1045, 541] on div "Responsible attorney filled out Client Welcome Contact Sheet [DATE] JM JM Updat…" at bounding box center [576, 506] width 1059 height 89
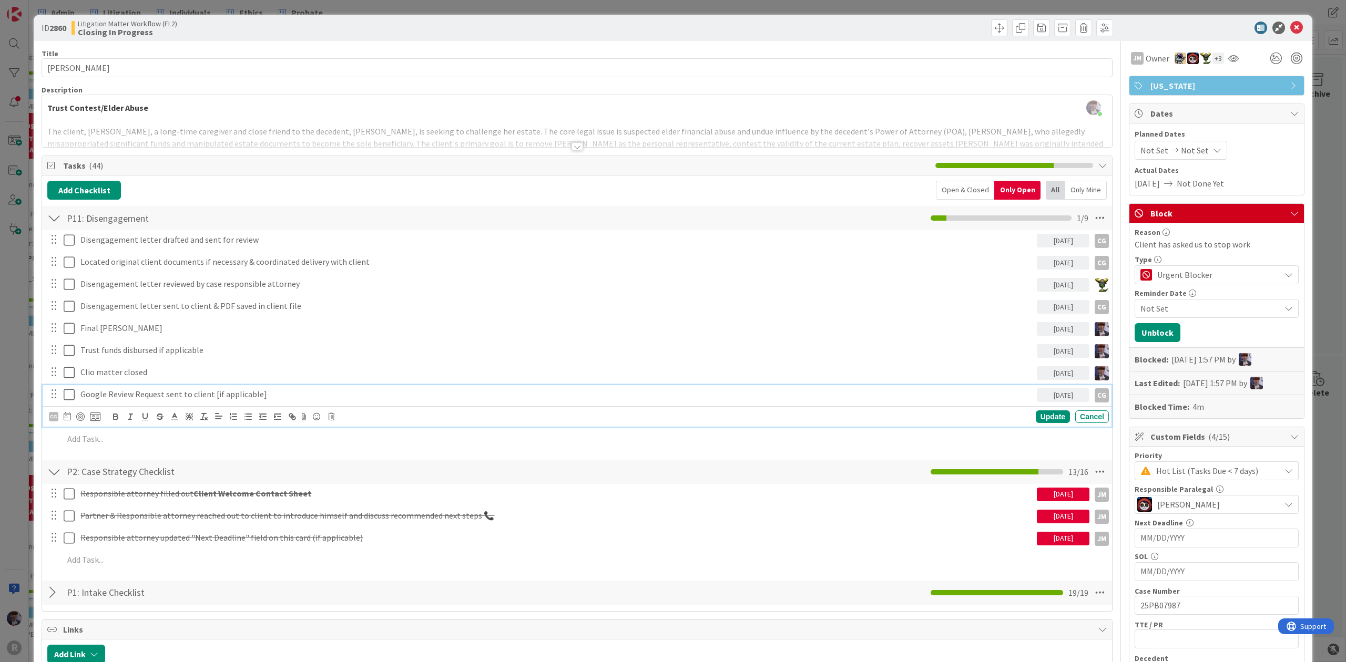
click at [483, 395] on p "Google Review Request sent to client [if applicable]" at bounding box center [556, 394] width 952 height 12
click at [24, 290] on div "ID 2860 Litigation Matter Workflow (FL2) Closing In Progress Title 15 / 128 [PE…" at bounding box center [673, 331] width 1346 height 662
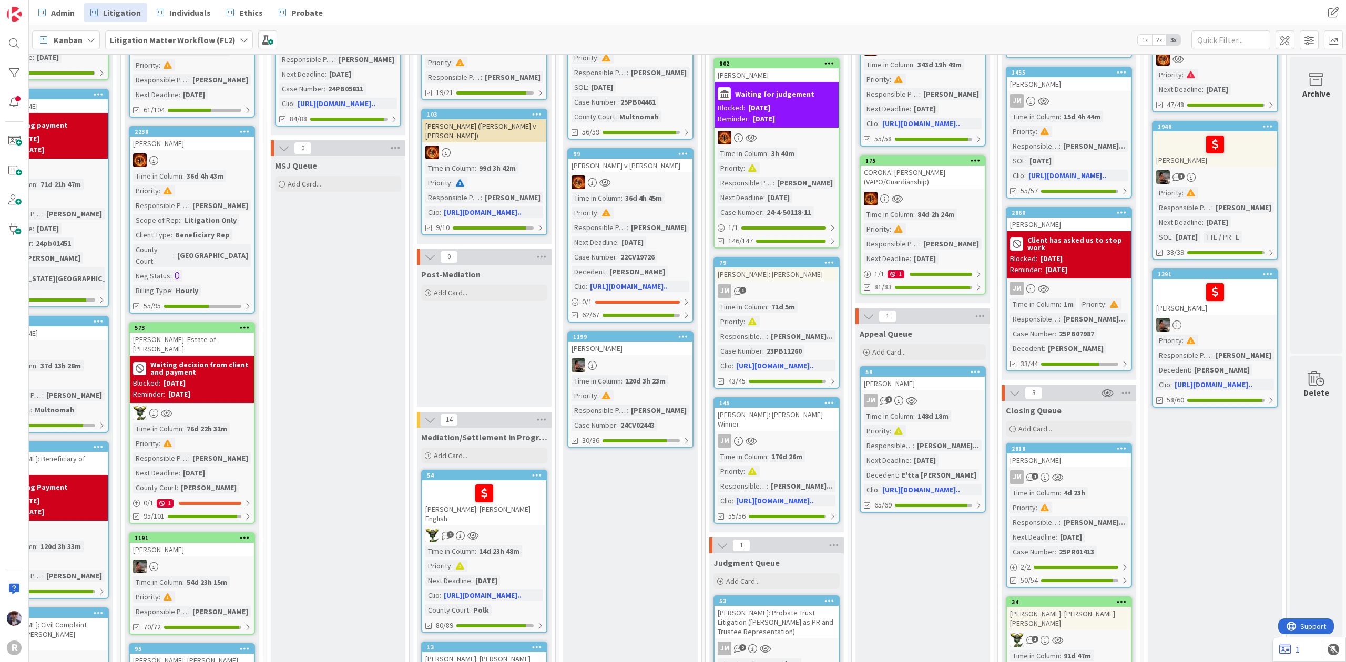
drag, startPoint x: 319, startPoint y: 248, endPoint x: 314, endPoint y: 244, distance: 5.6
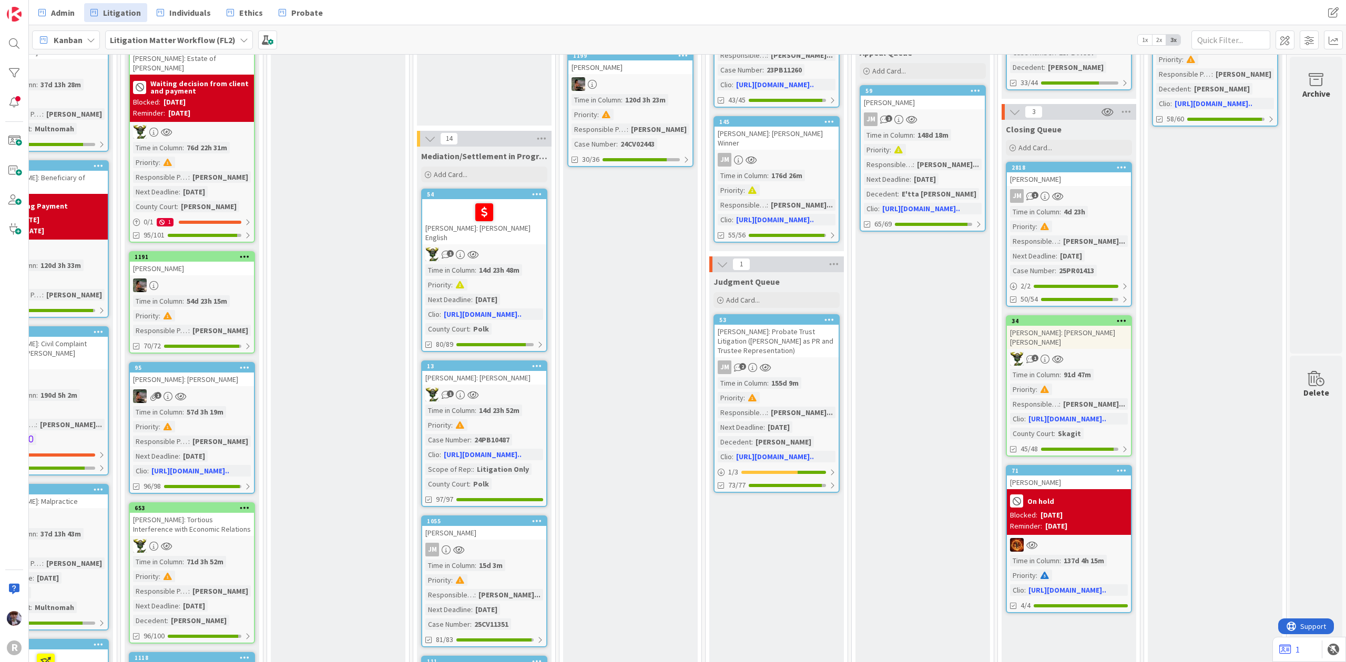
scroll to position [601, 649]
click at [47, 7] on link "Admin" at bounding box center [56, 12] width 49 height 19
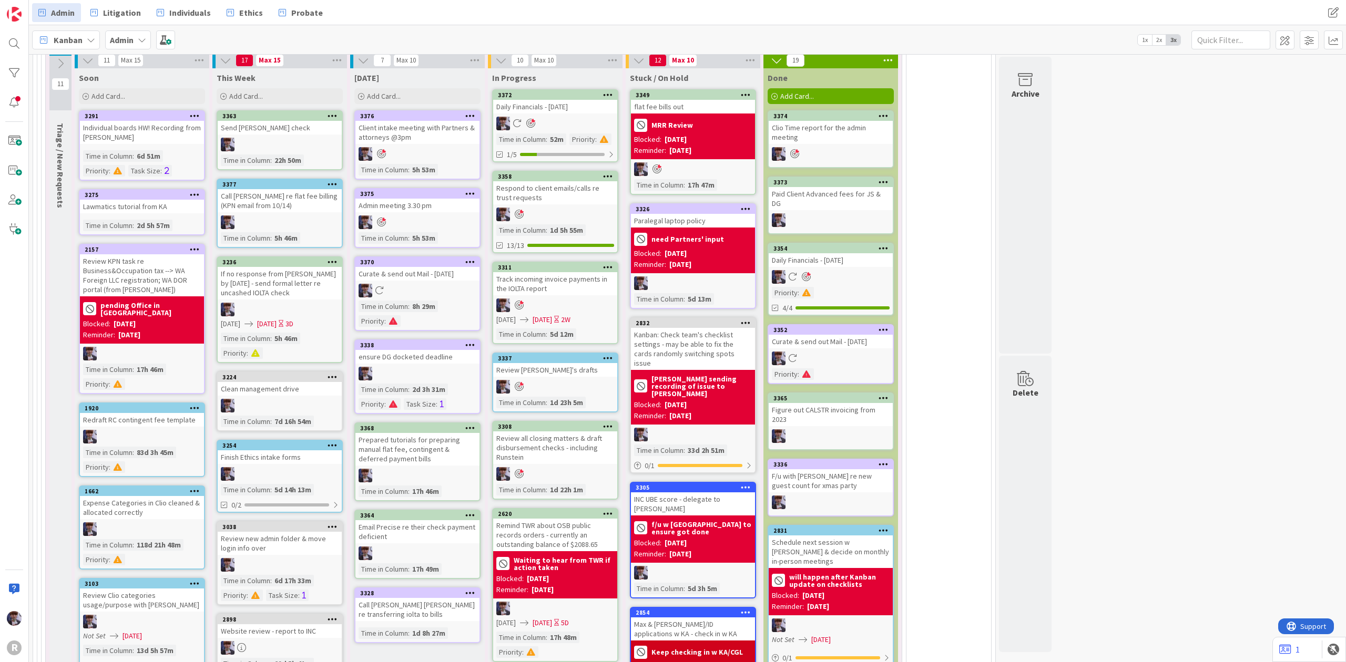
scroll to position [2288, 0]
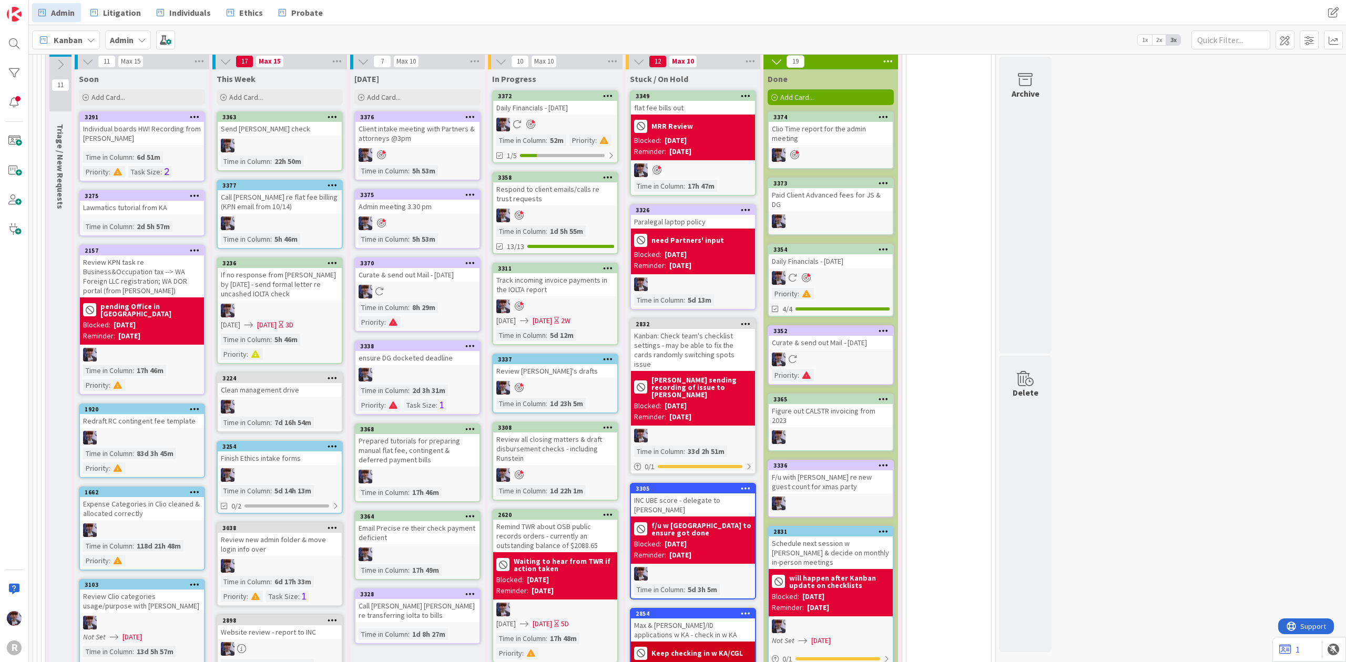
click at [574, 193] on div "Respond to client emails/calls re trust requests" at bounding box center [555, 193] width 124 height 23
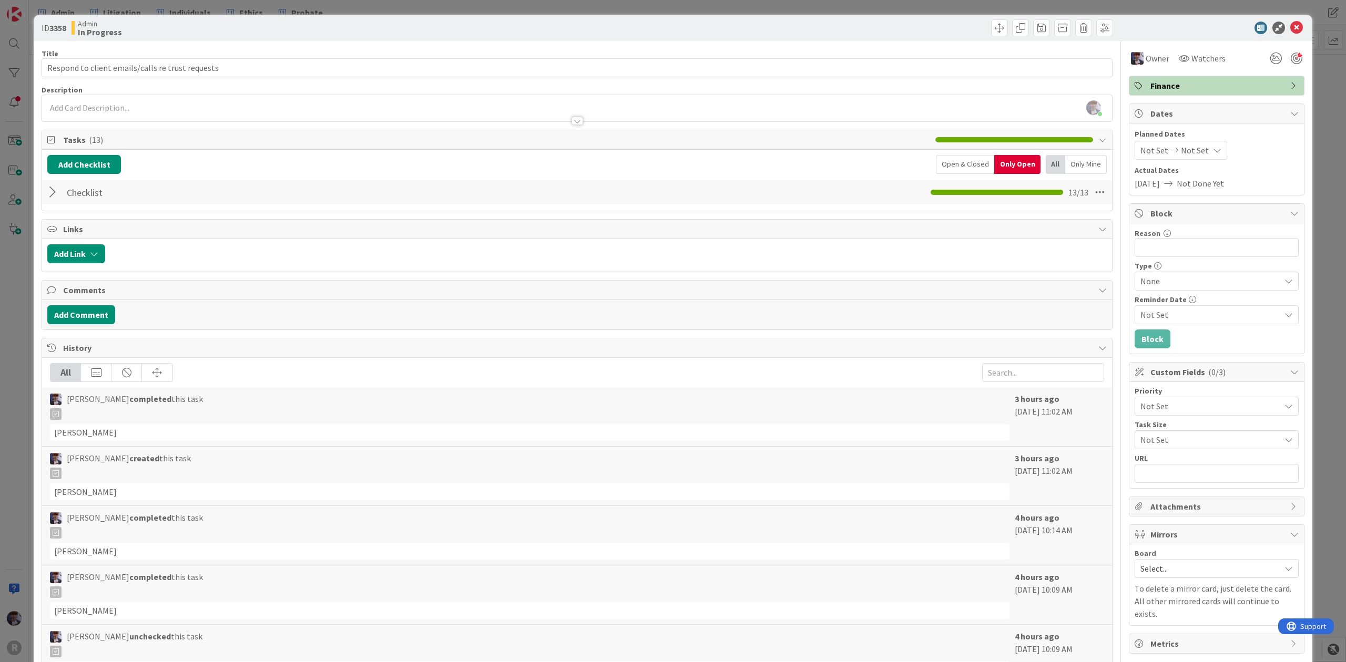
click at [49, 189] on div at bounding box center [54, 192] width 14 height 19
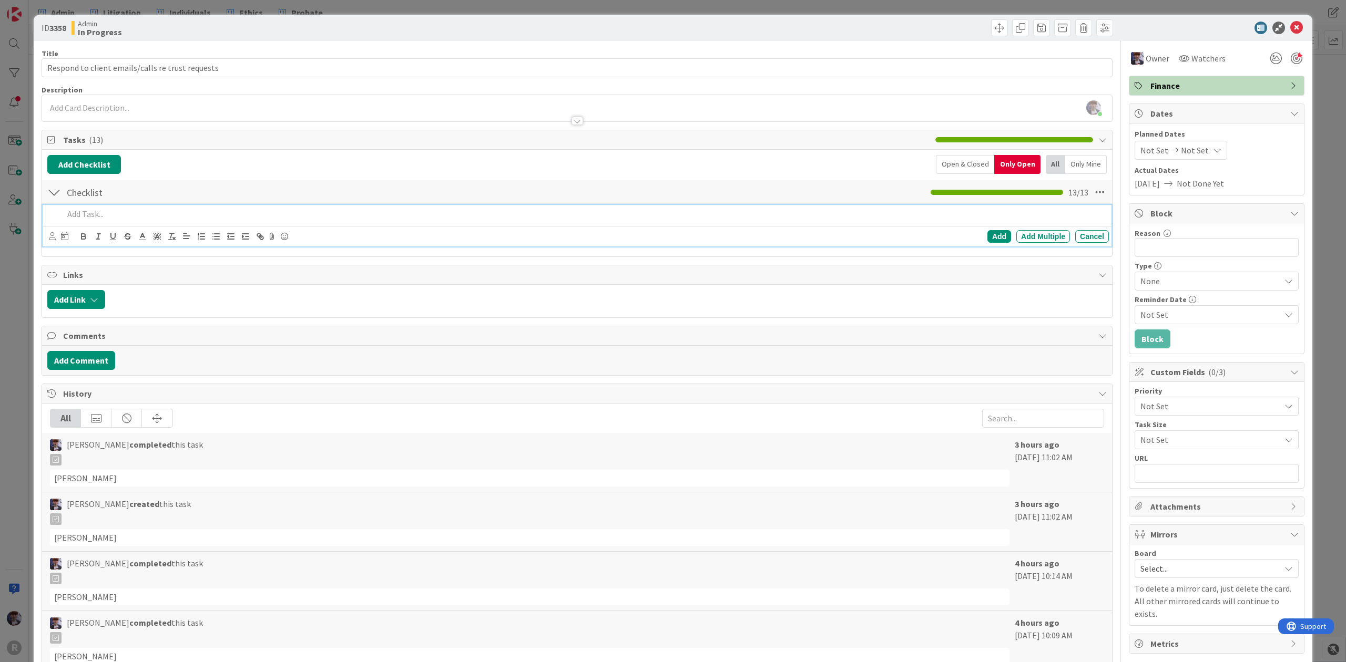
click at [101, 211] on p at bounding box center [584, 214] width 1041 height 12
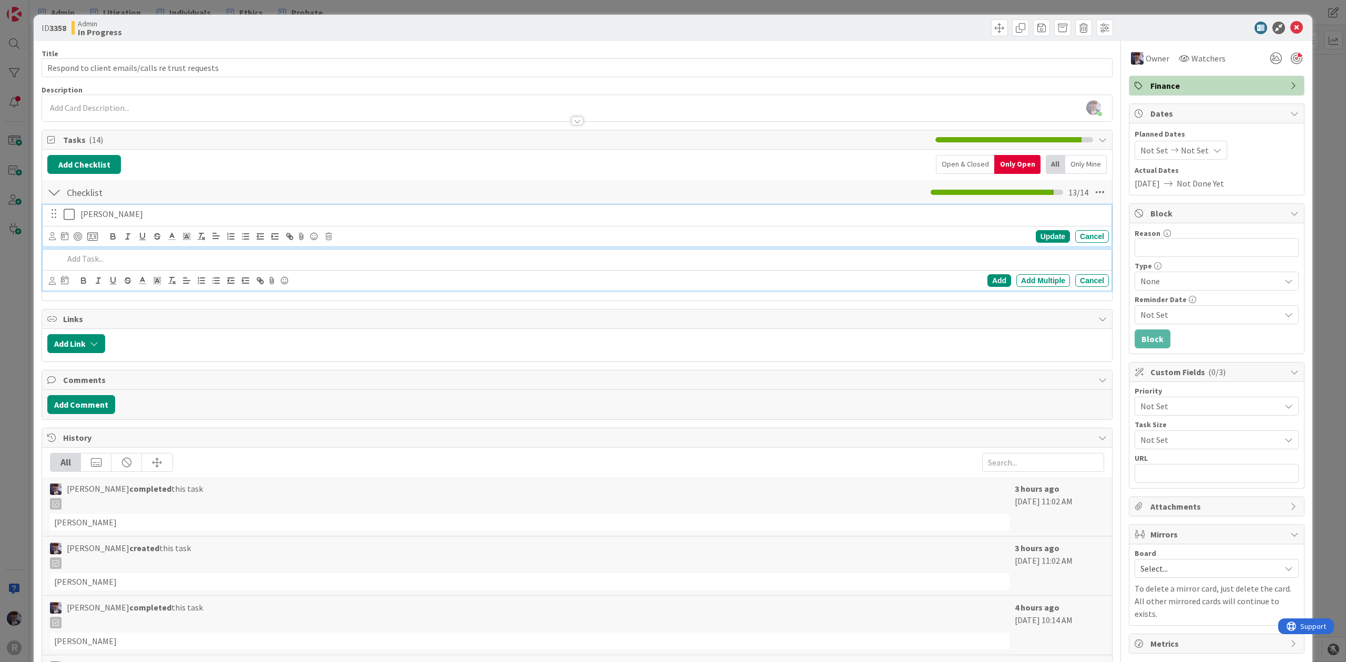
click at [66, 216] on icon at bounding box center [69, 214] width 11 height 13
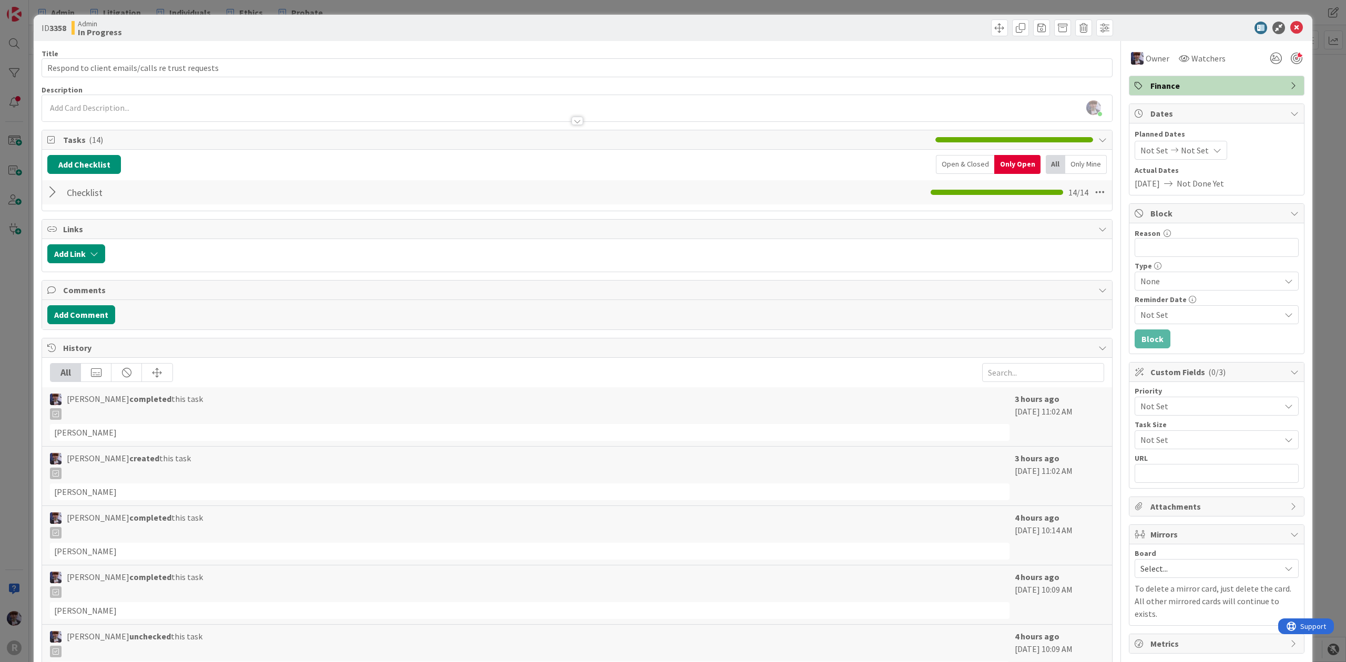
click at [24, 293] on div "ID 3358 Admin In Progress Title 49 / 128 Respond to client emails/calls re trus…" at bounding box center [673, 331] width 1346 height 662
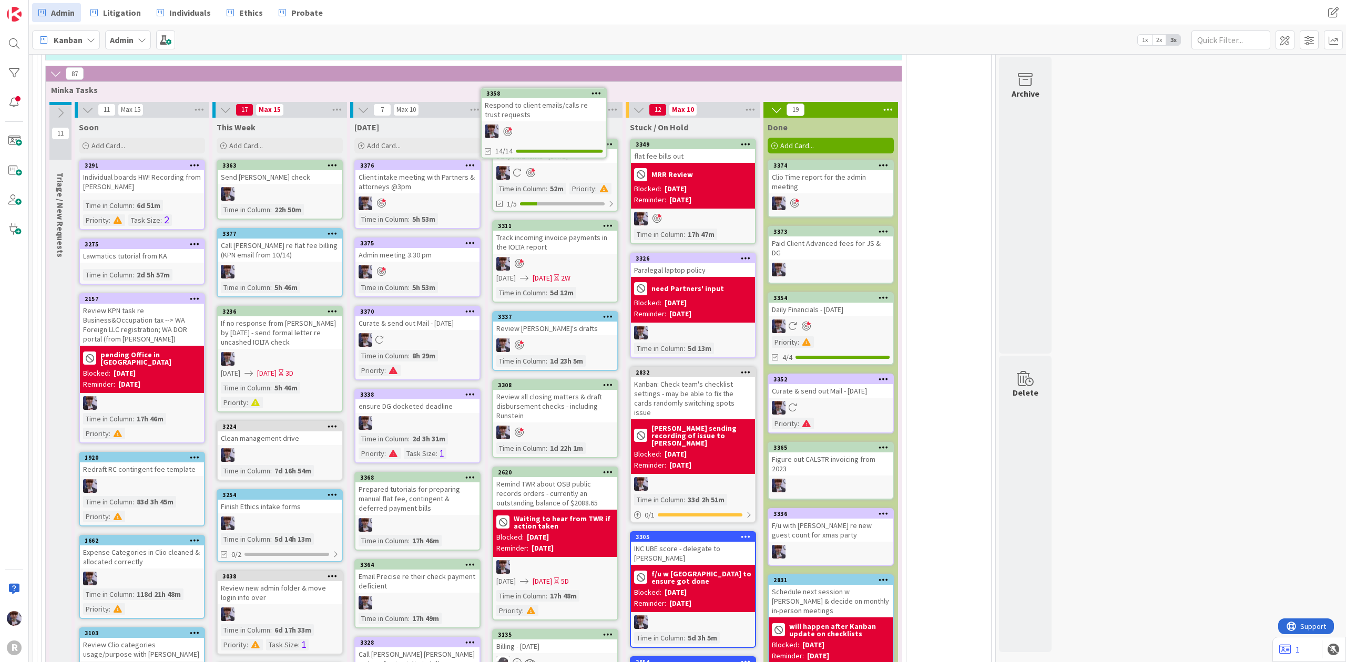
scroll to position [2214, 0]
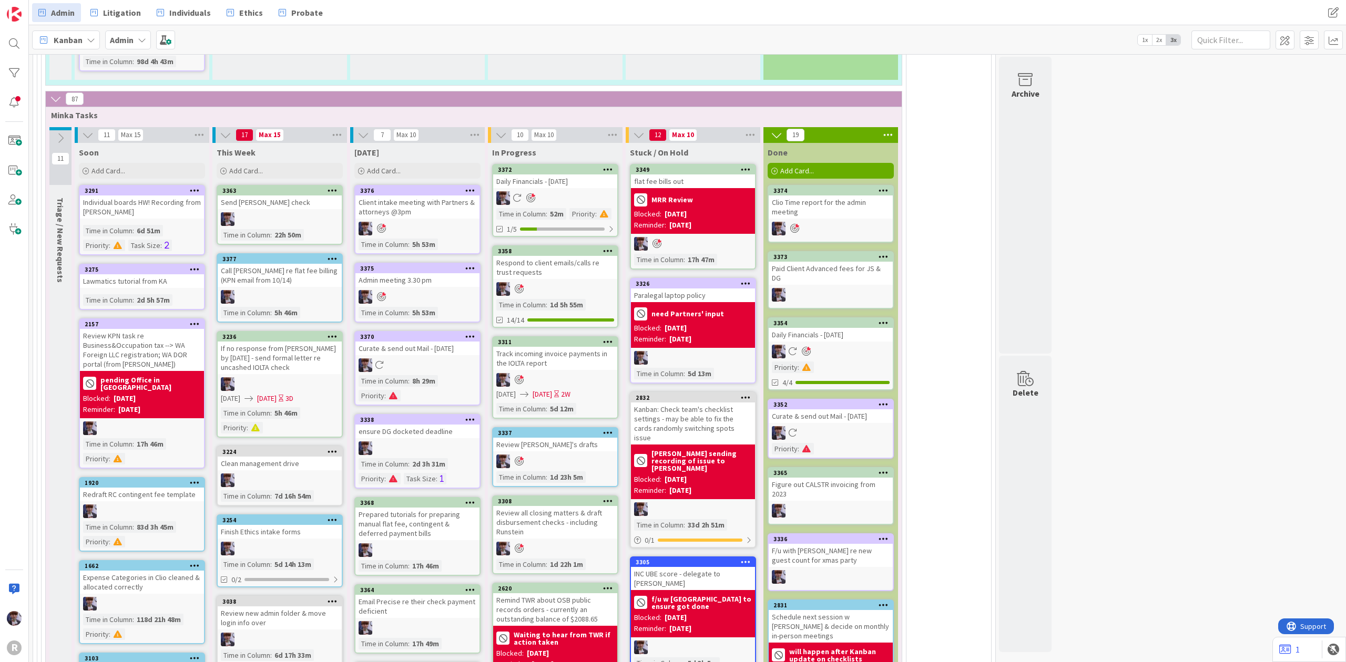
click at [569, 180] on div "Daily Financials - [DATE]" at bounding box center [555, 182] width 124 height 14
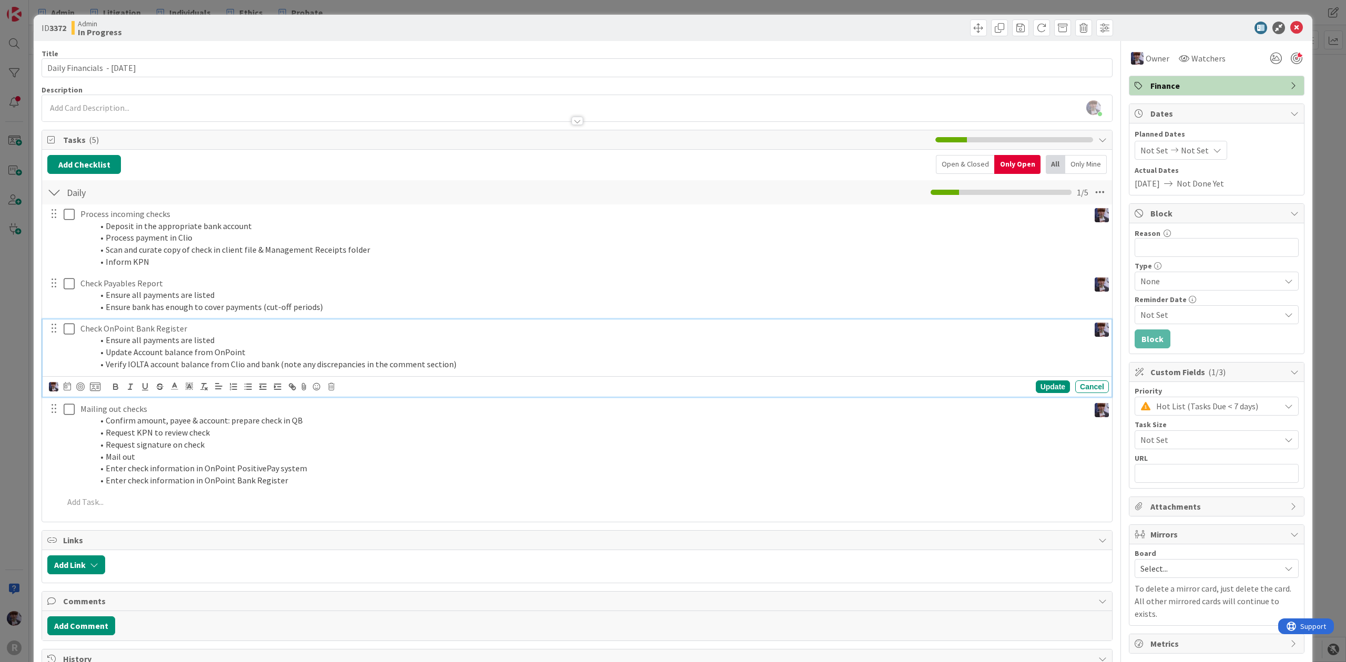
click at [66, 332] on icon at bounding box center [69, 329] width 11 height 13
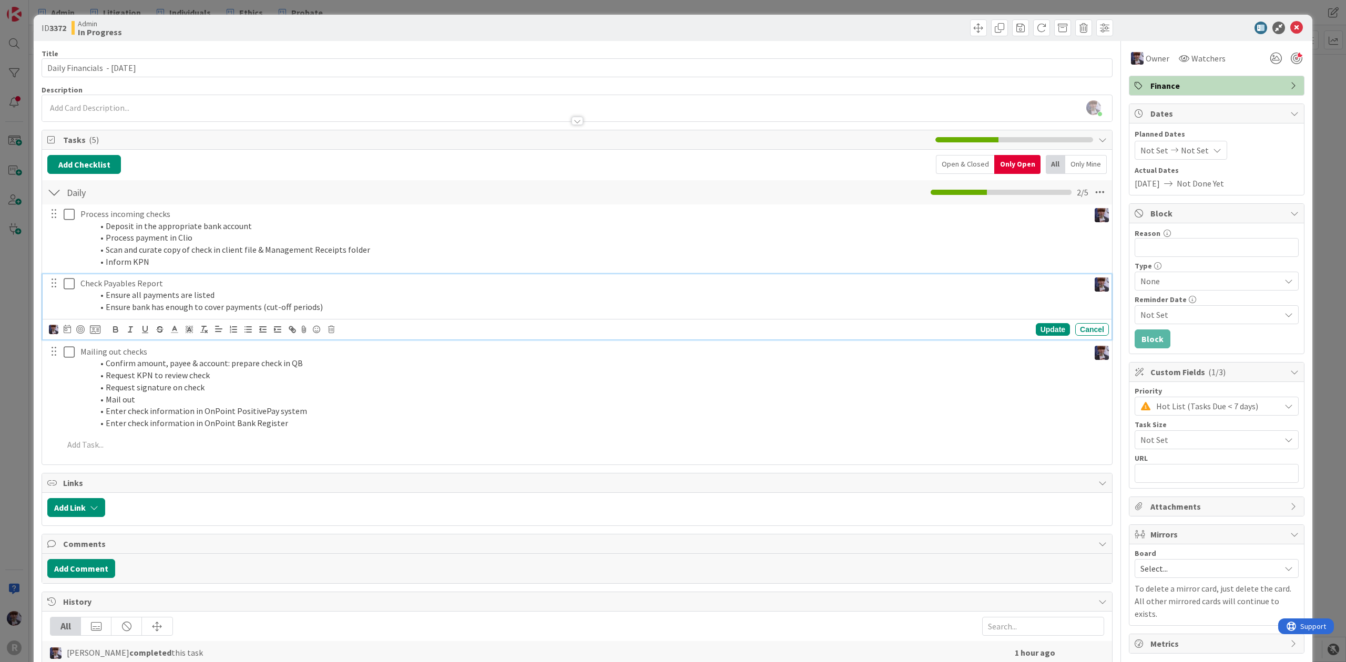
click at [65, 280] on icon at bounding box center [69, 284] width 11 height 13
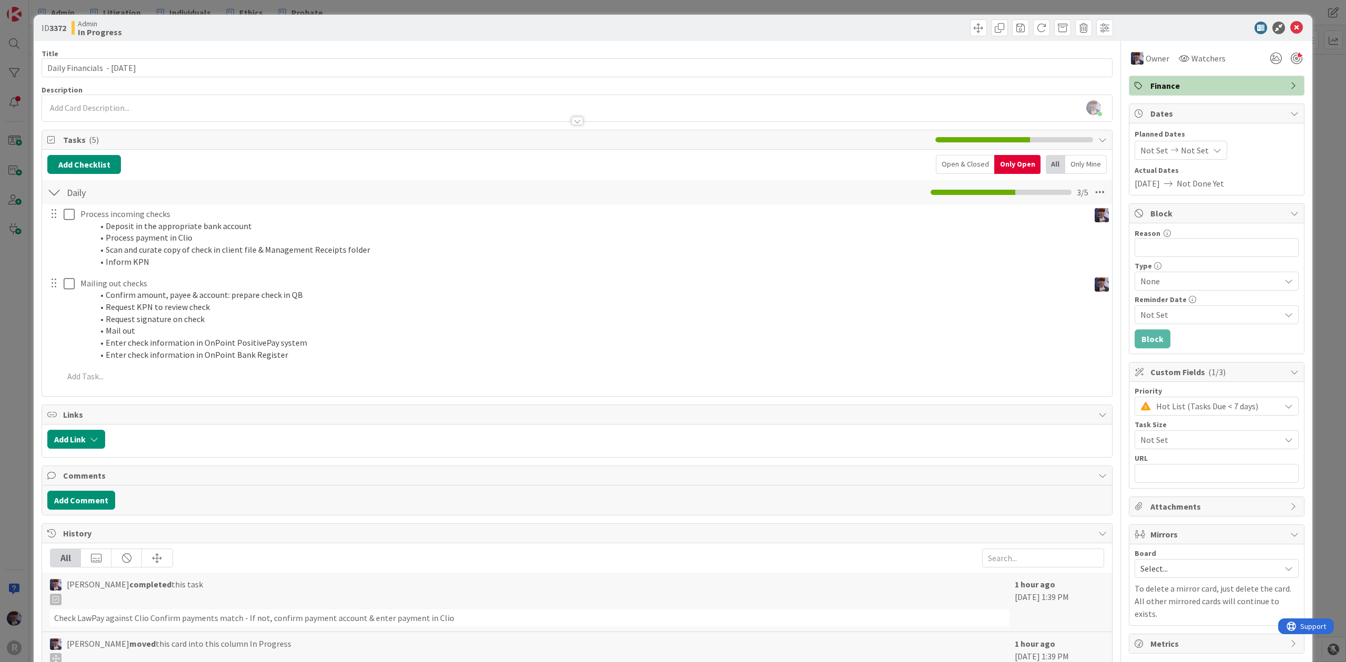
click at [23, 270] on div "ID 3372 Admin In Progress Title 30 / 128 Daily Financials - [DATE] Description …" at bounding box center [673, 331] width 1346 height 662
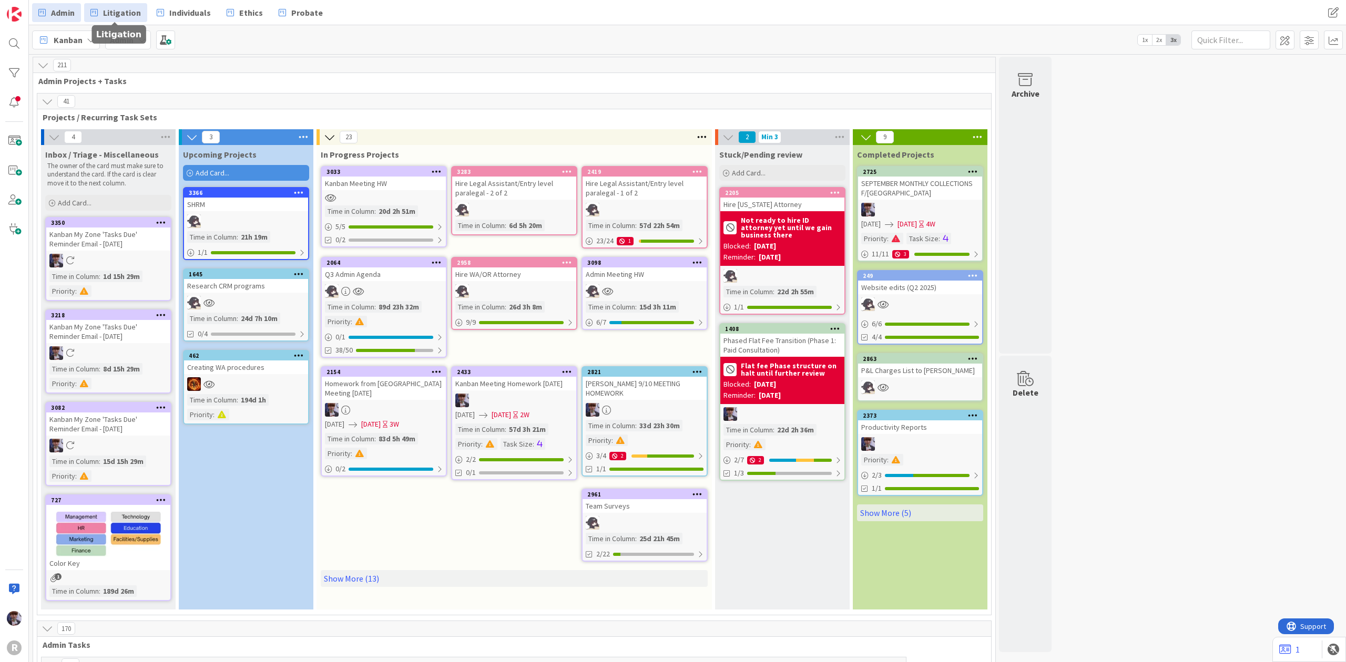
click at [125, 19] on link "Litigation" at bounding box center [115, 12] width 63 height 19
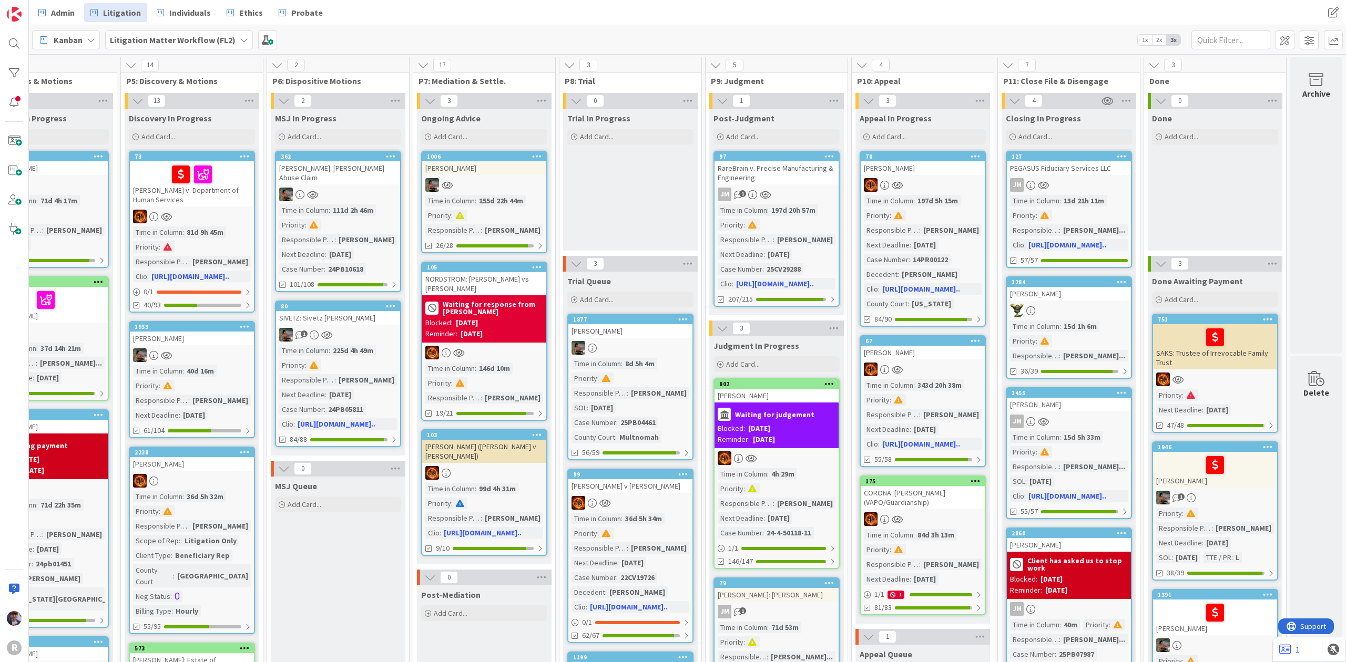
scroll to position [70, 649]
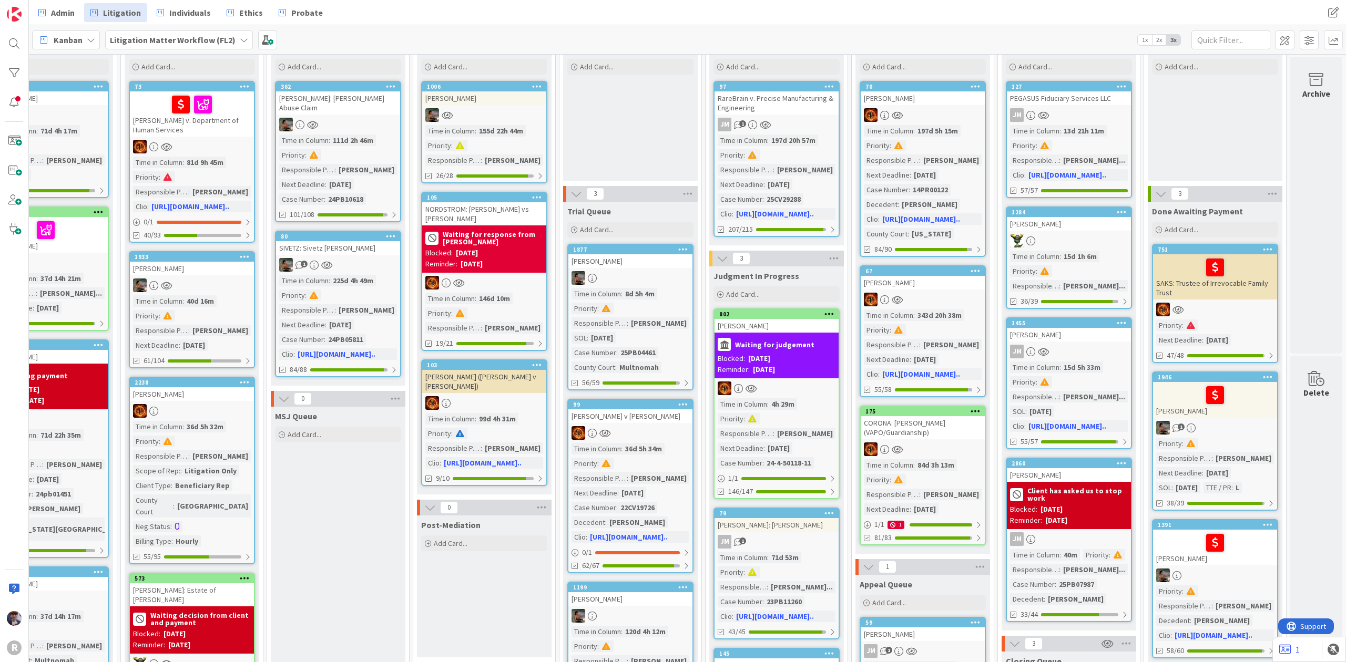
click at [1073, 115] on div "JM" at bounding box center [1069, 115] width 124 height 14
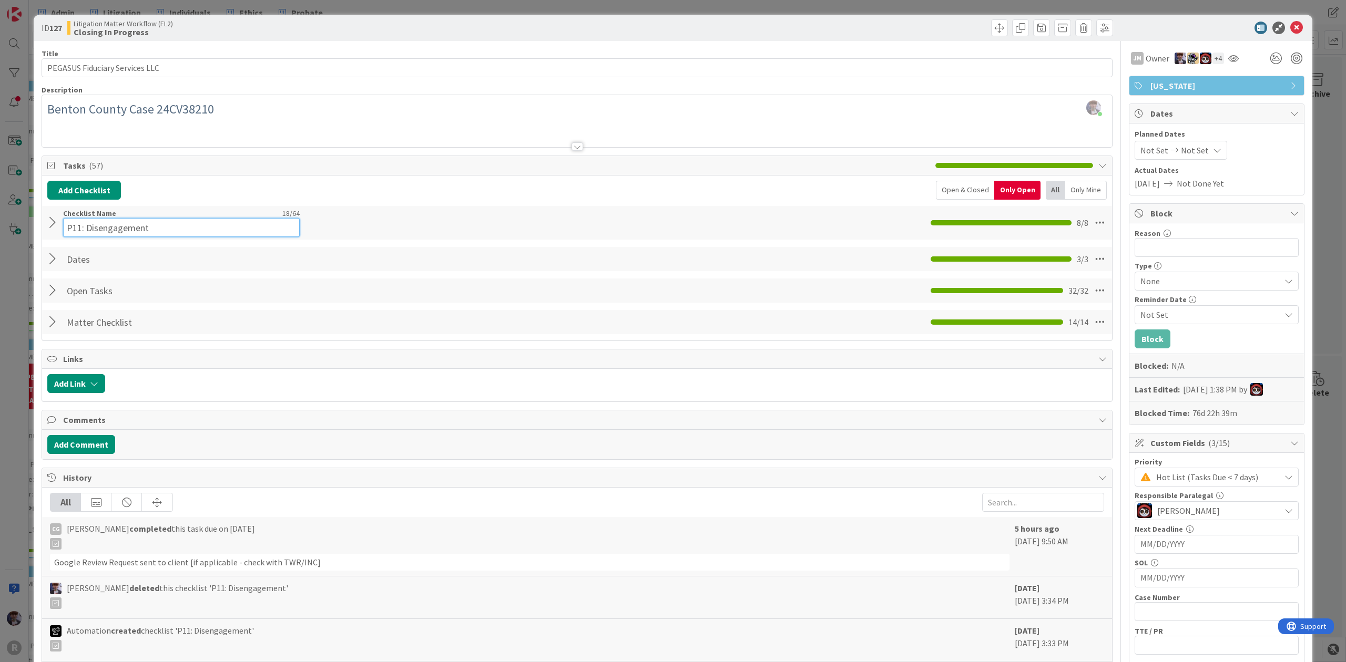
click at [64, 218] on div "Checklist Name 18 / 64 P11: Disengagement" at bounding box center [181, 223] width 237 height 28
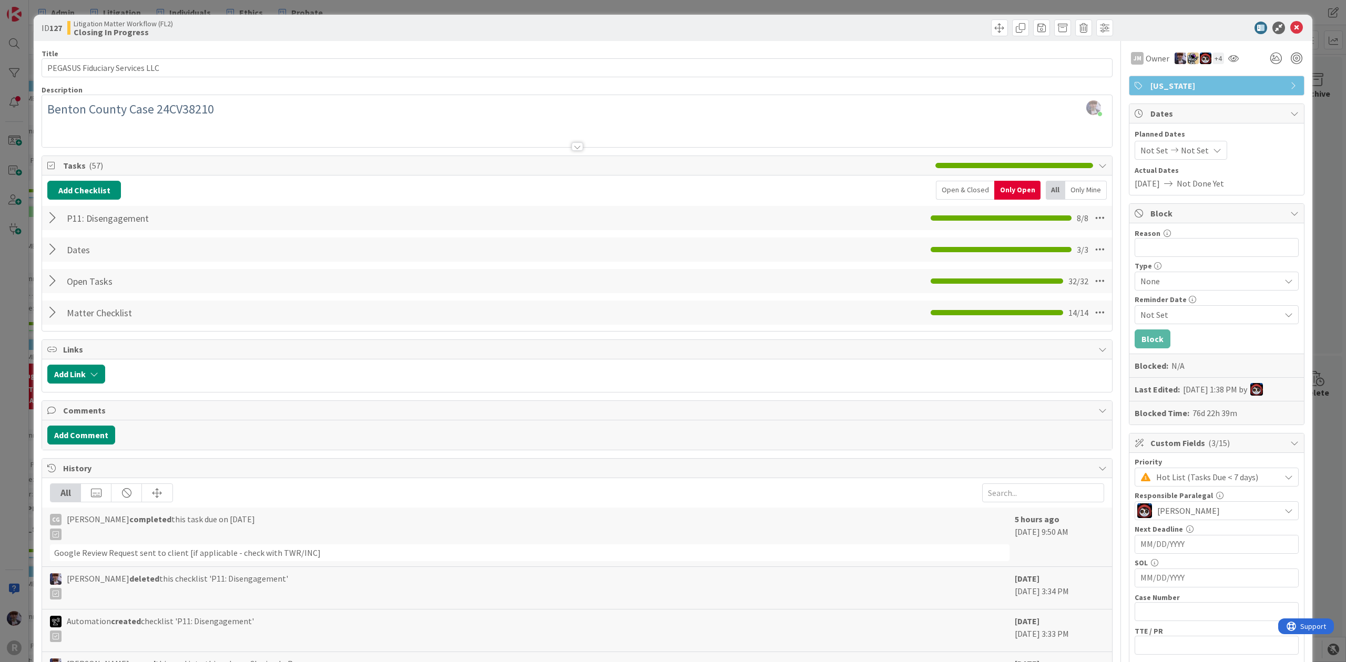
click at [55, 222] on div at bounding box center [54, 218] width 14 height 19
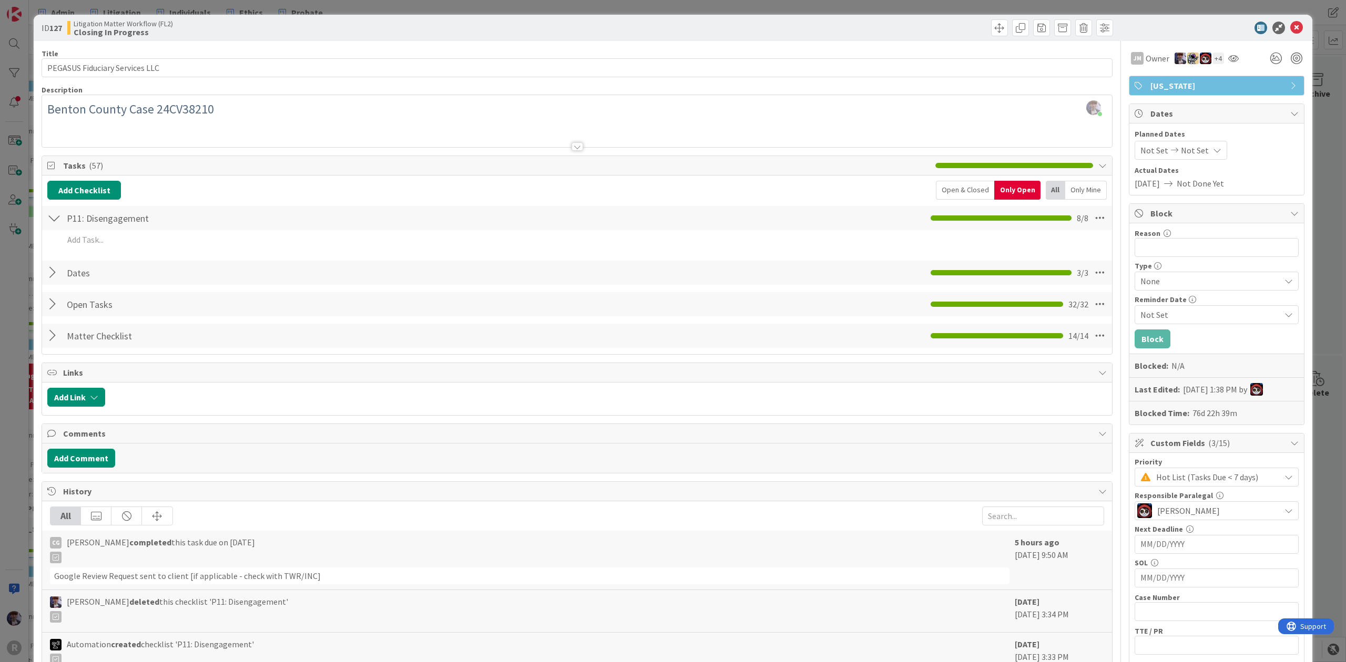
click at [9, 315] on div "ID 127 Litigation Matter Workflow (FL2) Closing In Progress Title 30 / 128 PEGA…" at bounding box center [673, 331] width 1346 height 662
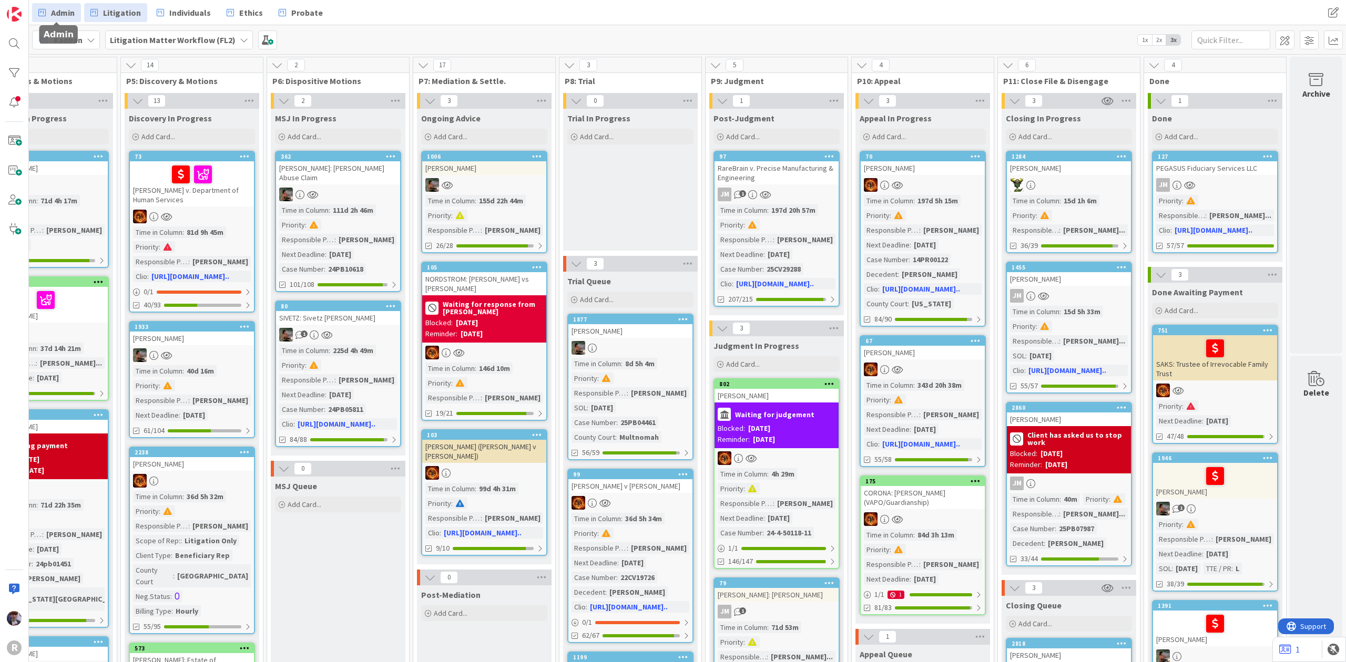
click at [56, 15] on span "Admin" at bounding box center [63, 12] width 24 height 13
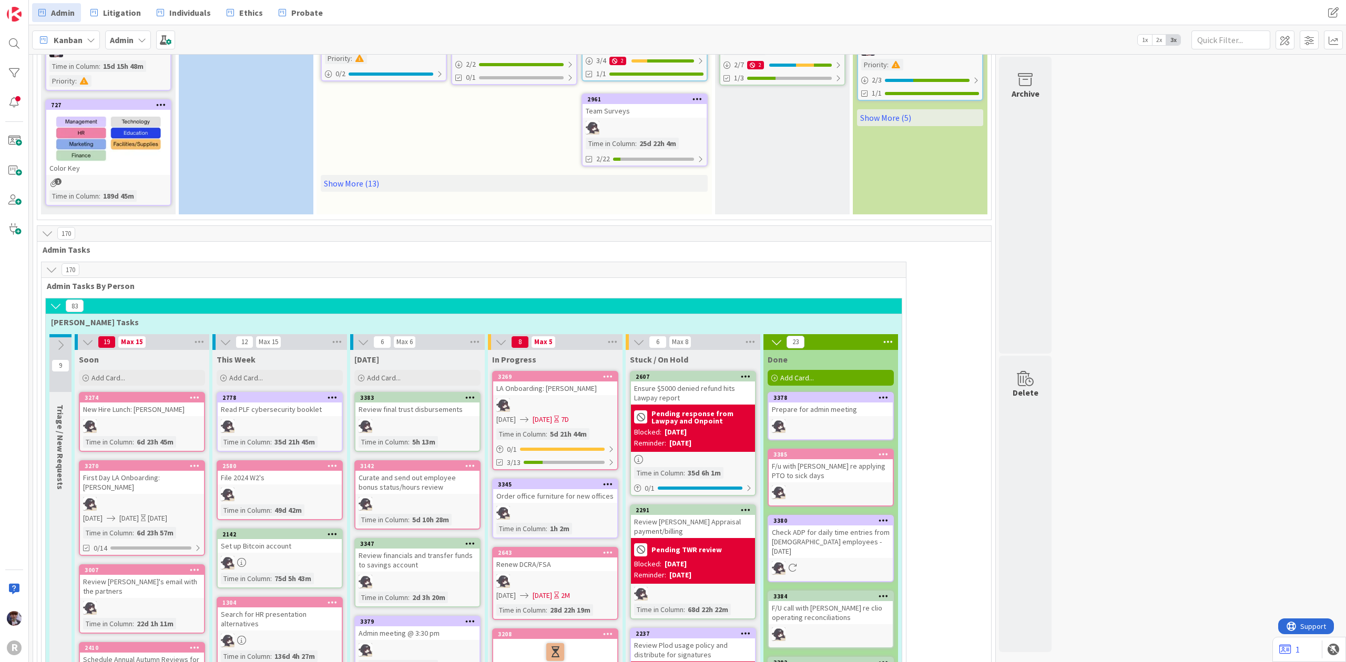
scroll to position [421, 0]
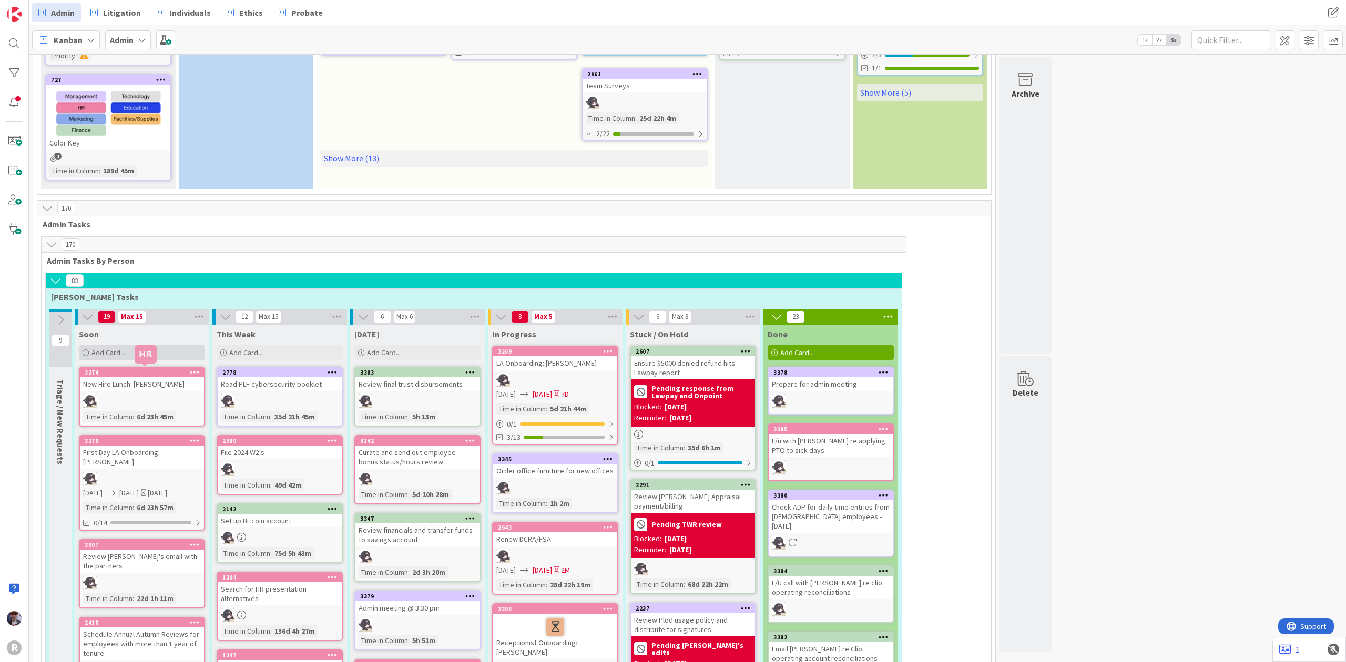
click at [157, 350] on div "Add Card..." at bounding box center [142, 353] width 126 height 16
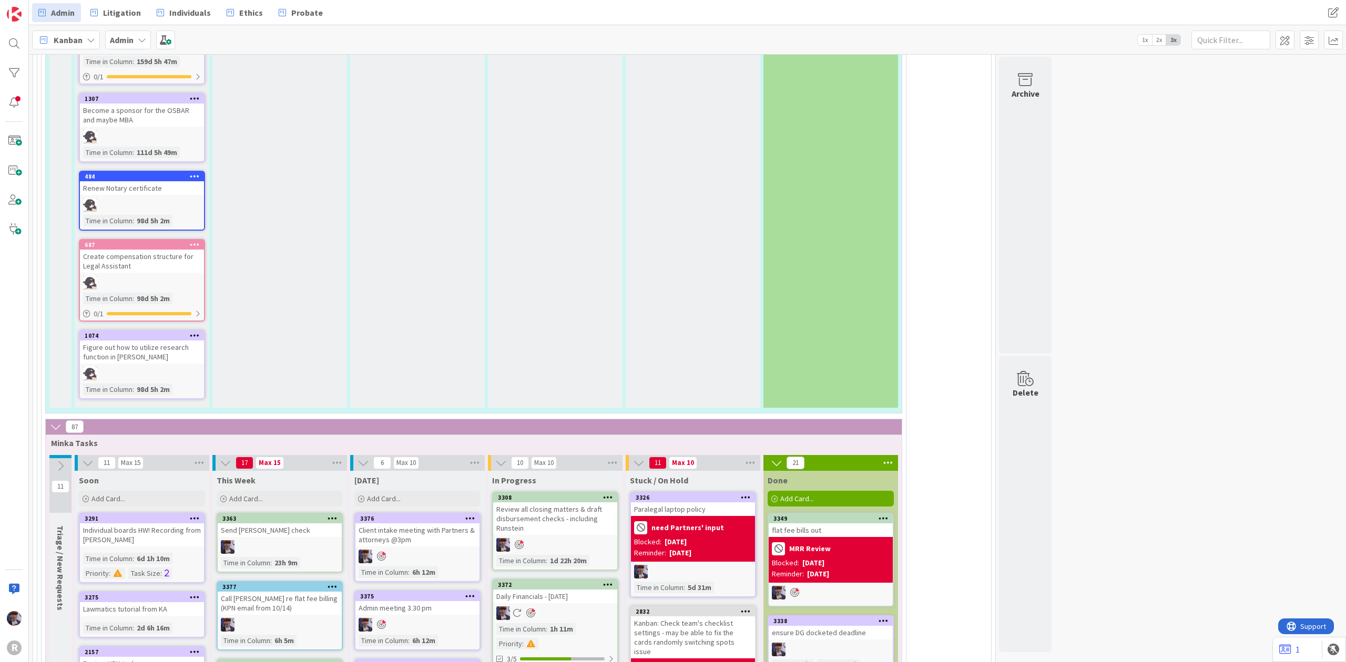
scroll to position [1962, 0]
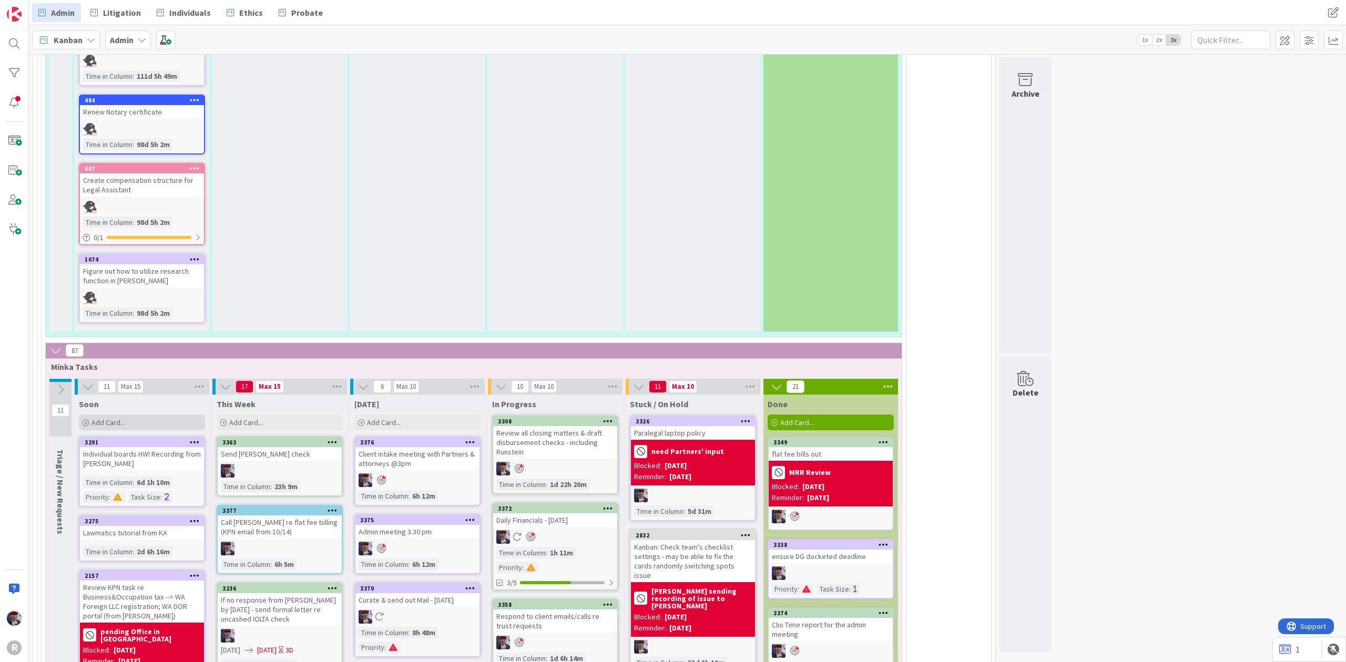
click at [162, 418] on div "Add Card..." at bounding box center [142, 423] width 126 height 16
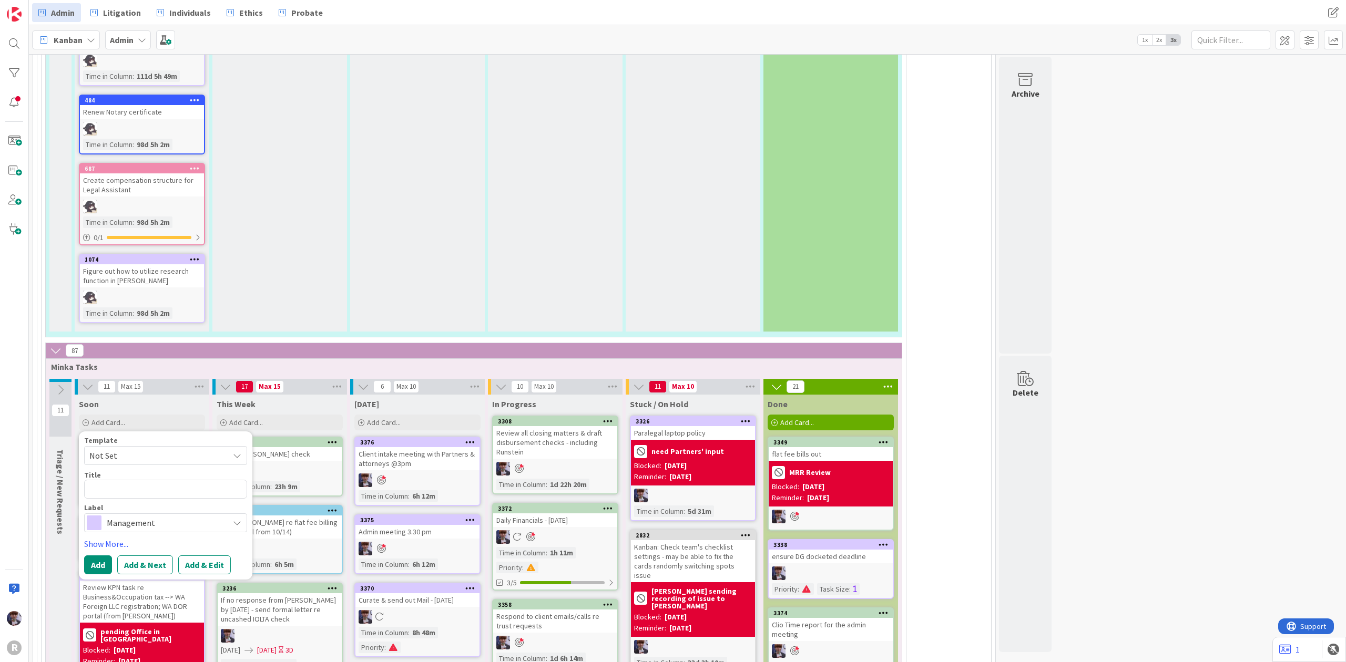
type textarea "x"
type textarea "P"
type textarea "x"
type textarea "Pr"
type textarea "x"
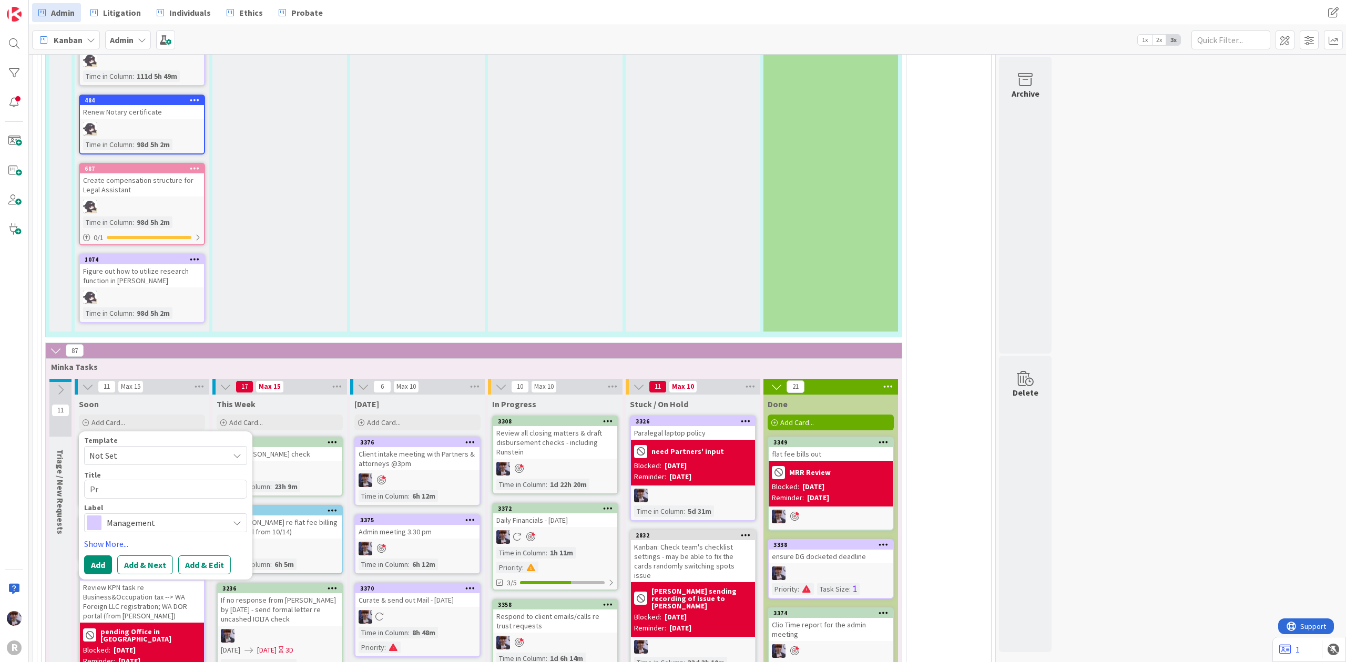
type textarea "Pro"
type textarea "x"
type textarea "Prov"
type textarea "x"
type textarea "Provid"
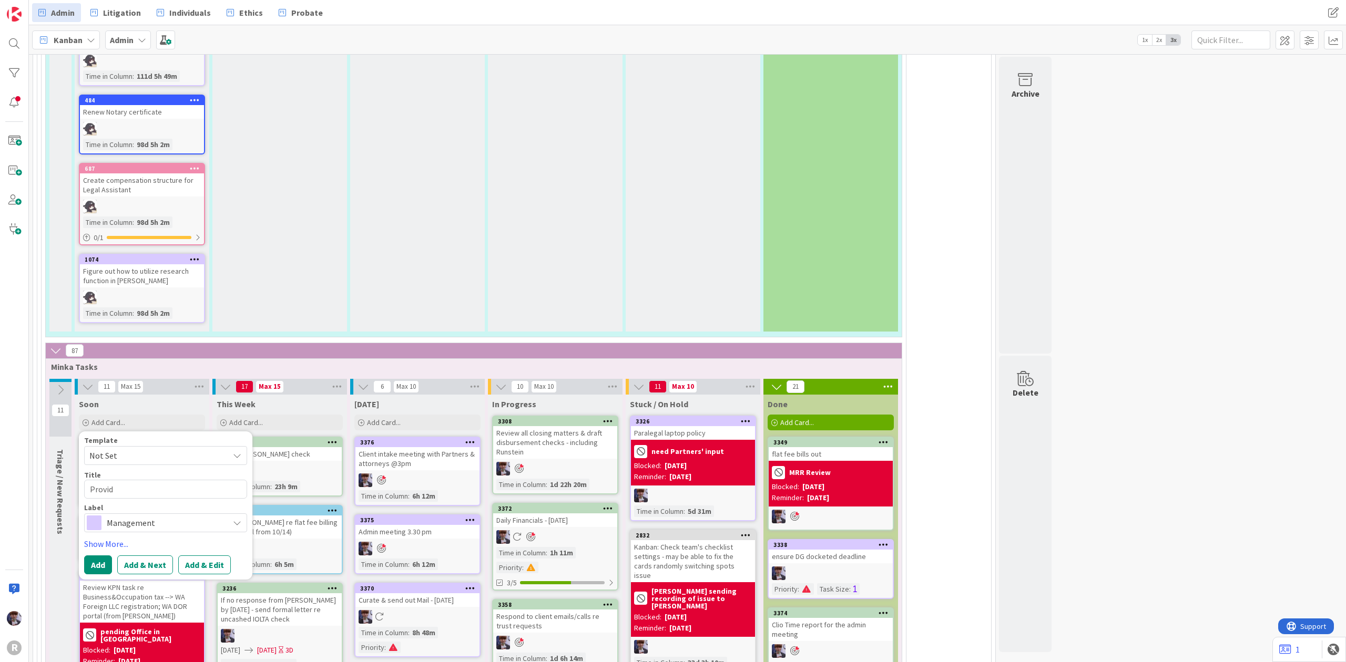
type textarea "x"
type textarea "Provide"
type textarea "x"
type textarea "Provide"
type textarea "x"
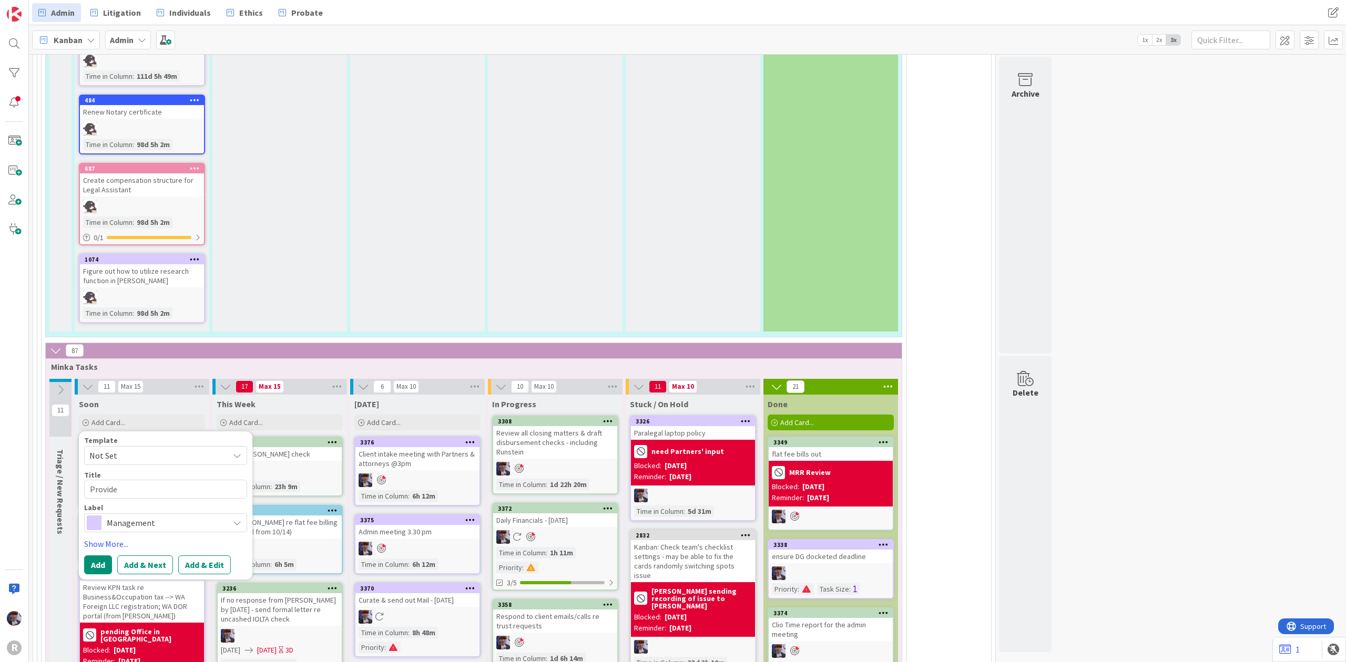
type textarea "Provide k"
type textarea "x"
type textarea "Provide kr"
type textarea "x"
type textarea "Provide [PERSON_NAME]"
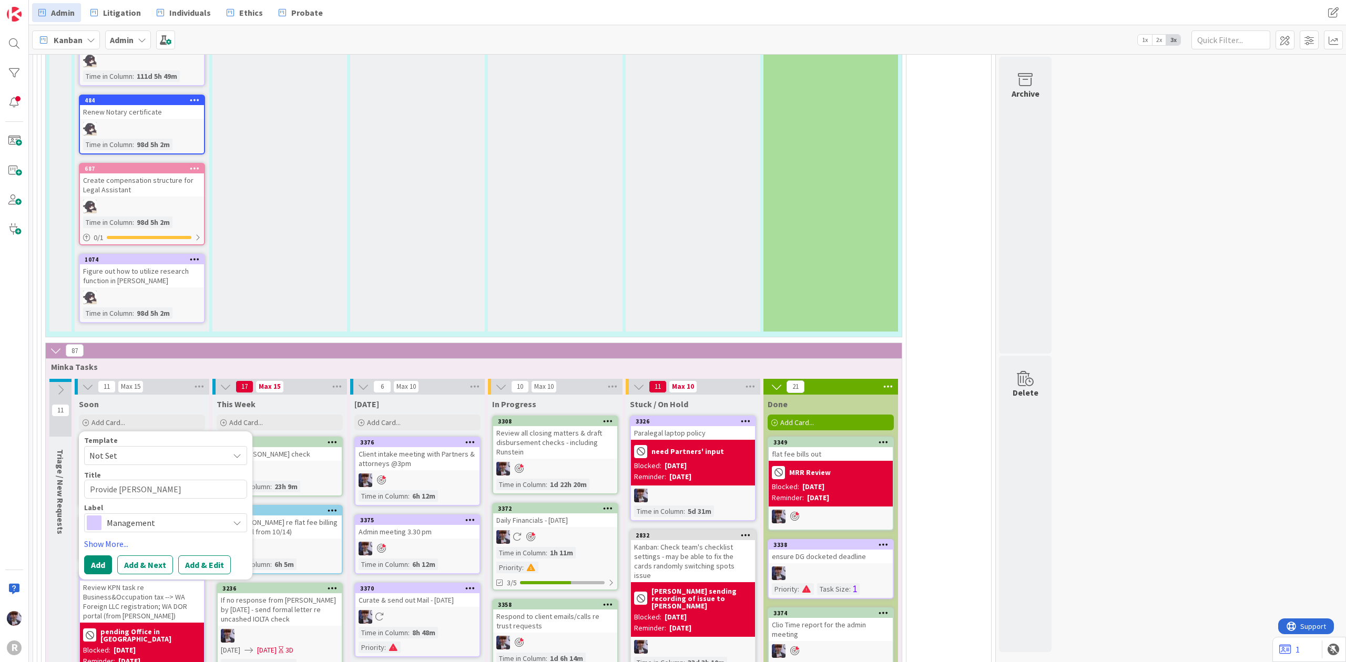
type textarea "x"
type textarea "Provide [PERSON_NAME]"
type textarea "x"
type textarea "Provide [PERSON_NAME]"
type textarea "x"
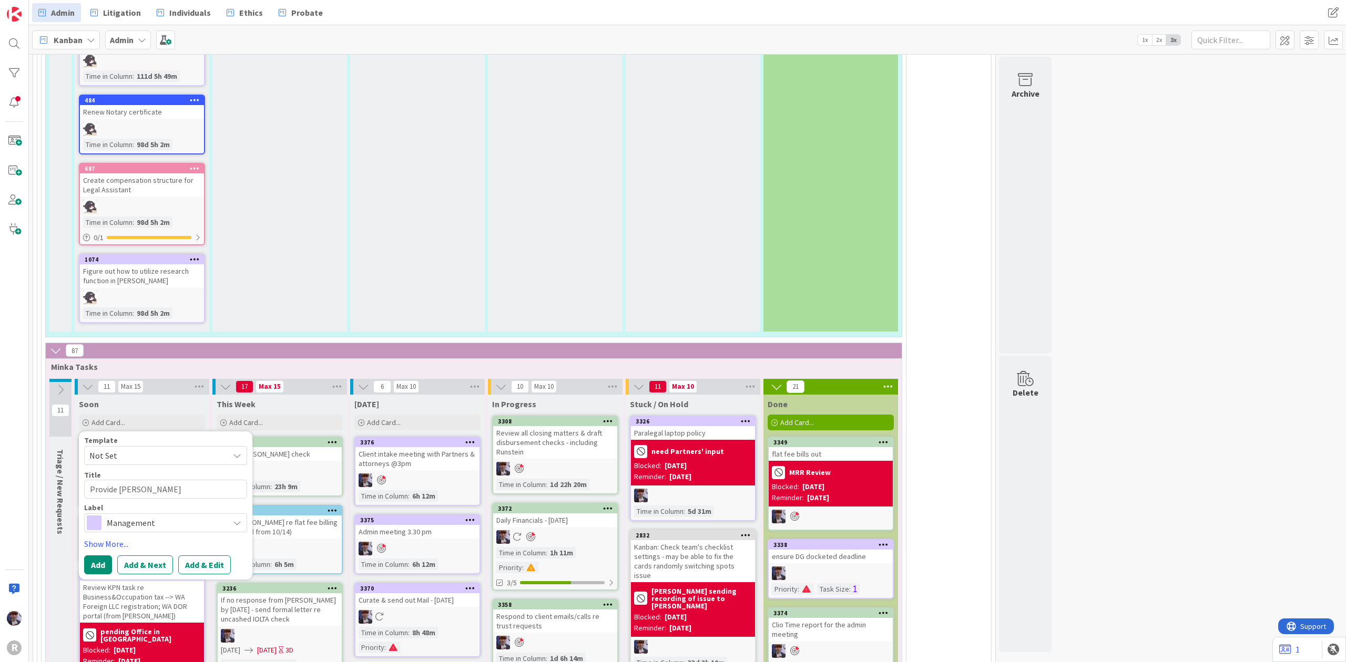
type textarea "Provide krisitn"
type textarea "x"
type textarea "Provide krisitna"
type textarea "x"
type textarea "Provide [PERSON_NAME]"
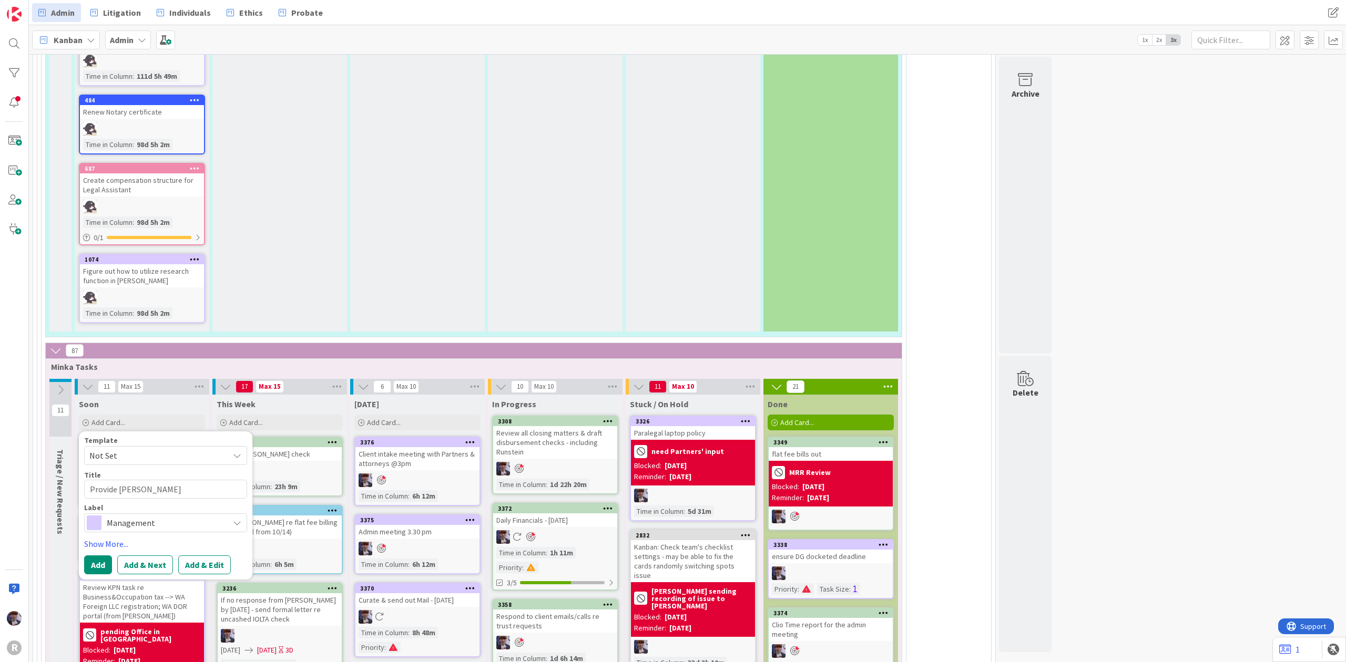
type textarea "x"
type textarea "Provide [PERSON_NAME]"
type textarea "x"
type textarea "Provide [PERSON_NAME] [PERSON_NAME]"
type textarea "x"
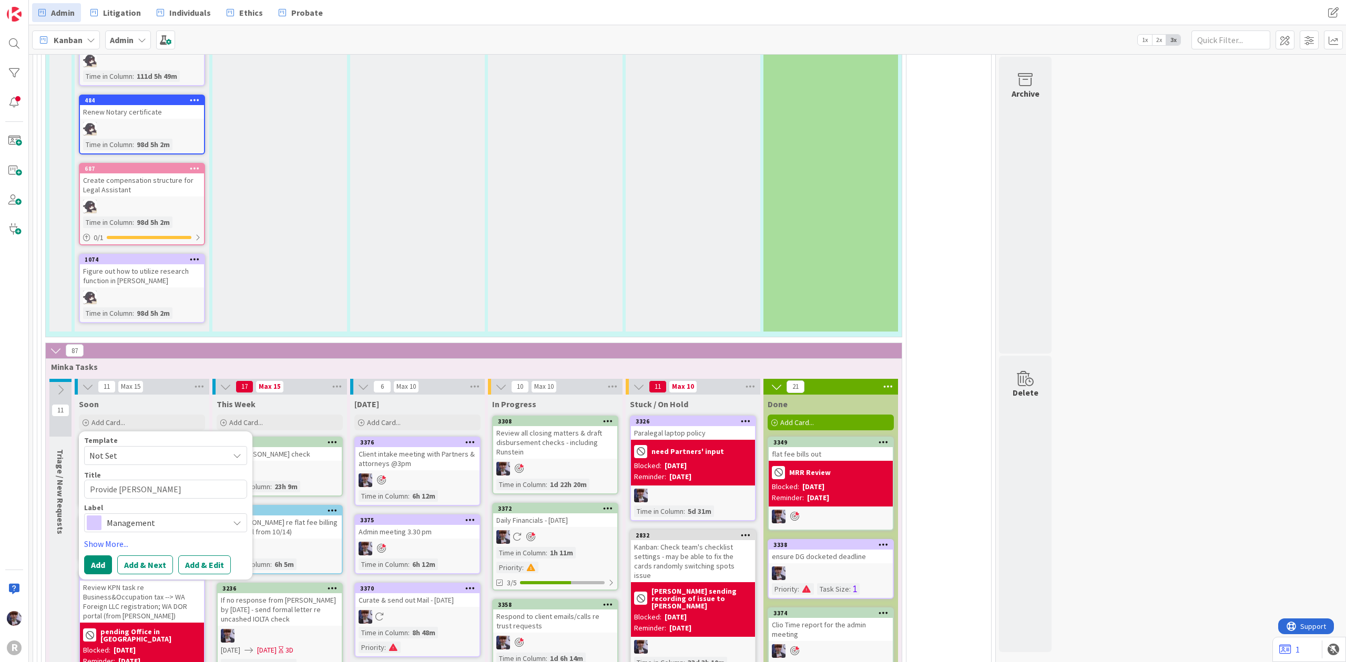
type textarea "Provide [PERSON_NAME] [PERSON_NAME]"
type textarea "x"
type textarea "Provide [PERSON_NAME]"
type textarea "x"
type textarea "Provide [PERSON_NAME]"
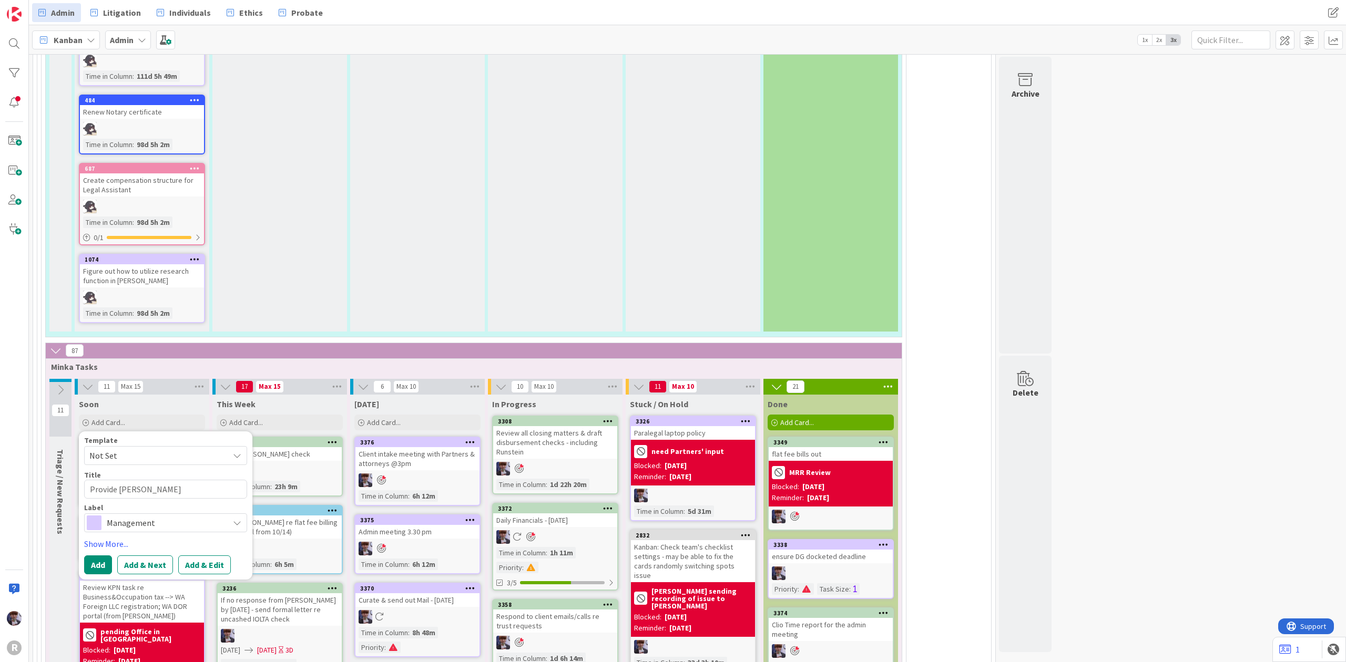
type textarea "x"
type textarea "Provide [PERSON_NAME] w"
type textarea "x"
type textarea "Provide [PERSON_NAME] wi"
type textarea "x"
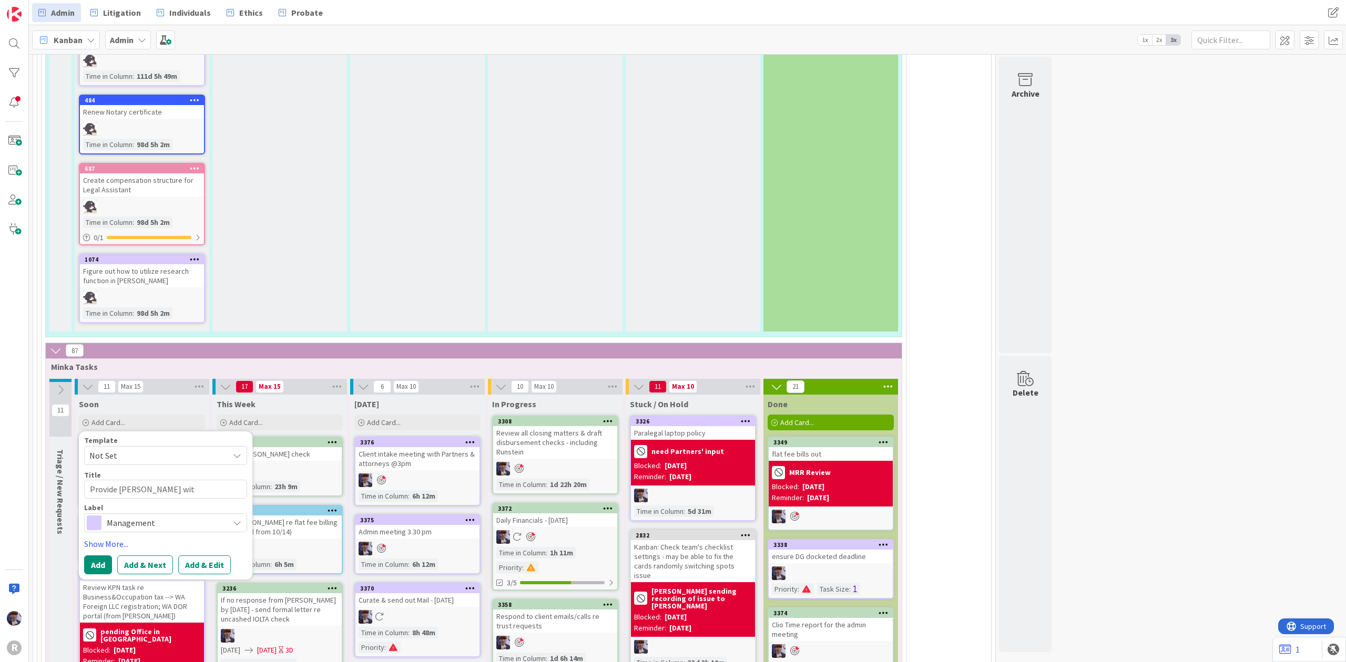
type textarea "Provide [PERSON_NAME] with"
type textarea "x"
type textarea "Provide [PERSON_NAME] with"
type textarea "x"
type textarea "Provide [PERSON_NAME] with a"
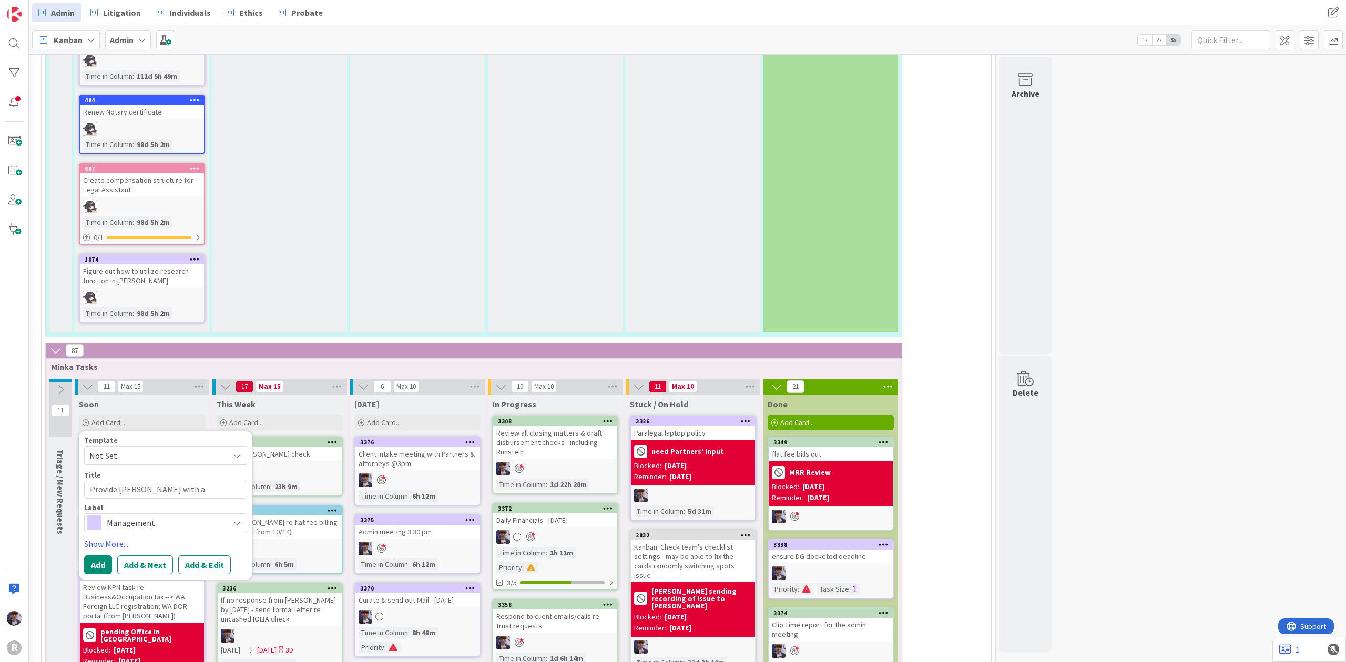
type textarea "x"
type textarea "Provide [PERSON_NAME] with ac"
type textarea "x"
type textarea "Provide [PERSON_NAME] with acc"
type textarea "x"
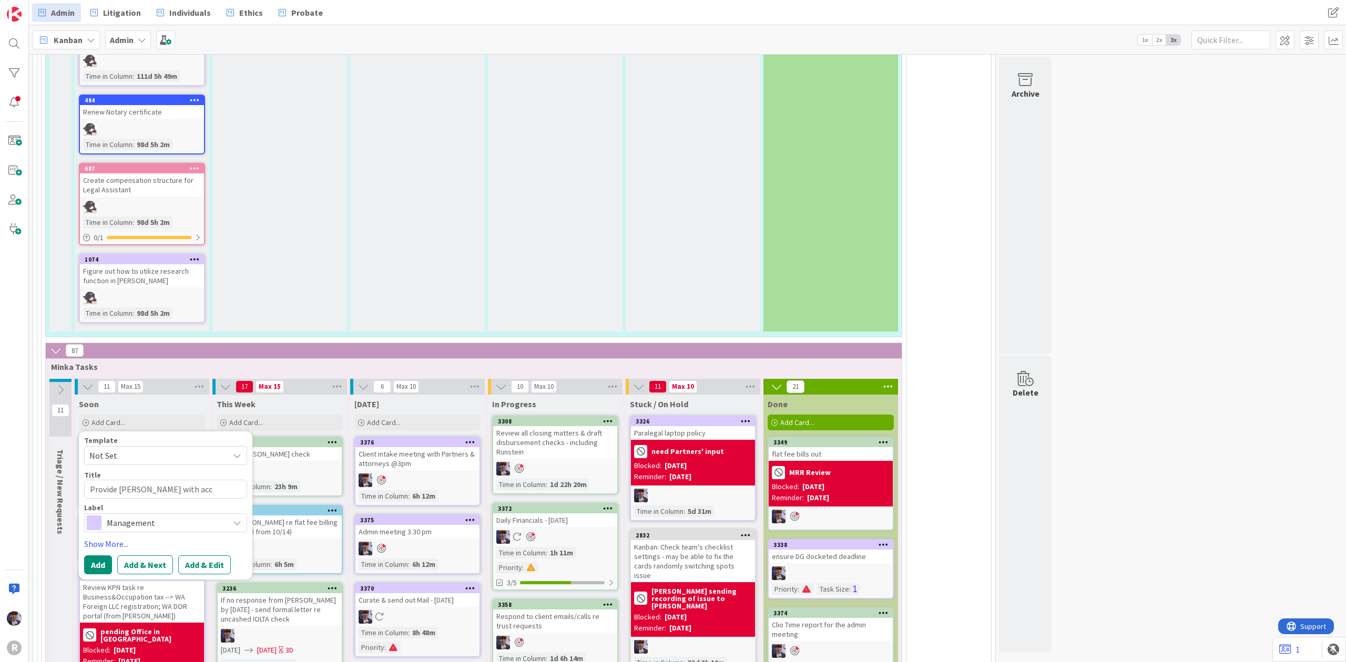
type textarea "Provide [PERSON_NAME] with acco"
type textarea "x"
type textarea "Provide [PERSON_NAME] with accou"
type textarea "x"
type textarea "Provide [PERSON_NAME] with accoun"
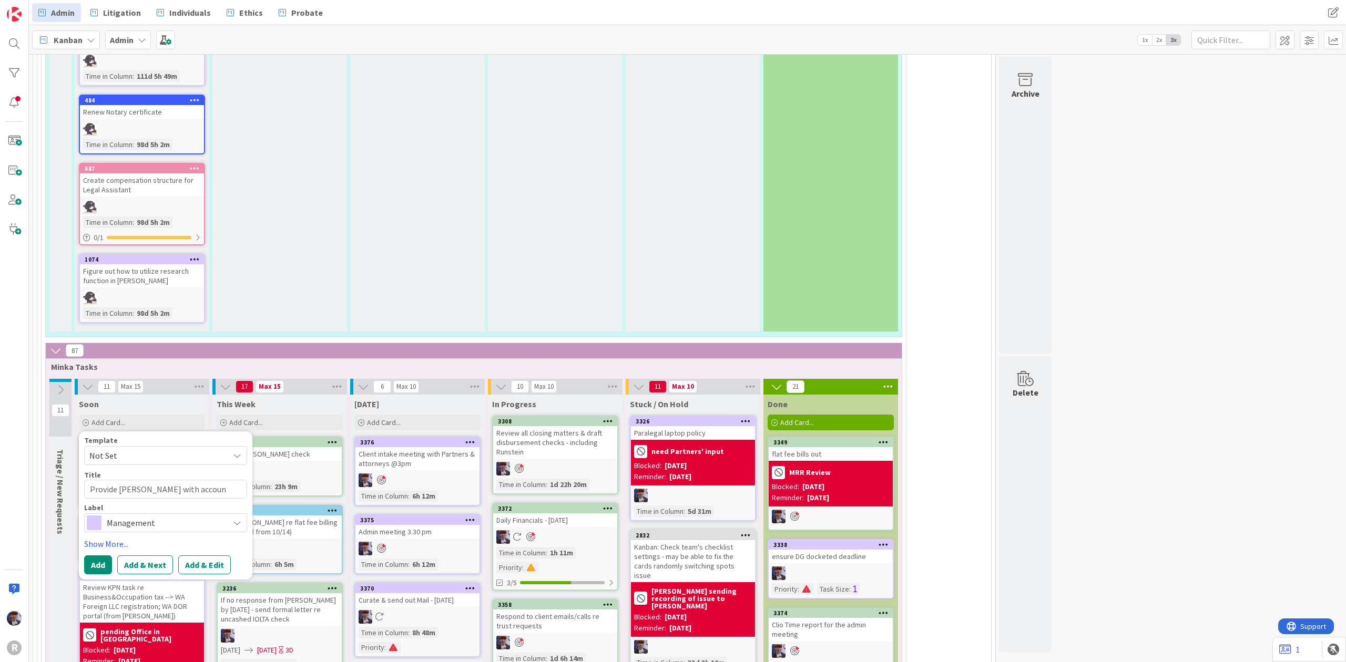
type textarea "x"
type textarea "Provide [PERSON_NAME] with account"
type textarea "x"
type textarea "Provide [PERSON_NAME] with accounti"
type textarea "x"
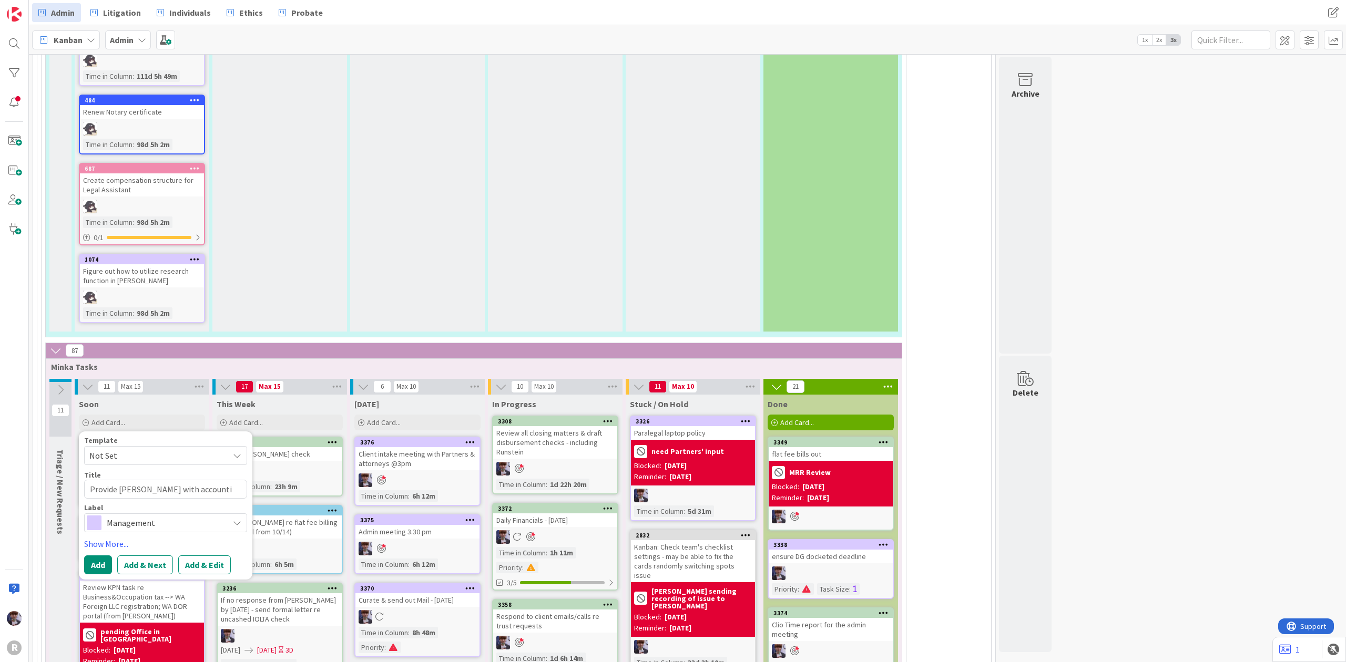
type textarea "Provide [PERSON_NAME] with accountig"
type textarea "x"
type textarea "Provide [PERSON_NAME] with accountig"
click at [119, 489] on textarea "Provide [PERSON_NAME] with accountig" at bounding box center [165, 489] width 163 height 19
type textarea "x"
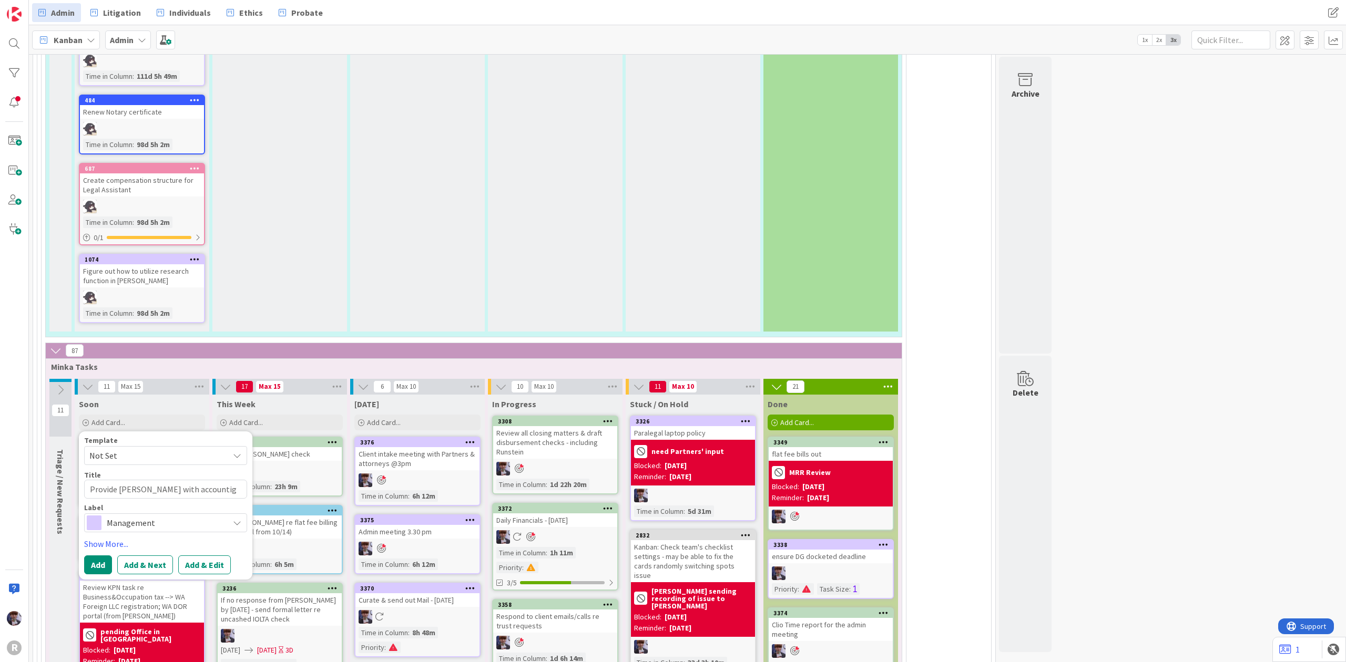
type textarea "Provide [PERSON_NAME] with accountig"
type textarea "x"
type textarea "Provide [PERSON_NAME] with accounting"
click at [127, 516] on span "Management" at bounding box center [165, 523] width 117 height 15
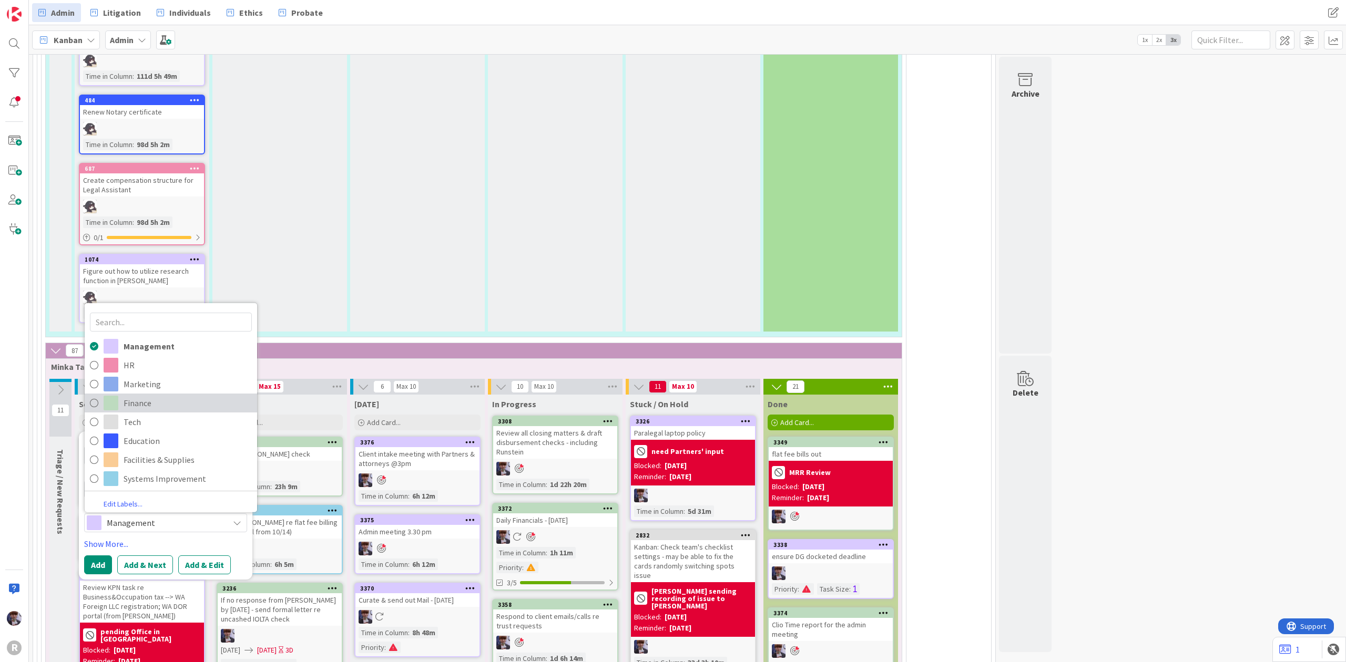
click at [150, 395] on span "Finance" at bounding box center [188, 403] width 128 height 16
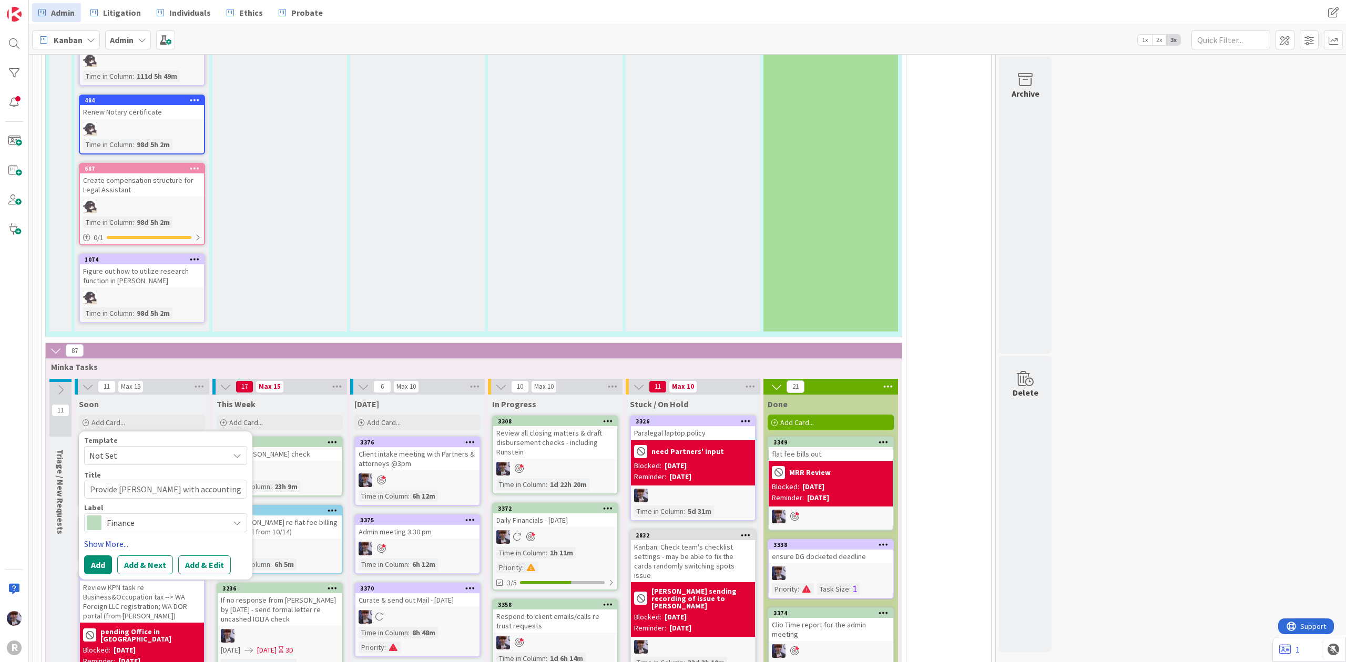
click at [116, 541] on link "Show More..." at bounding box center [165, 544] width 163 height 13
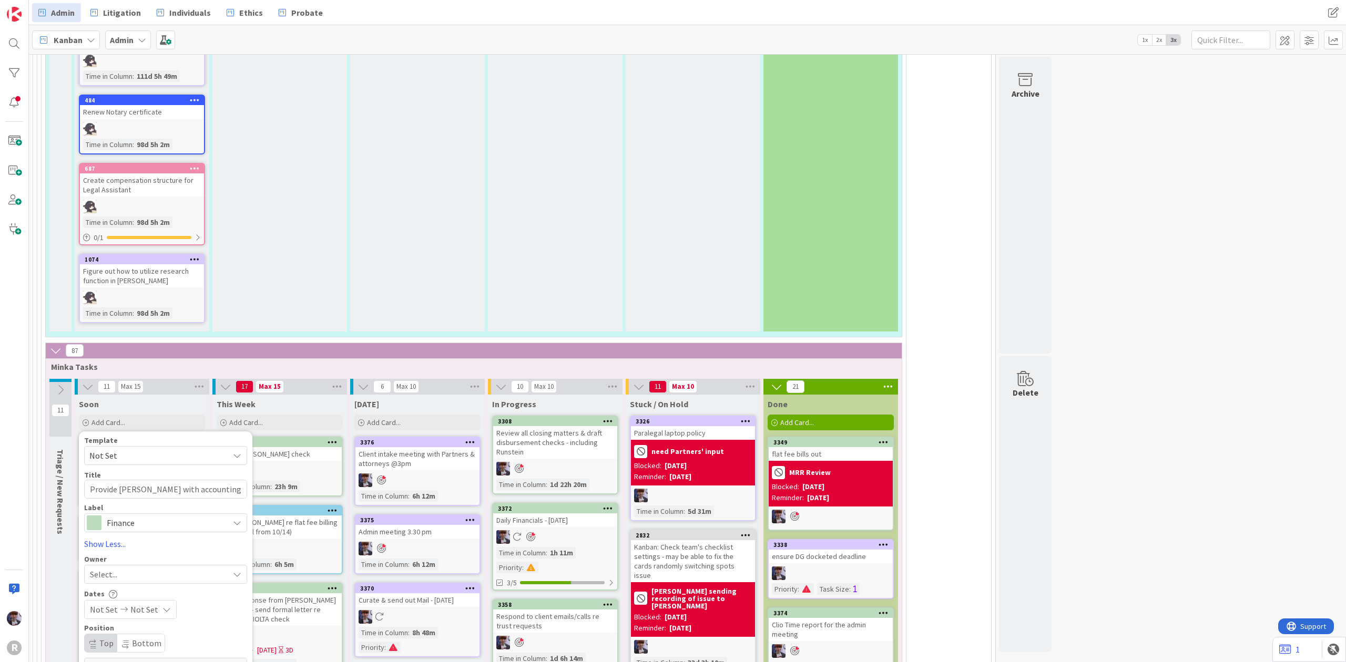
click at [116, 568] on span "Select..." at bounding box center [103, 574] width 27 height 13
click at [156, 511] on span "[PERSON_NAME]" at bounding box center [150, 510] width 51 height 16
type textarea "x"
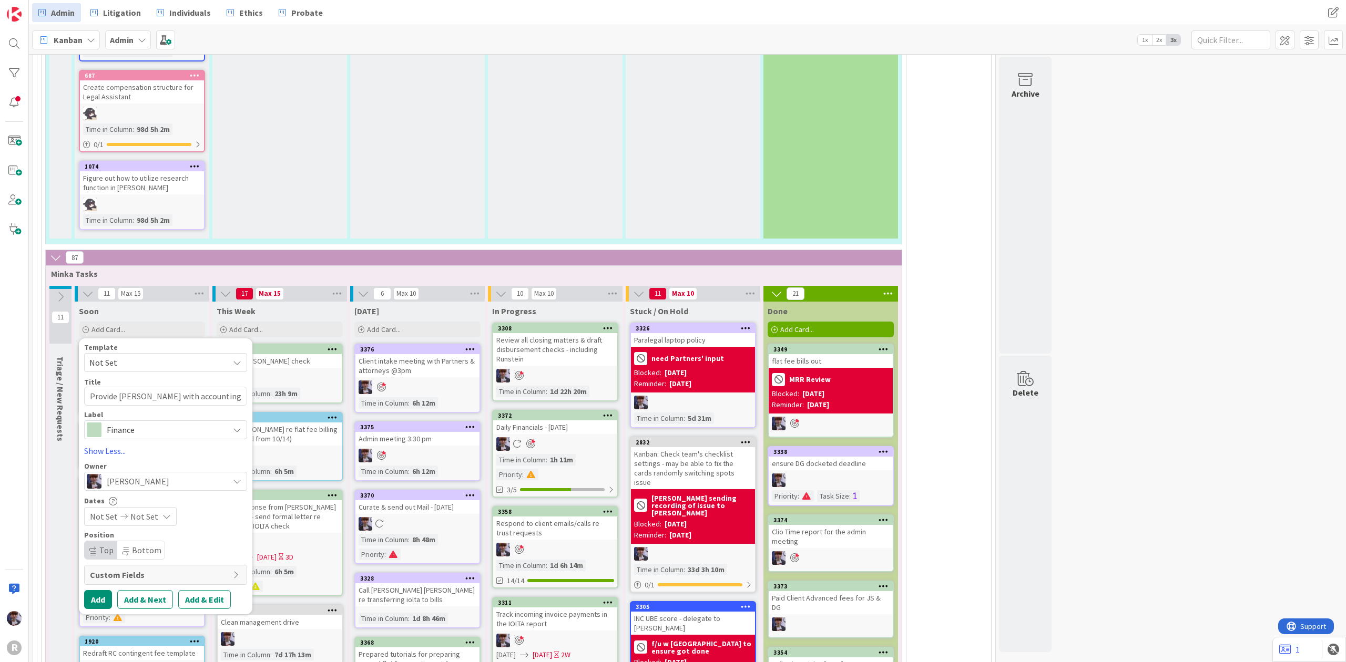
scroll to position [2103, 0]
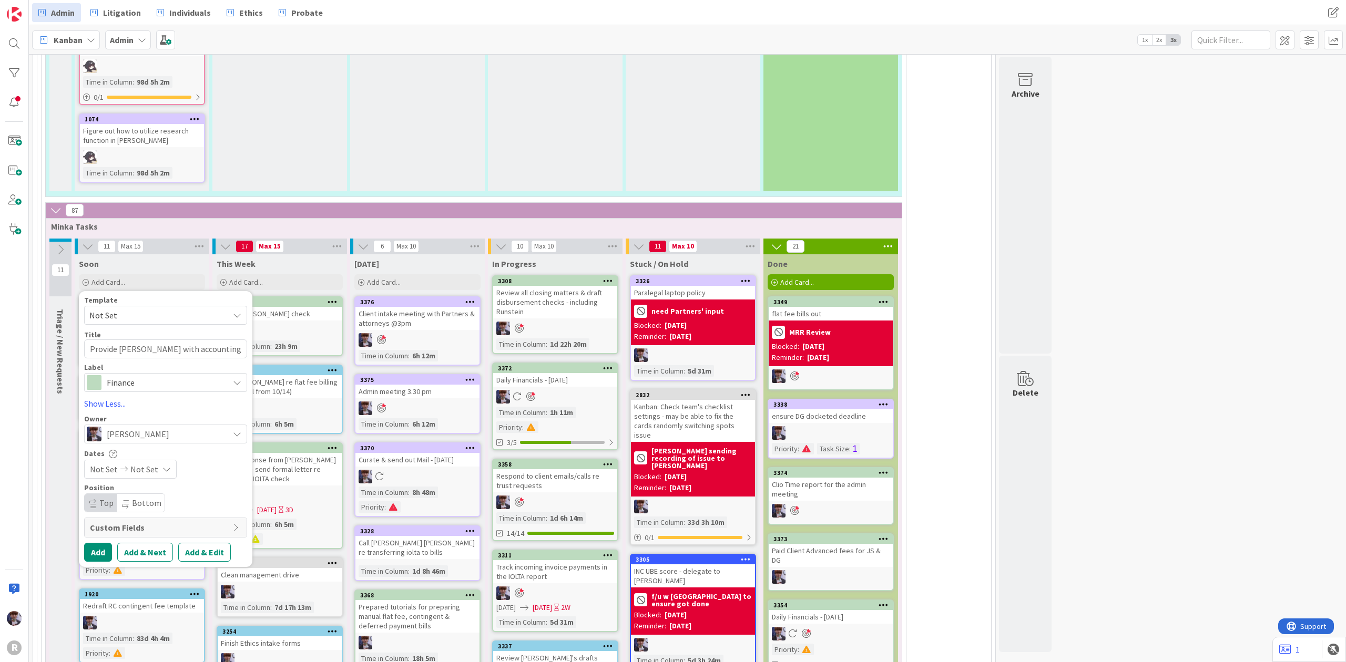
click at [127, 466] on icon at bounding box center [124, 469] width 13 height 7
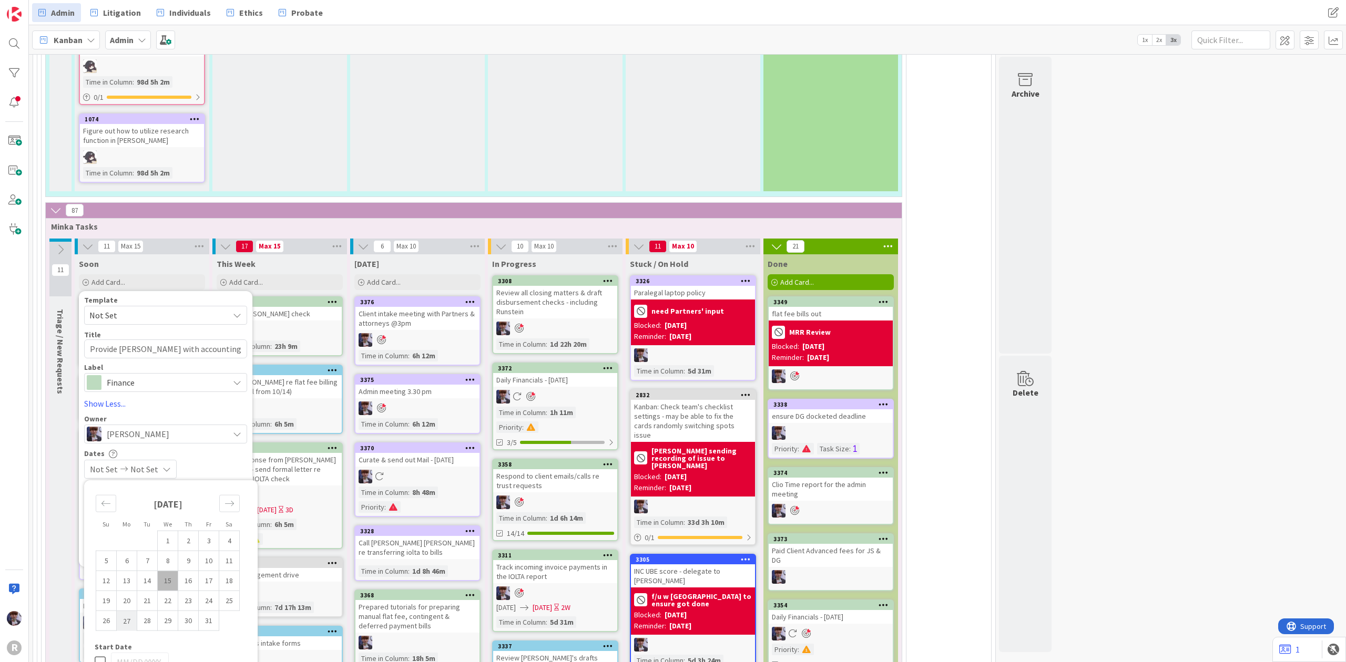
click at [135, 623] on td "27" at bounding box center [127, 621] width 21 height 20
type input "[DATE]"
type textarea "x"
click at [207, 619] on td "31" at bounding box center [209, 621] width 21 height 20
type input "[DATE]"
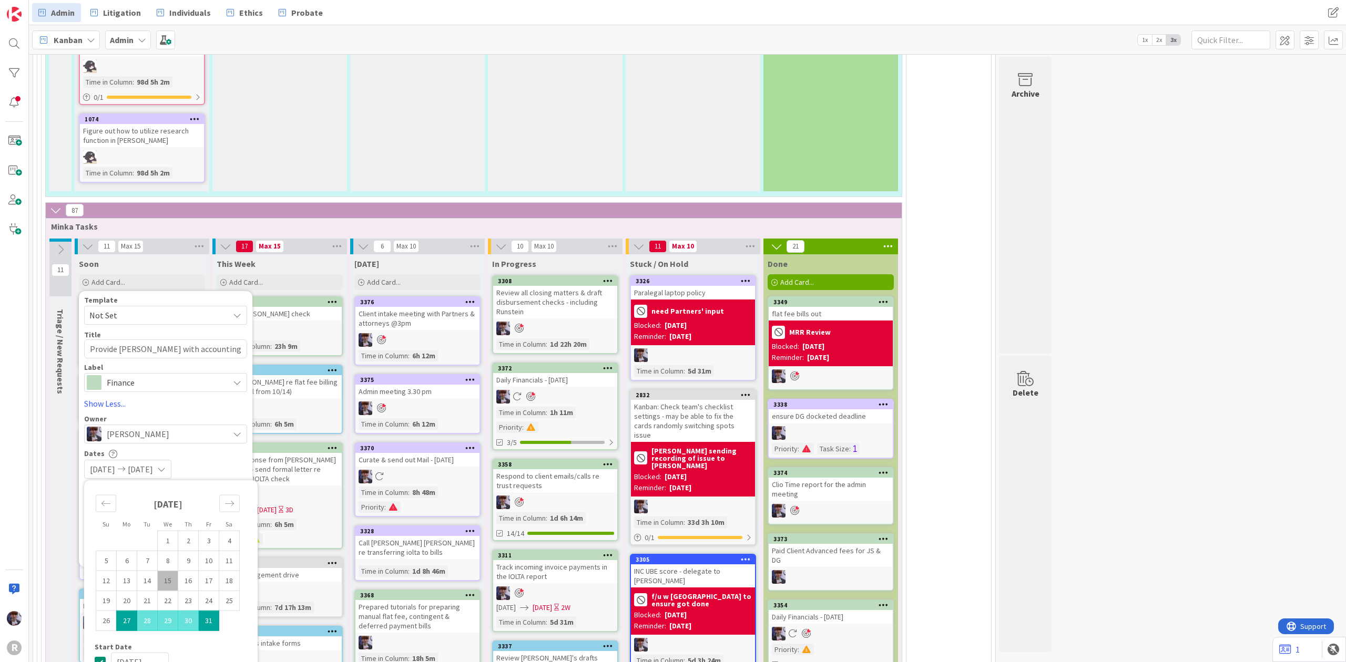
type textarea "x"
click at [219, 460] on div "[DATE] [DATE]" at bounding box center [165, 469] width 163 height 19
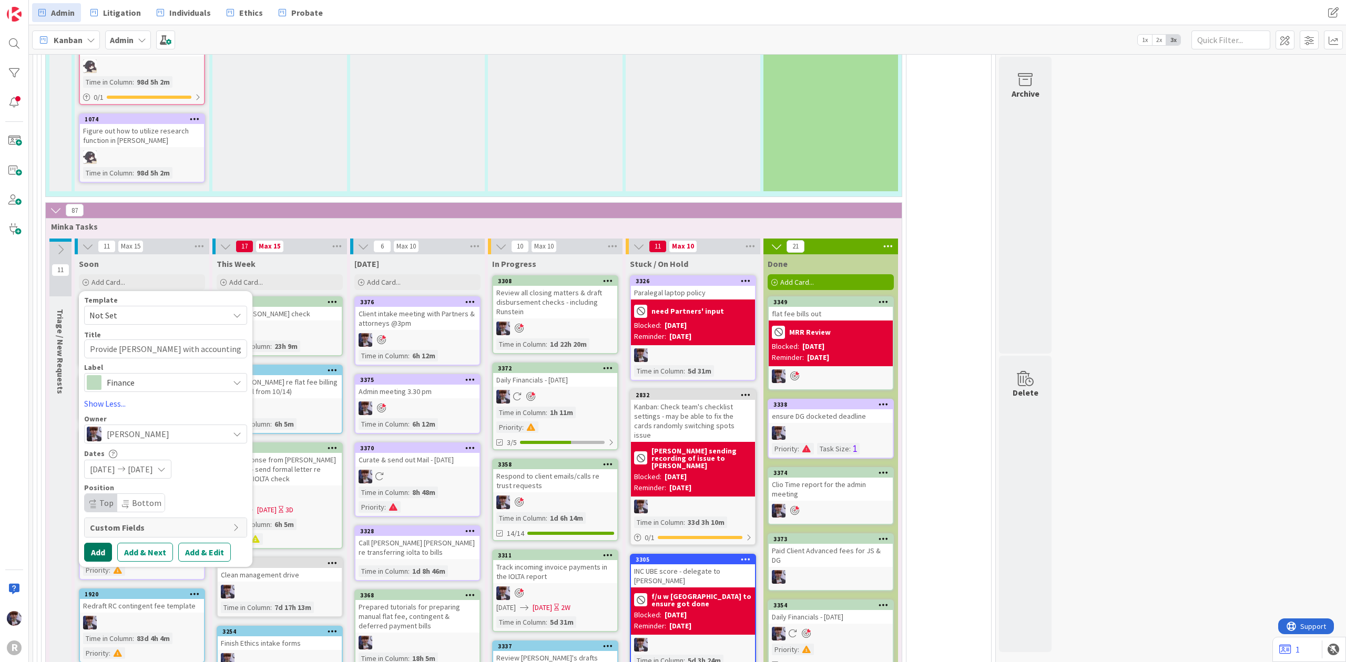
click at [108, 547] on button "Add" at bounding box center [98, 552] width 28 height 19
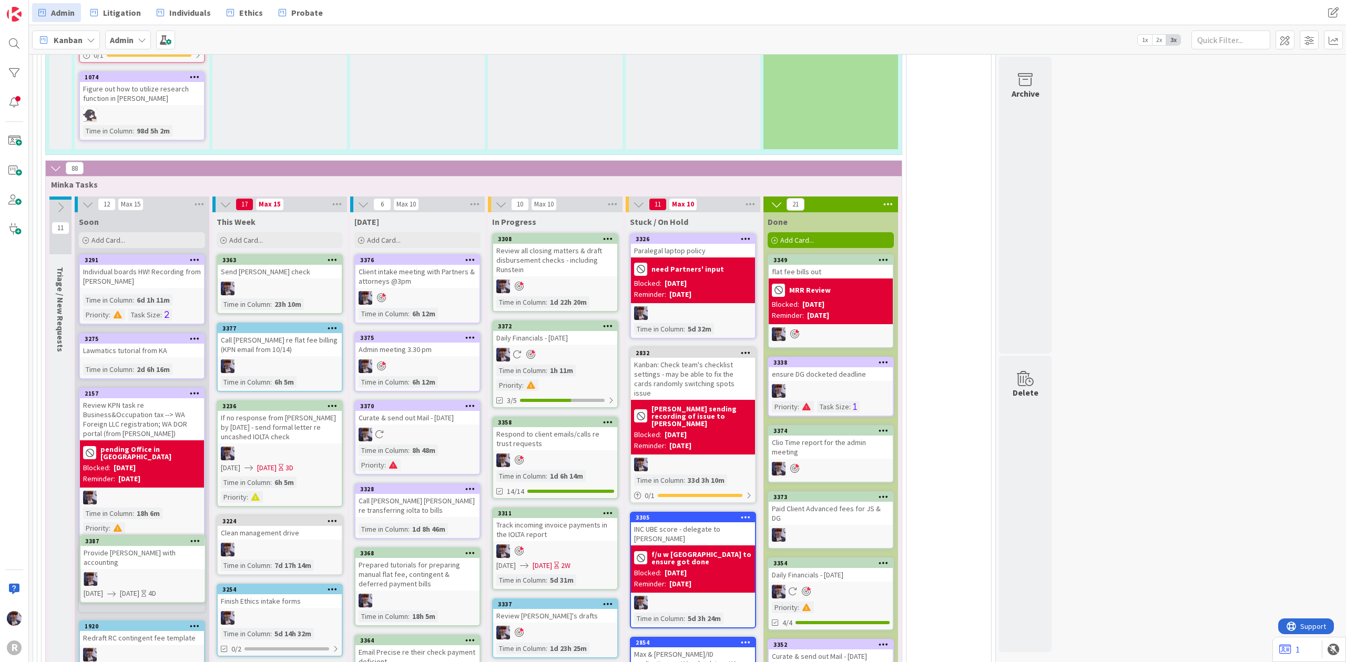
scroll to position [2148, 0]
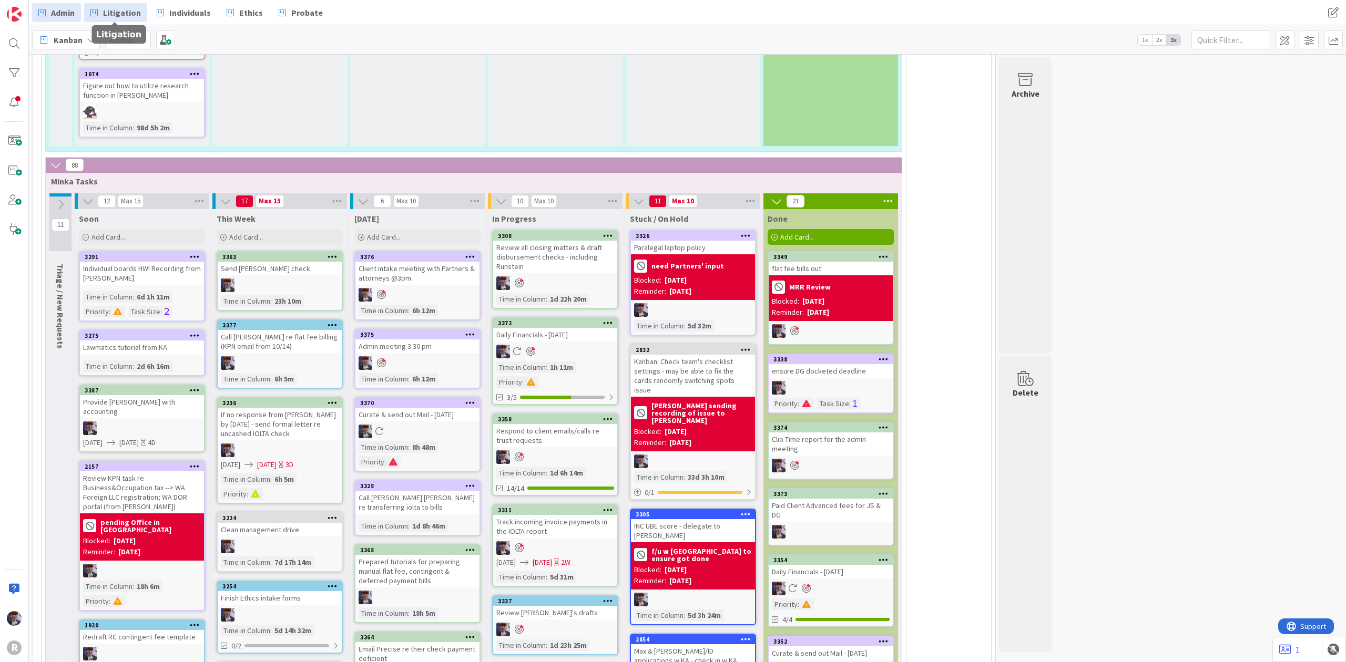
click at [111, 13] on span "Litigation" at bounding box center [122, 12] width 38 height 13
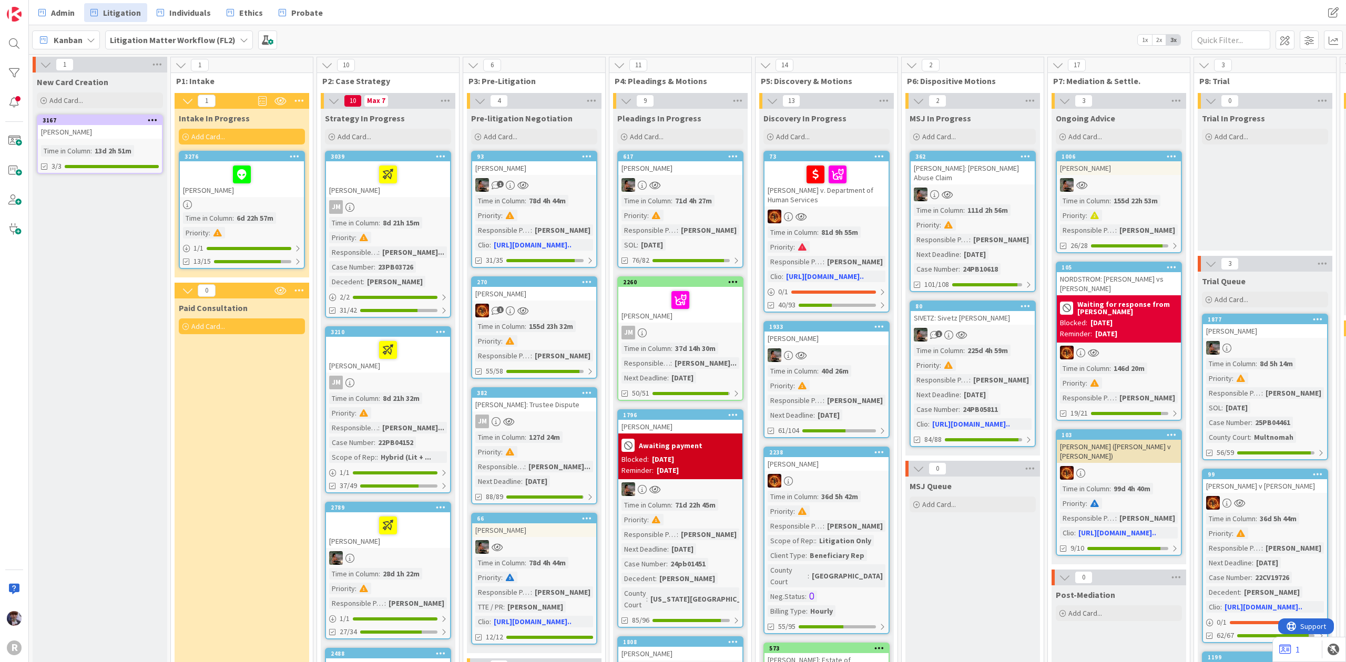
click at [270, 179] on div at bounding box center [242, 174] width 118 height 22
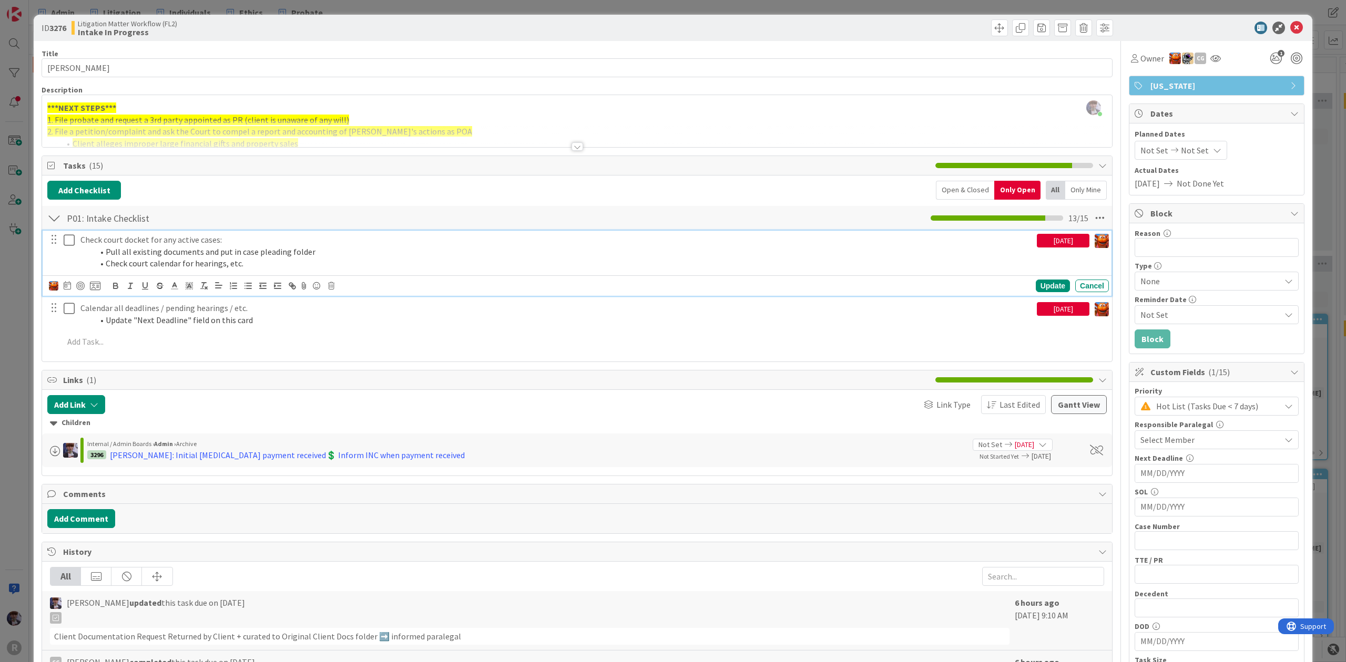
click at [144, 247] on li "Pull all existing documents and put in case pleading folder" at bounding box center [562, 252] width 939 height 12
click at [27, 307] on div "ID 3276 Litigation Matter Workflow (FL2) Intake In Progress Title 14 / 128 [PER…" at bounding box center [673, 331] width 1346 height 662
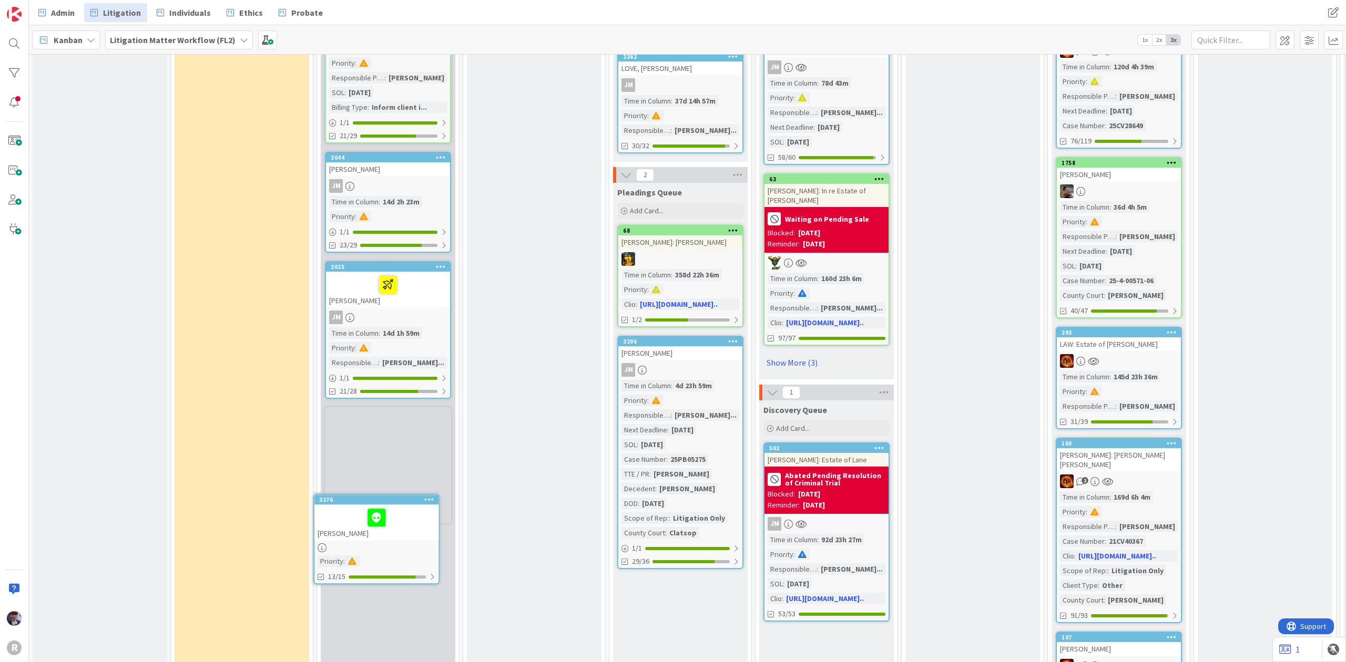
scroll to position [1389, 0]
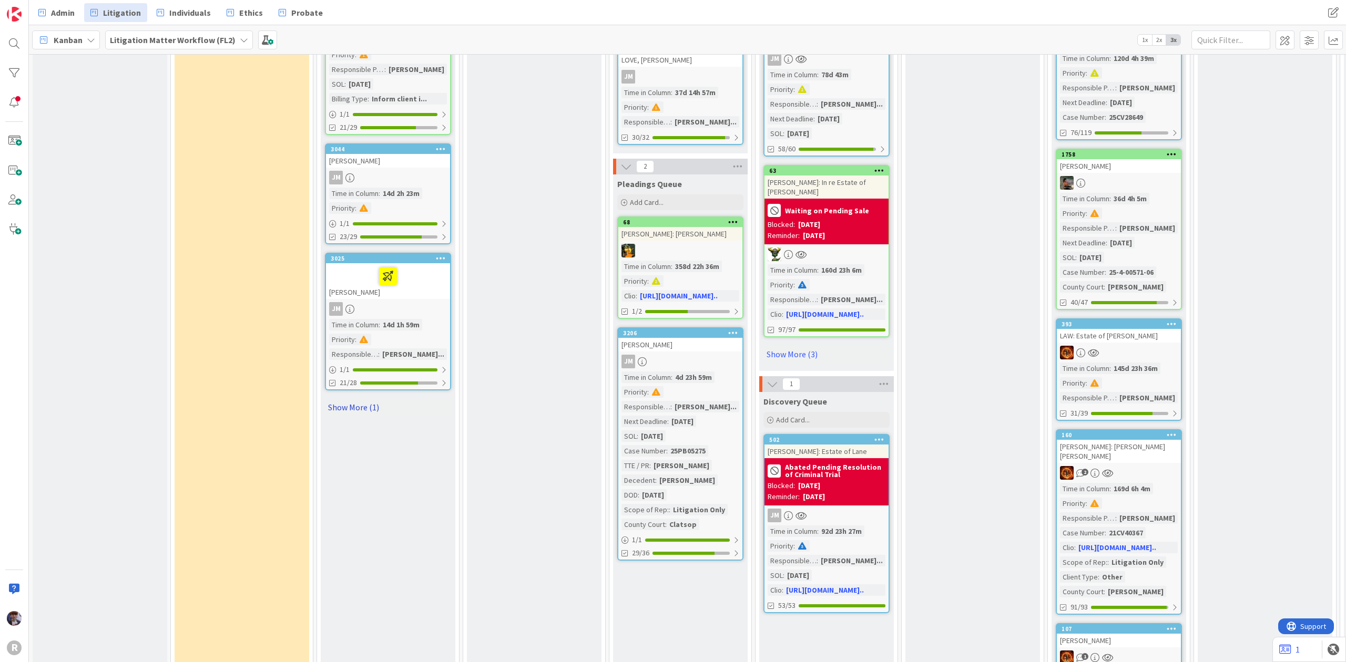
click at [367, 399] on link "Show More (1)" at bounding box center [388, 407] width 126 height 17
click at [411, 439] on div "3276 [PERSON_NAME] : 1 / 1 13/25" at bounding box center [388, 451] width 126 height 104
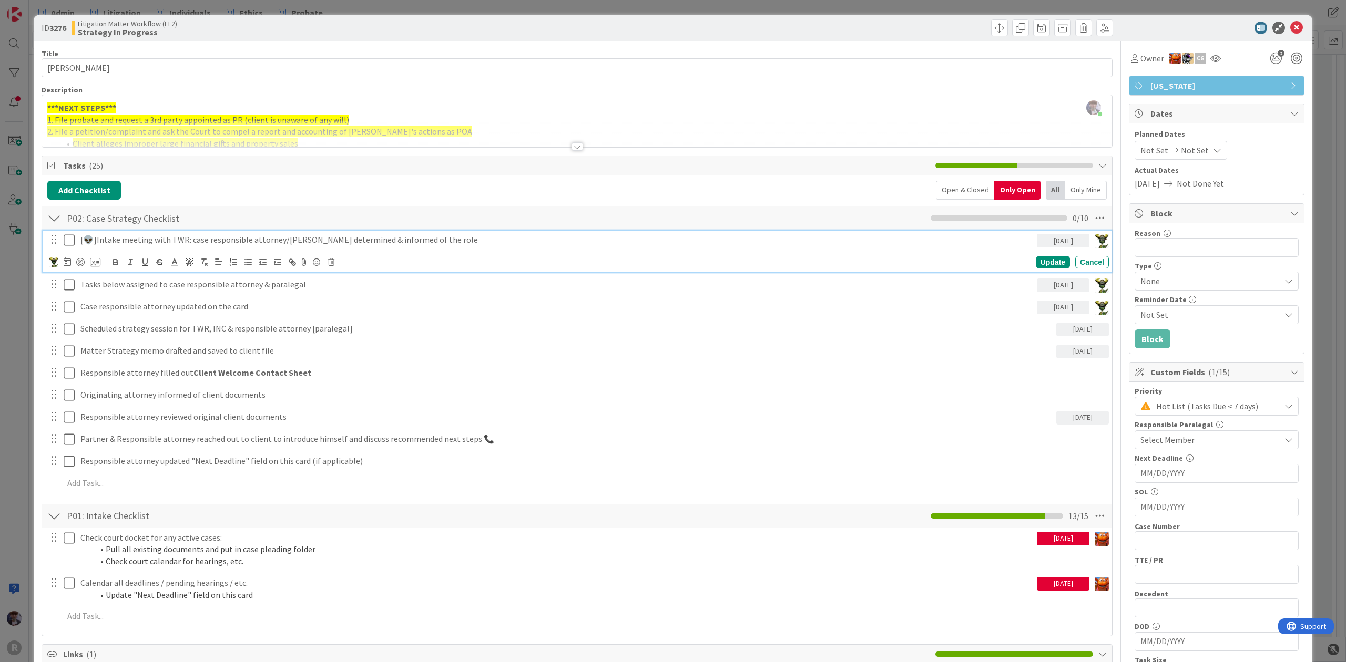
click at [146, 240] on p "[👽]Intake meeting with TWR: case responsible attorney/[PERSON_NAME] determined …" at bounding box center [556, 240] width 952 height 12
click at [70, 265] on icon at bounding box center [67, 262] width 7 height 8
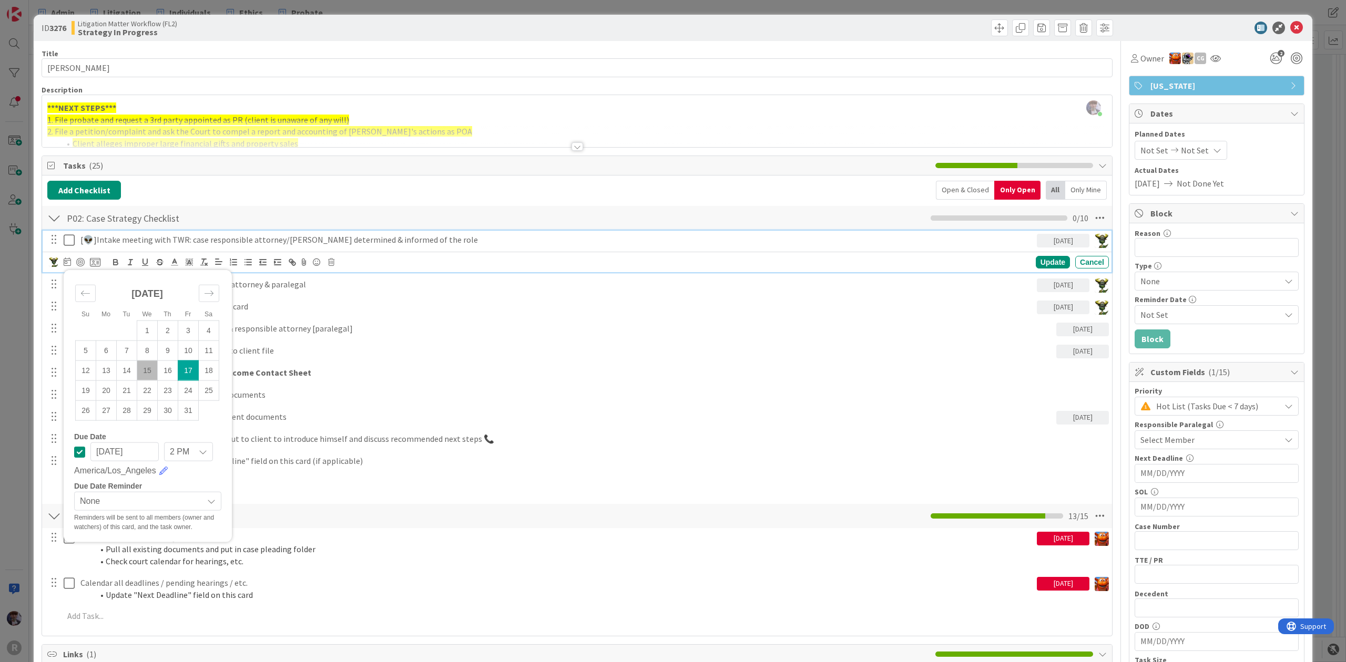
click at [141, 373] on td "15" at bounding box center [147, 371] width 21 height 20
type input "[DATE]"
click at [1036, 262] on div "Update" at bounding box center [1053, 262] width 34 height 13
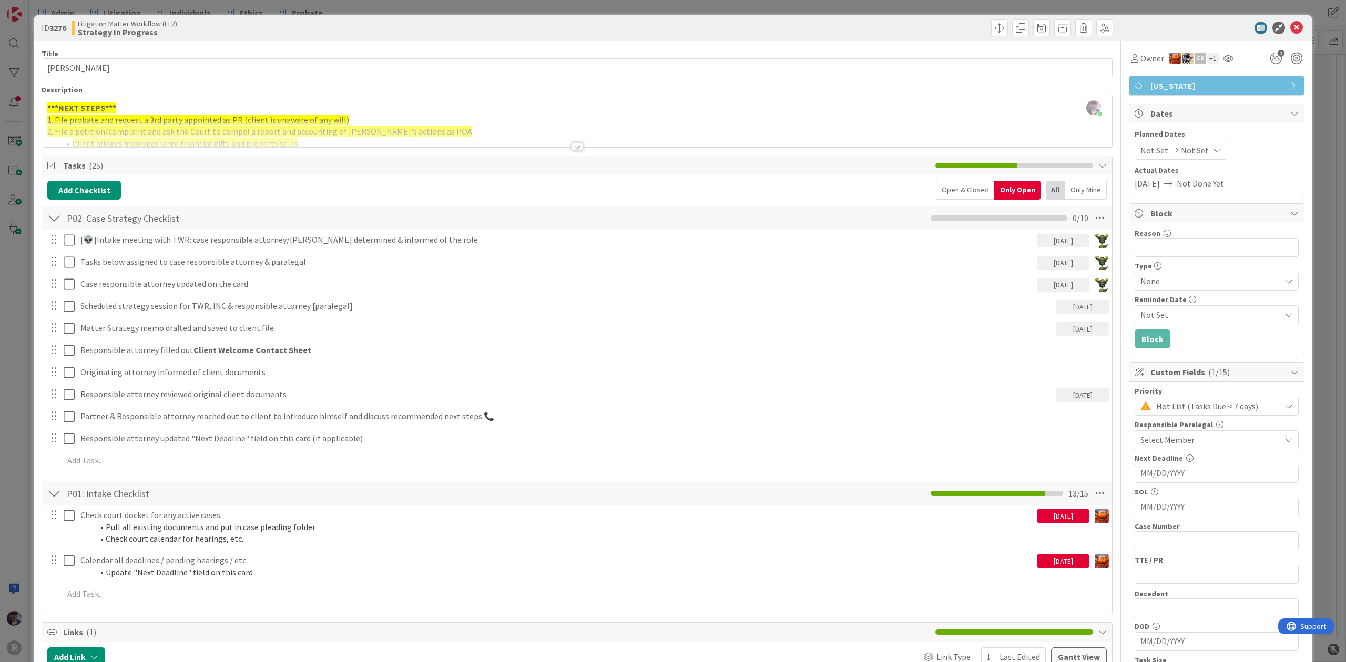
click at [1326, 124] on div "ID 3276 Litigation Matter Workflow (FL2) Strategy In Progress Title 14 / 128 [P…" at bounding box center [673, 331] width 1346 height 662
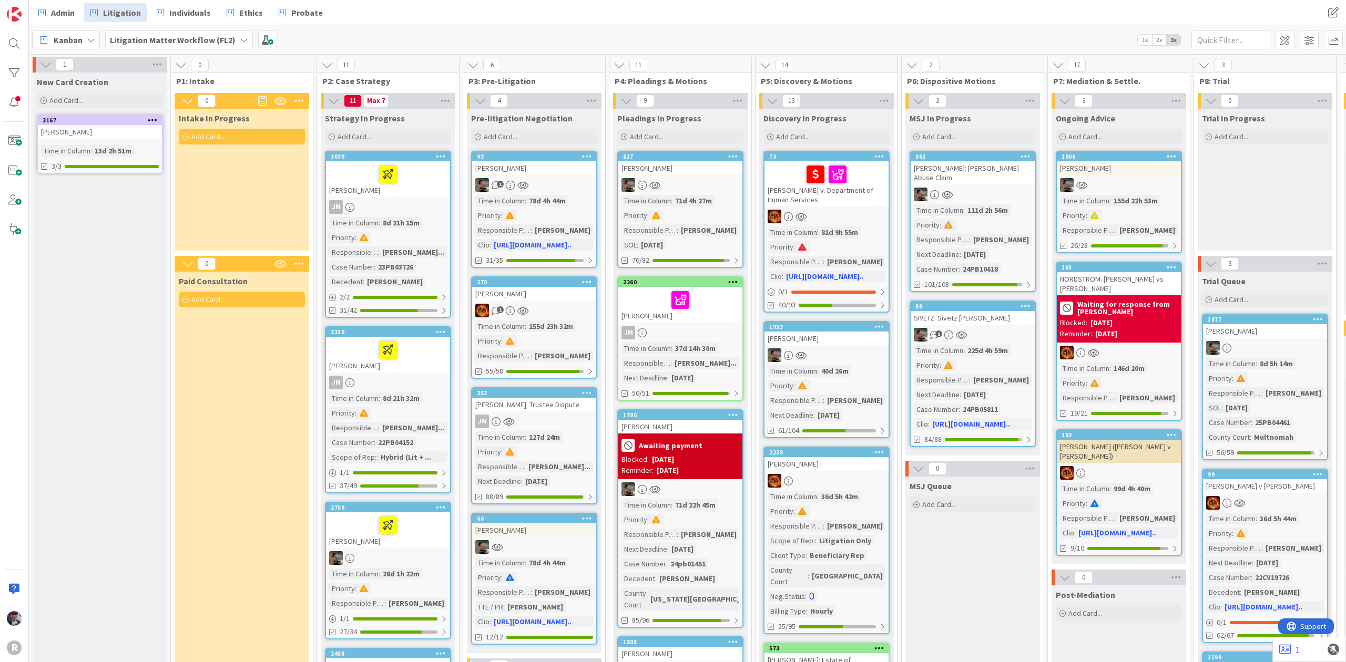
click at [425, 194] on div "[PERSON_NAME]" at bounding box center [388, 179] width 124 height 36
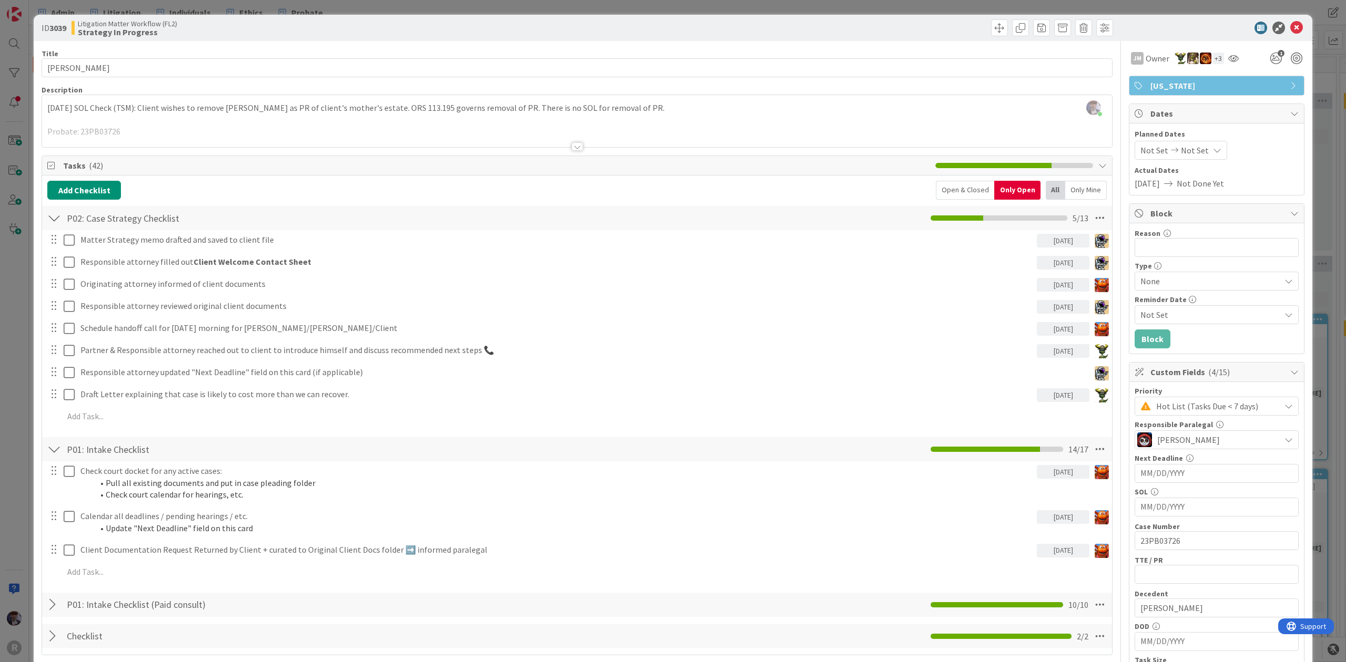
click at [22, 323] on div "ID 3039 Litigation Matter Workflow (FL2) Strategy In Progress Title 16 / 128 [P…" at bounding box center [673, 331] width 1346 height 662
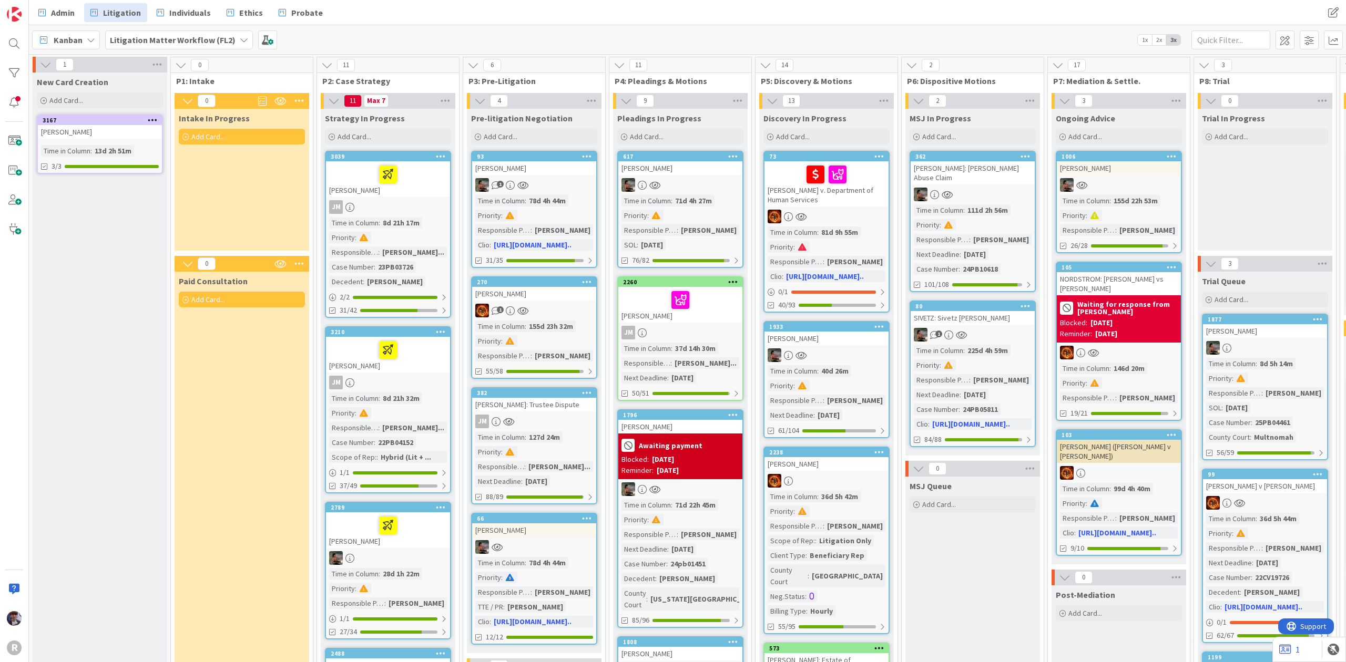
click at [432, 363] on div "[PERSON_NAME]" at bounding box center [388, 355] width 124 height 36
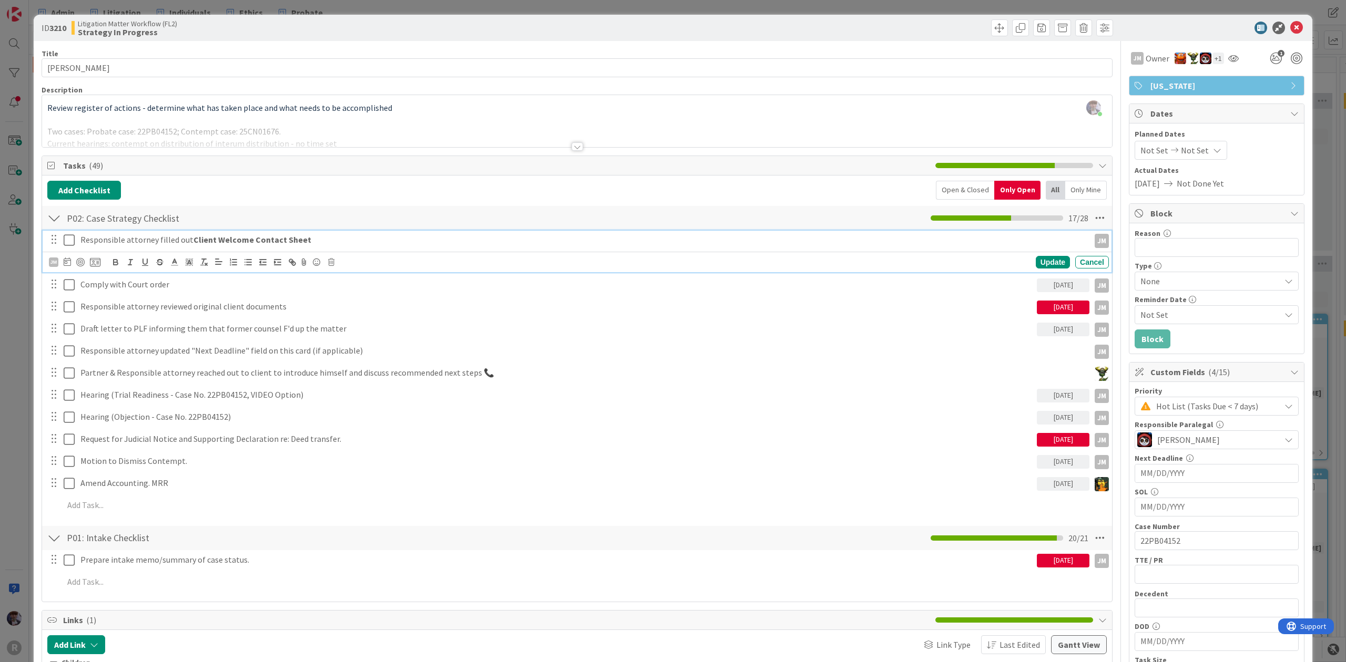
click at [196, 240] on strong "Client Welcome Contact Sheet" at bounding box center [252, 239] width 118 height 11
click at [66, 262] on icon at bounding box center [67, 262] width 7 height 8
click at [181, 369] on td "17" at bounding box center [188, 371] width 21 height 20
type input "[DATE]"
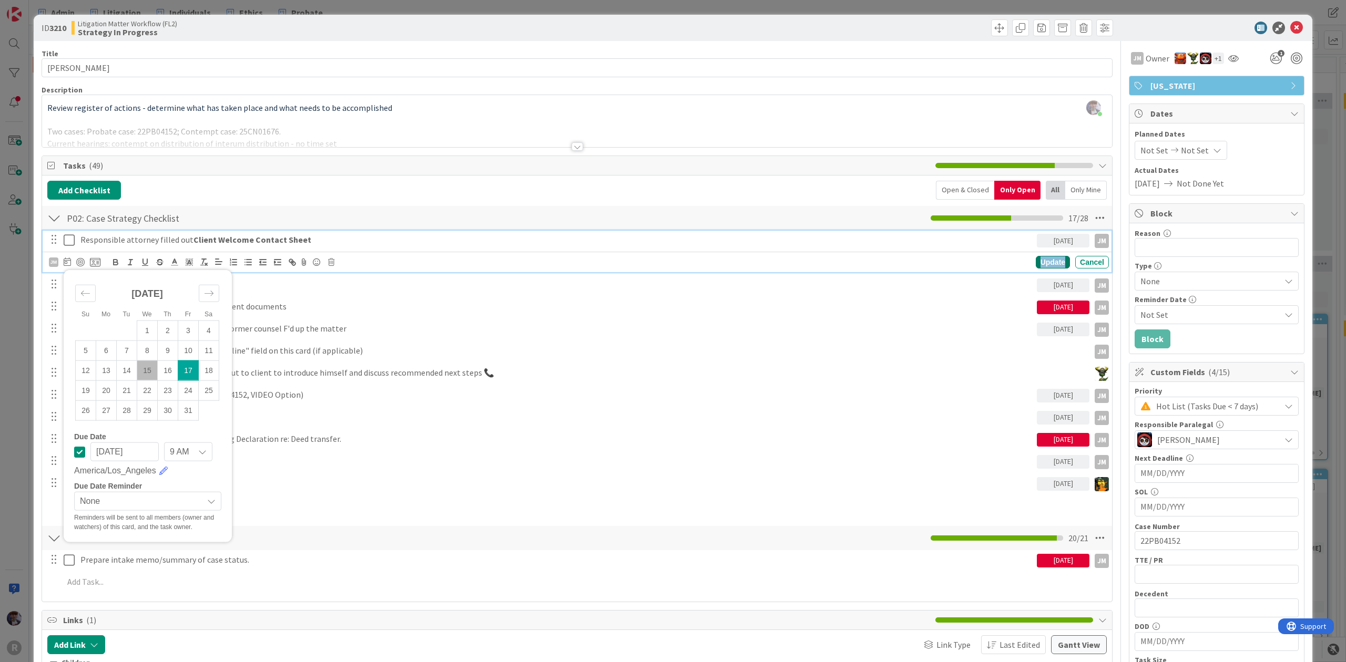
click at [1036, 263] on div "Update" at bounding box center [1053, 262] width 34 height 13
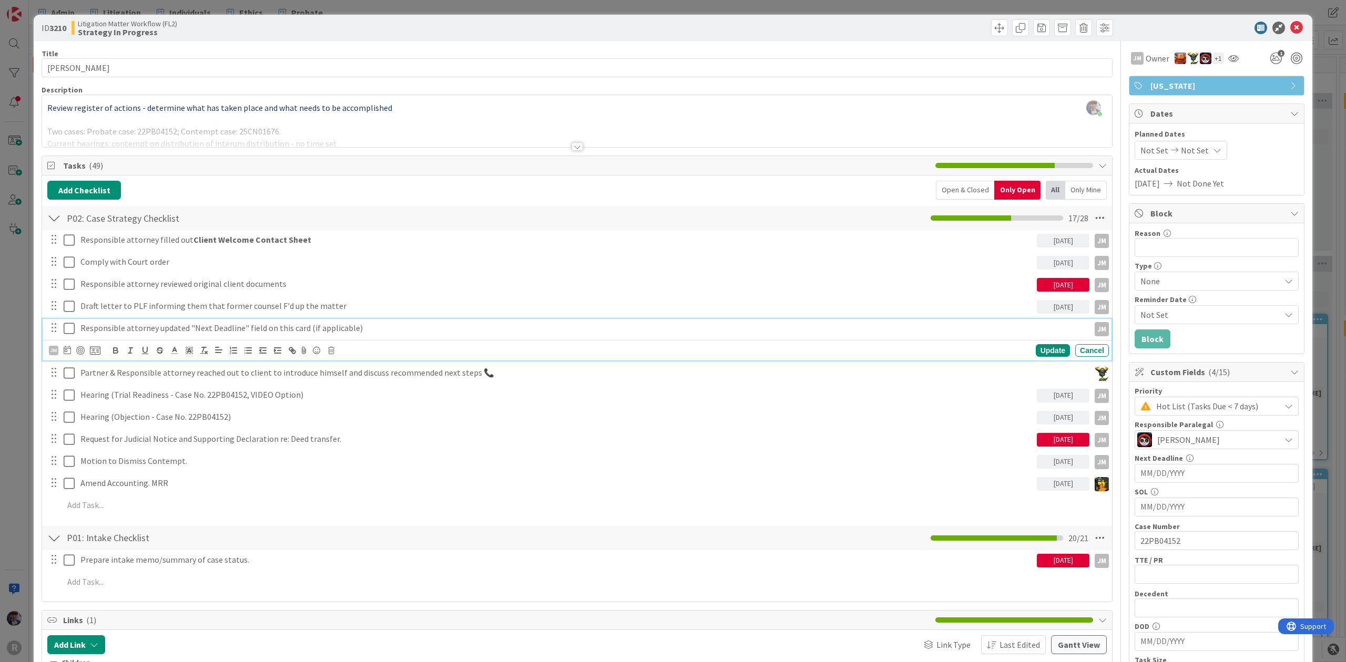
click at [200, 331] on p "Responsible attorney updated "Next Deadline" field on this card (if applicable)" at bounding box center [582, 328] width 1005 height 12
click at [69, 354] on icon at bounding box center [67, 350] width 7 height 8
click at [190, 459] on td "17" at bounding box center [188, 459] width 21 height 20
type input "[DATE]"
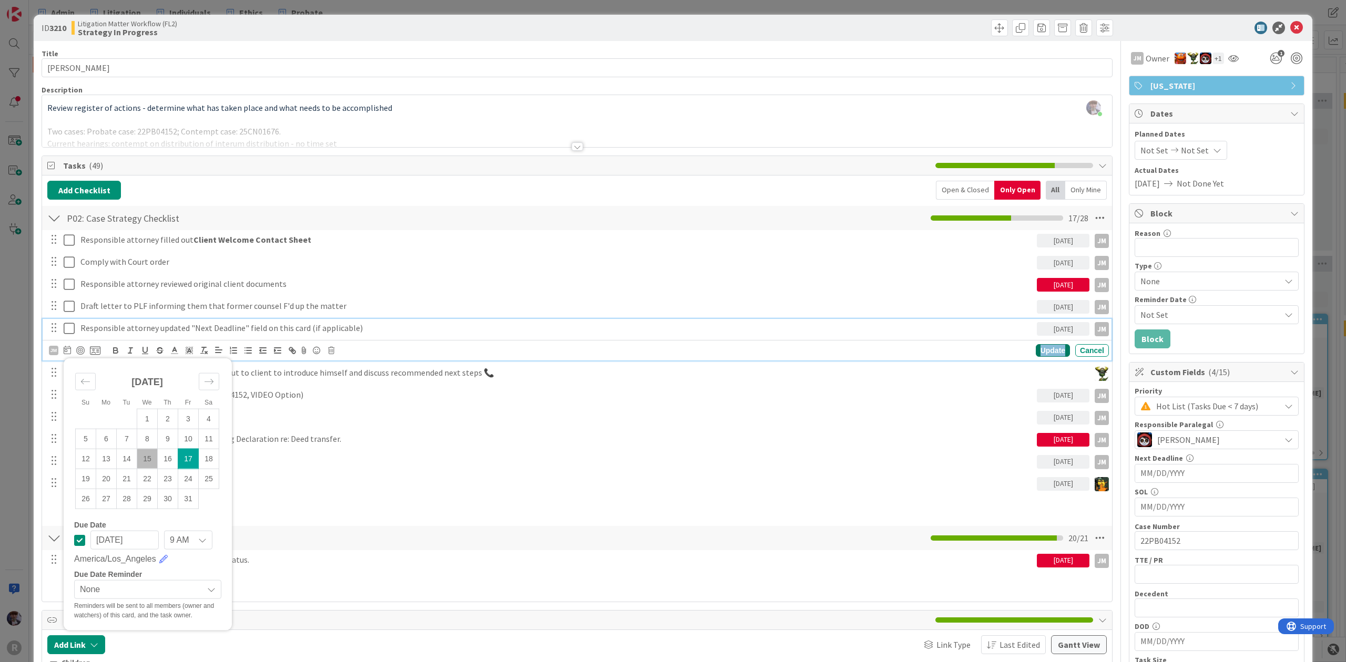
click at [1036, 350] on div "Update" at bounding box center [1053, 350] width 34 height 13
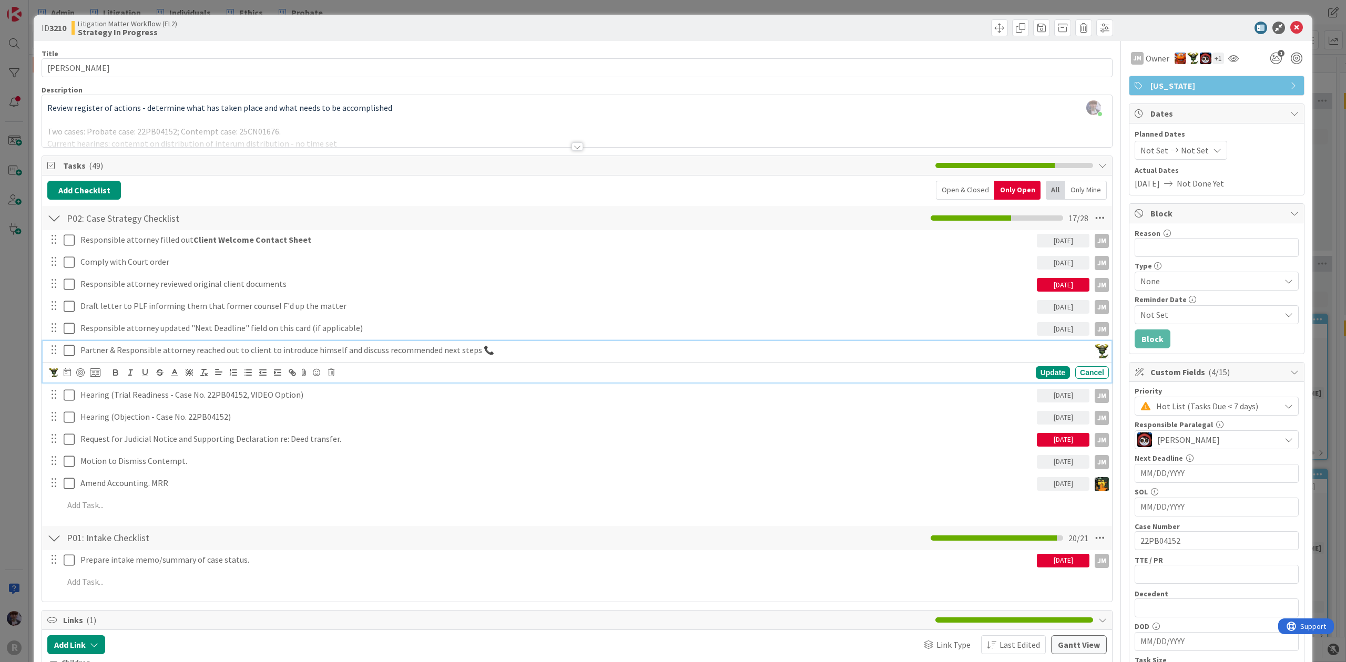
click at [161, 353] on p "Partner & Responsible attorney reached out to client to introduce himself and d…" at bounding box center [582, 350] width 1005 height 12
click at [36, 305] on div "ID 3210 Litigation Matter Workflow (FL2) Strategy In Progress Title 15 / 128 [P…" at bounding box center [673, 599] width 1278 height 1169
click at [131, 289] on p "Responsible attorney reviewed original client documents" at bounding box center [556, 284] width 952 height 12
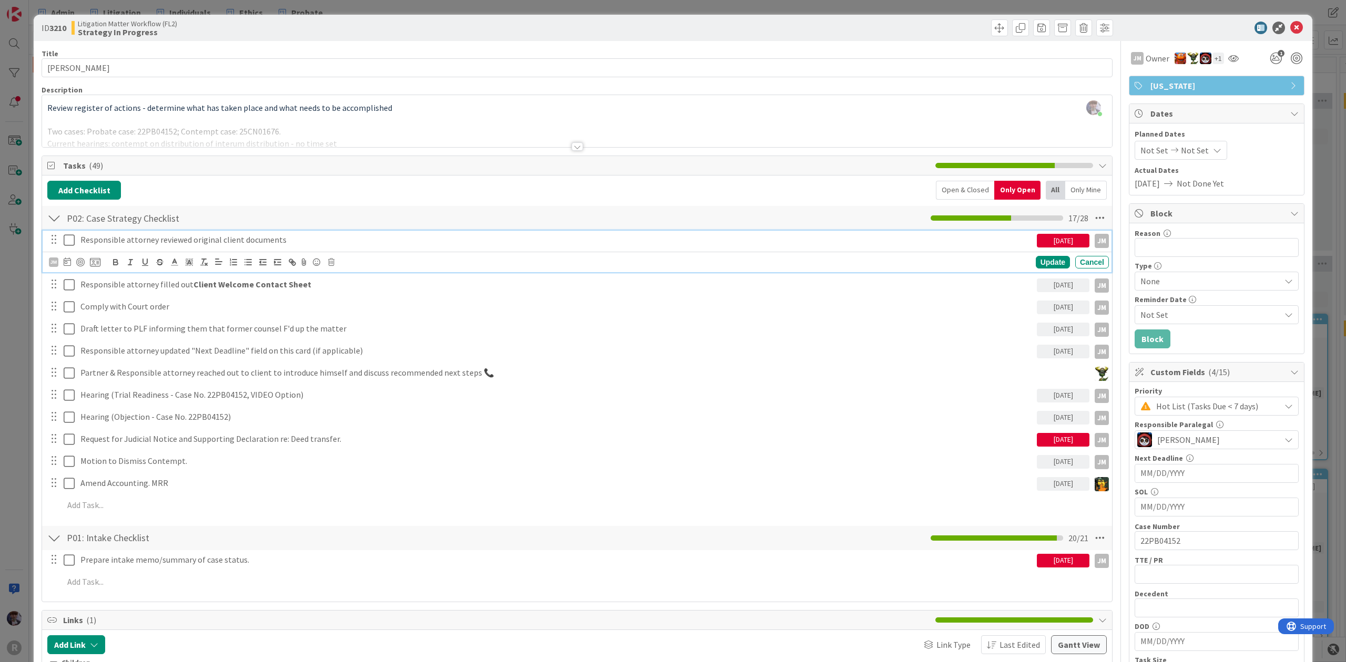
click at [38, 280] on div "ID 3210 Litigation Matter Workflow (FL2) Strategy In Progress Title 15 / 128 [P…" at bounding box center [673, 599] width 1278 height 1169
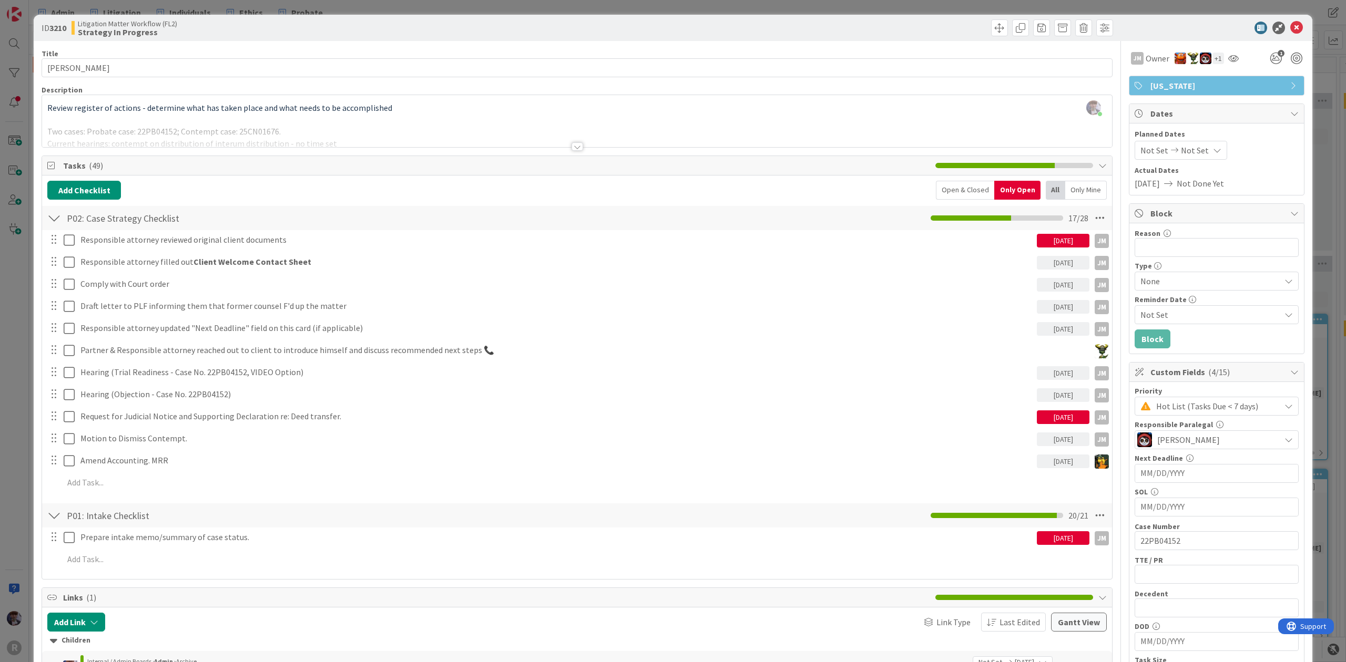
click at [1317, 191] on div "ID 3210 Litigation Matter Workflow (FL2) Strategy In Progress Title 15 / 128 [P…" at bounding box center [673, 331] width 1346 height 662
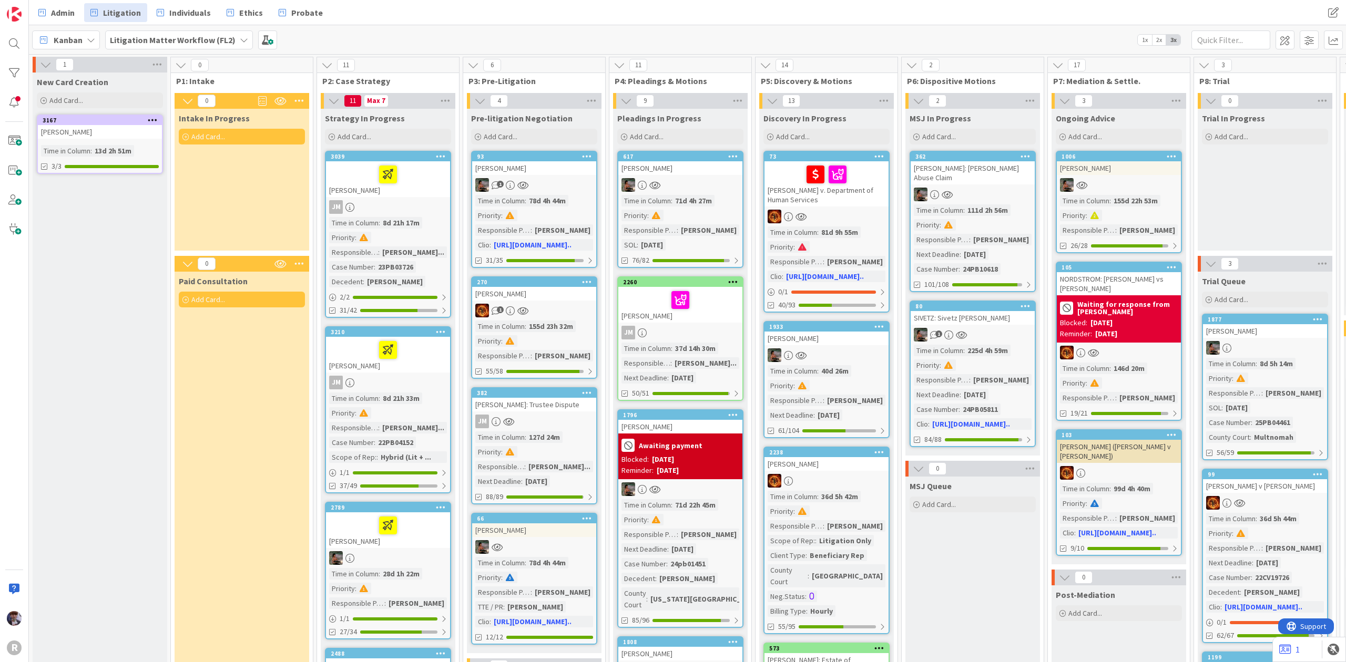
click at [427, 543] on div "[PERSON_NAME]" at bounding box center [388, 531] width 124 height 36
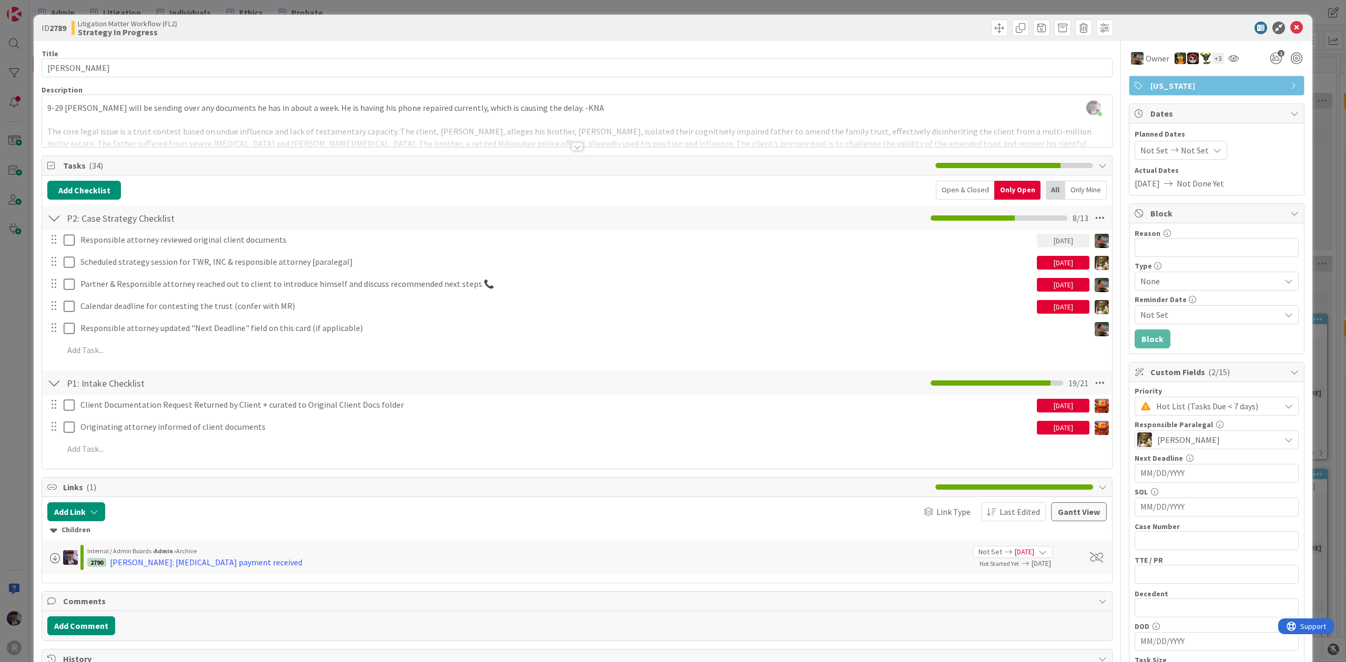
click at [13, 371] on div "ID 2789 Litigation Matter Workflow (FL2) Strategy In Progress Title 11 / 128 [P…" at bounding box center [673, 331] width 1346 height 662
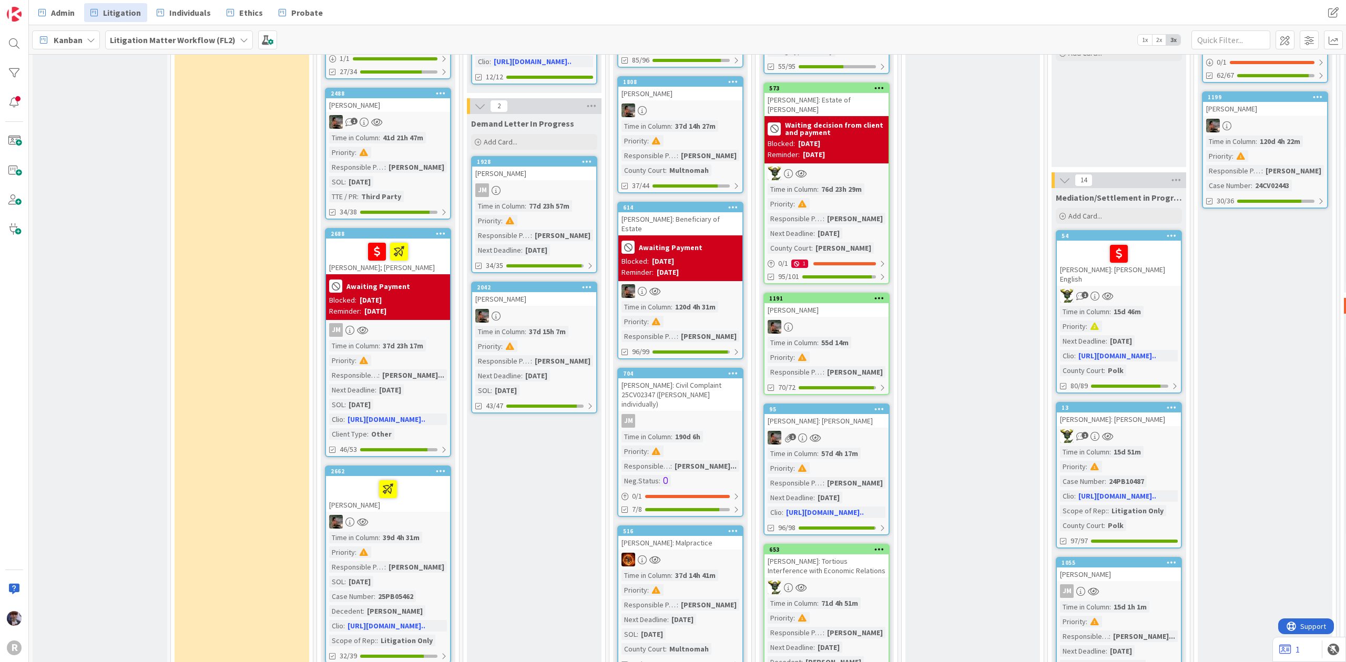
scroll to position [631, 0]
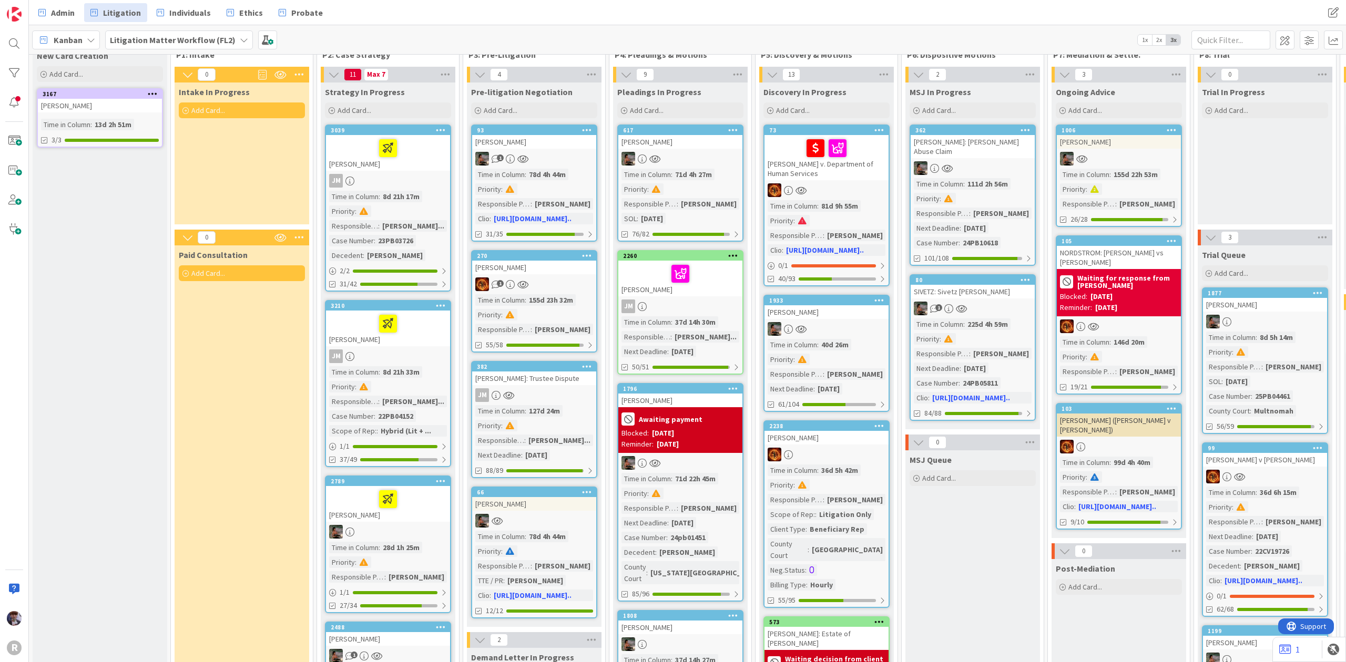
scroll to position [0, 0]
